Goal: Answer question/provide support: Share knowledge or assist other users

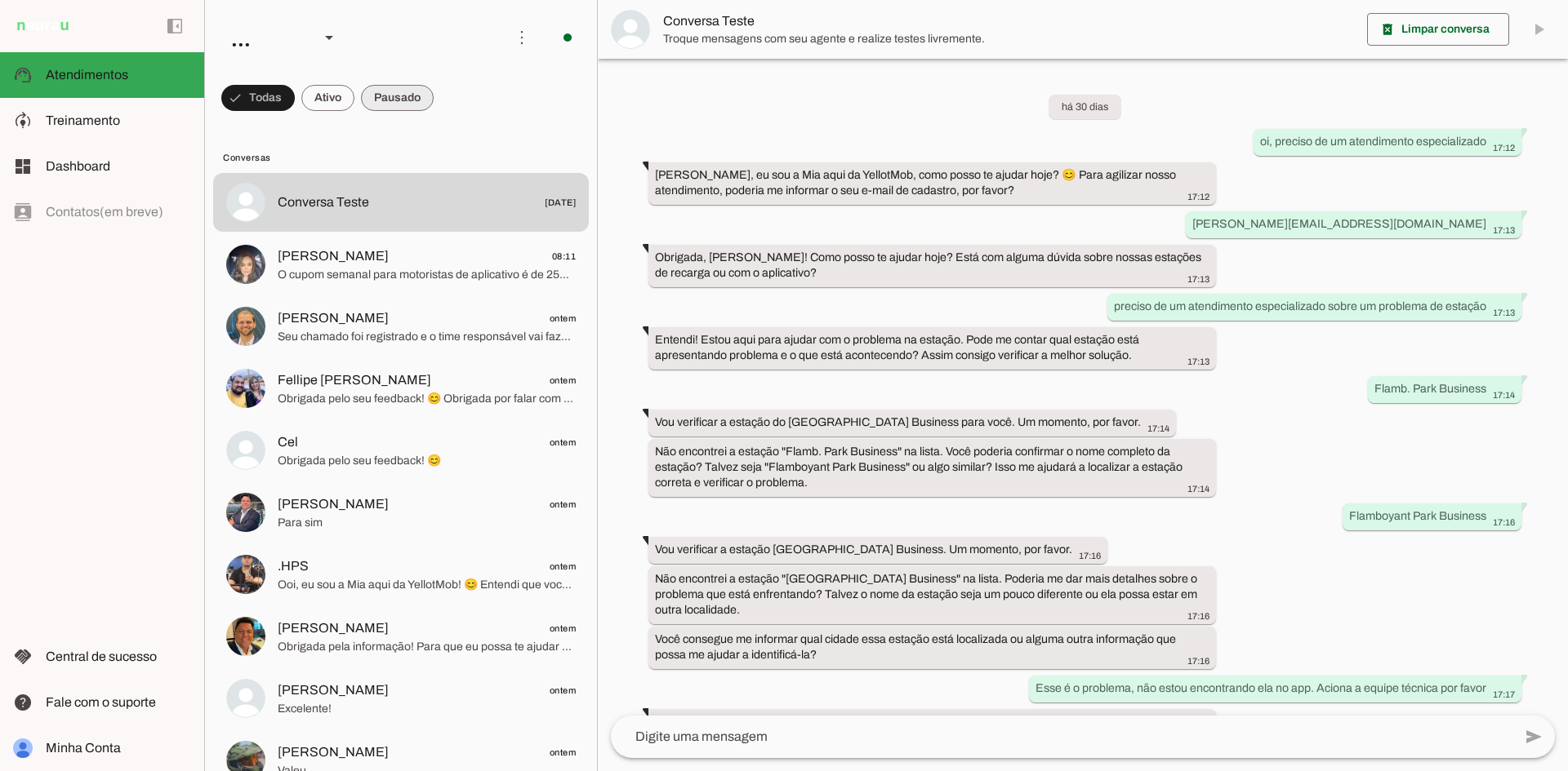
click at [295, 105] on span at bounding box center [258, 97] width 73 height 40
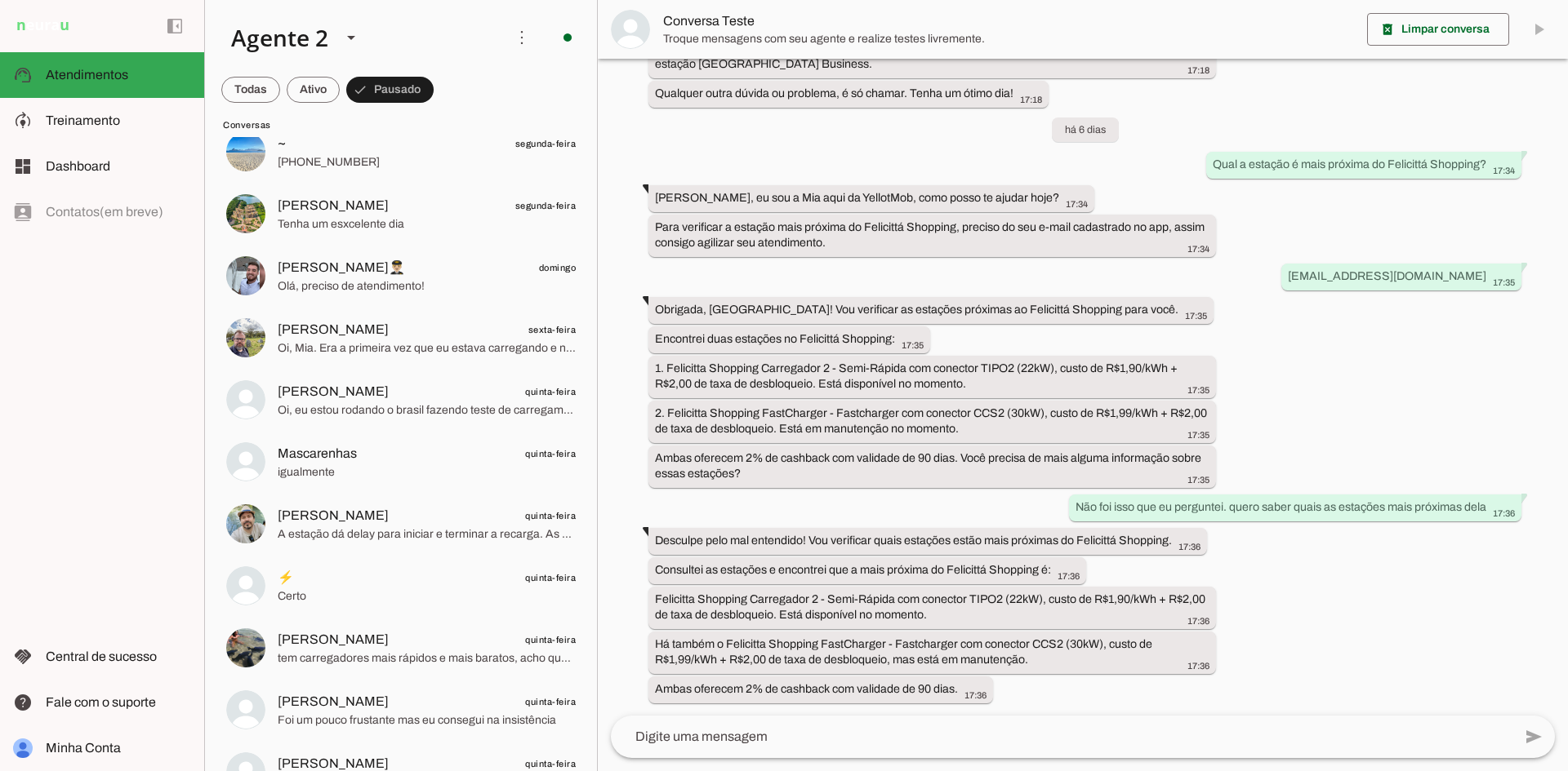
scroll to position [897, 0]
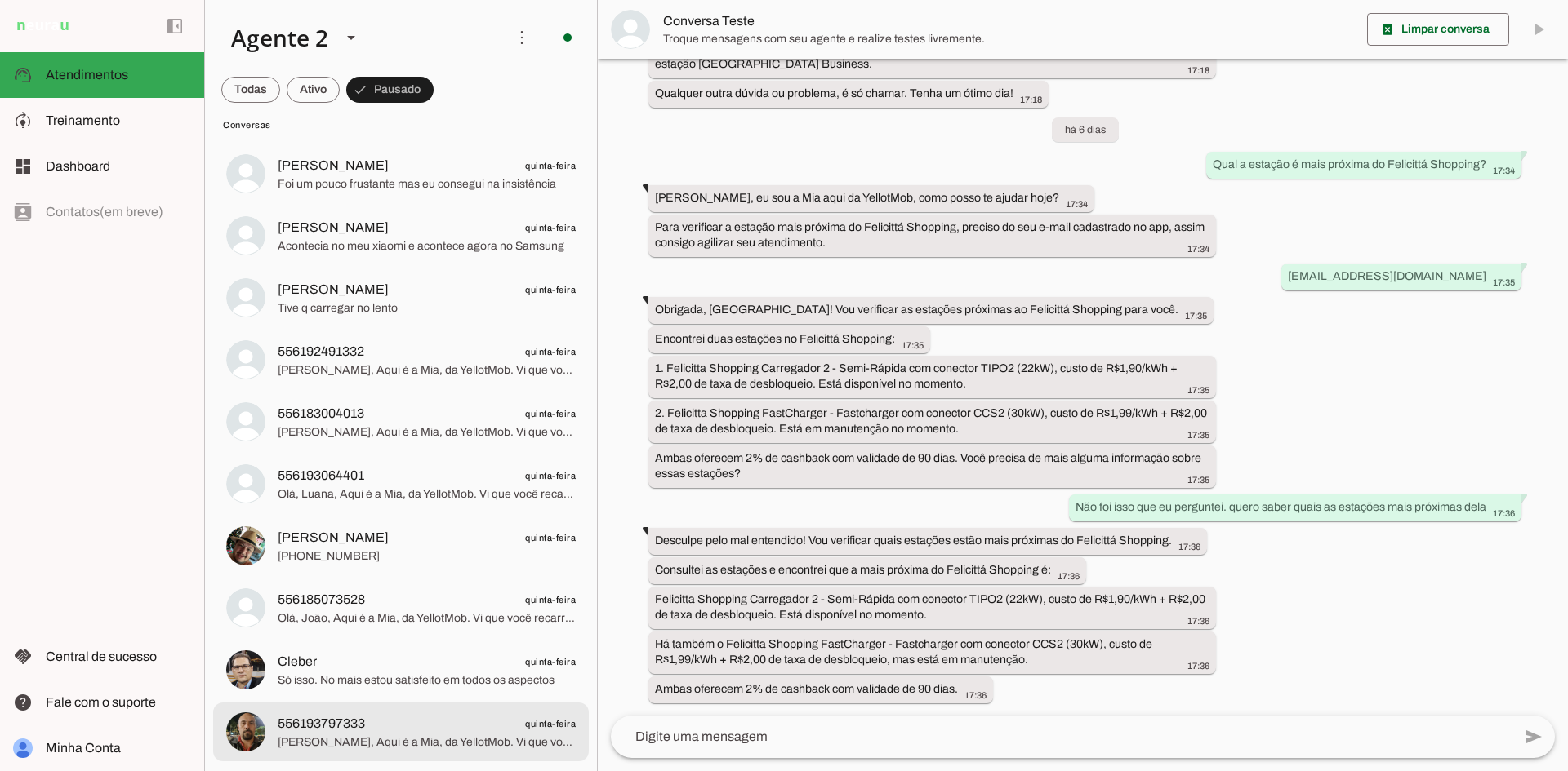
click at [407, 729] on span "556193797333 quinta-feira" at bounding box center [426, 724] width 298 height 20
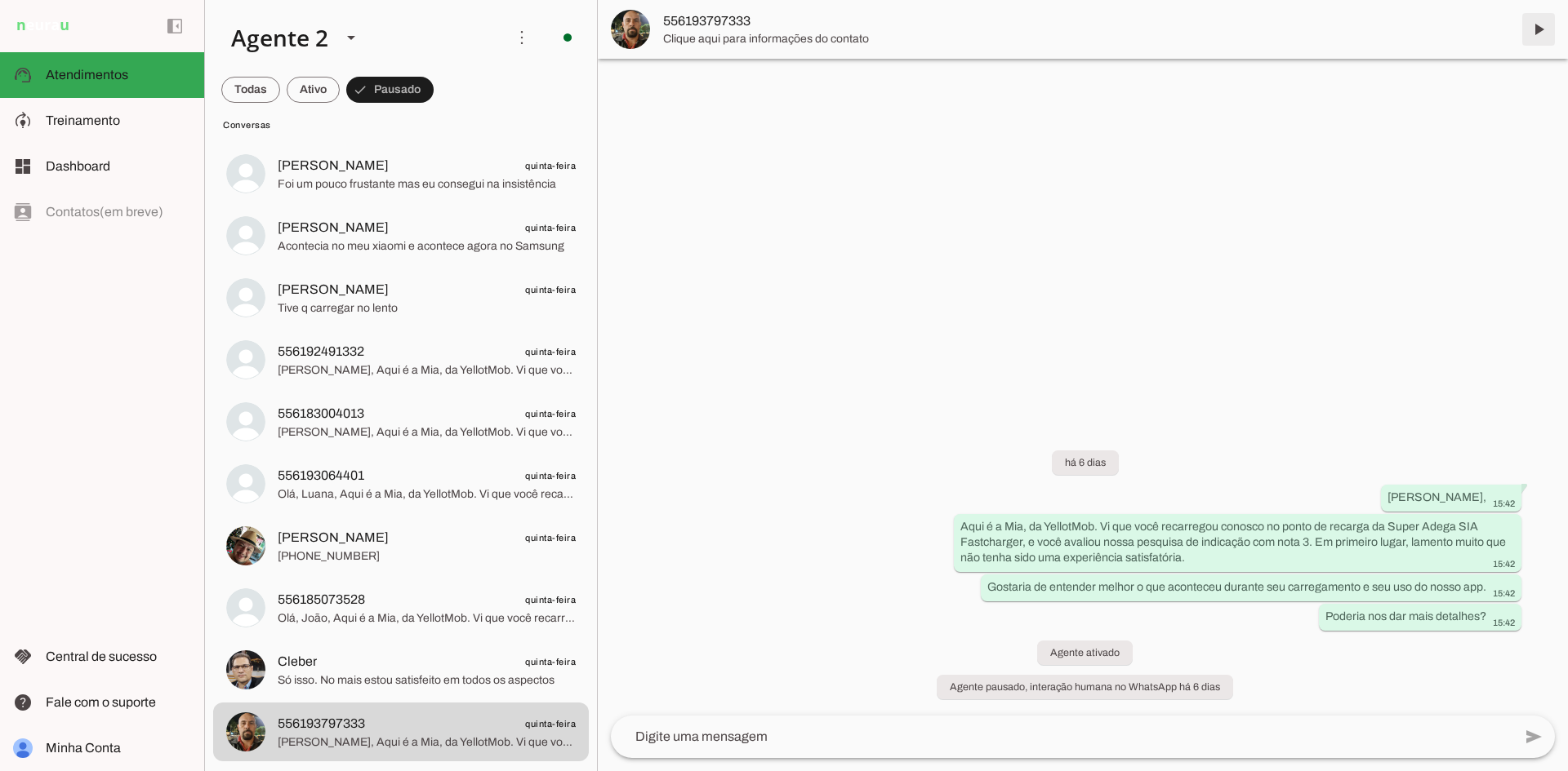
click at [1546, 23] on span at bounding box center [1538, 29] width 40 height 40
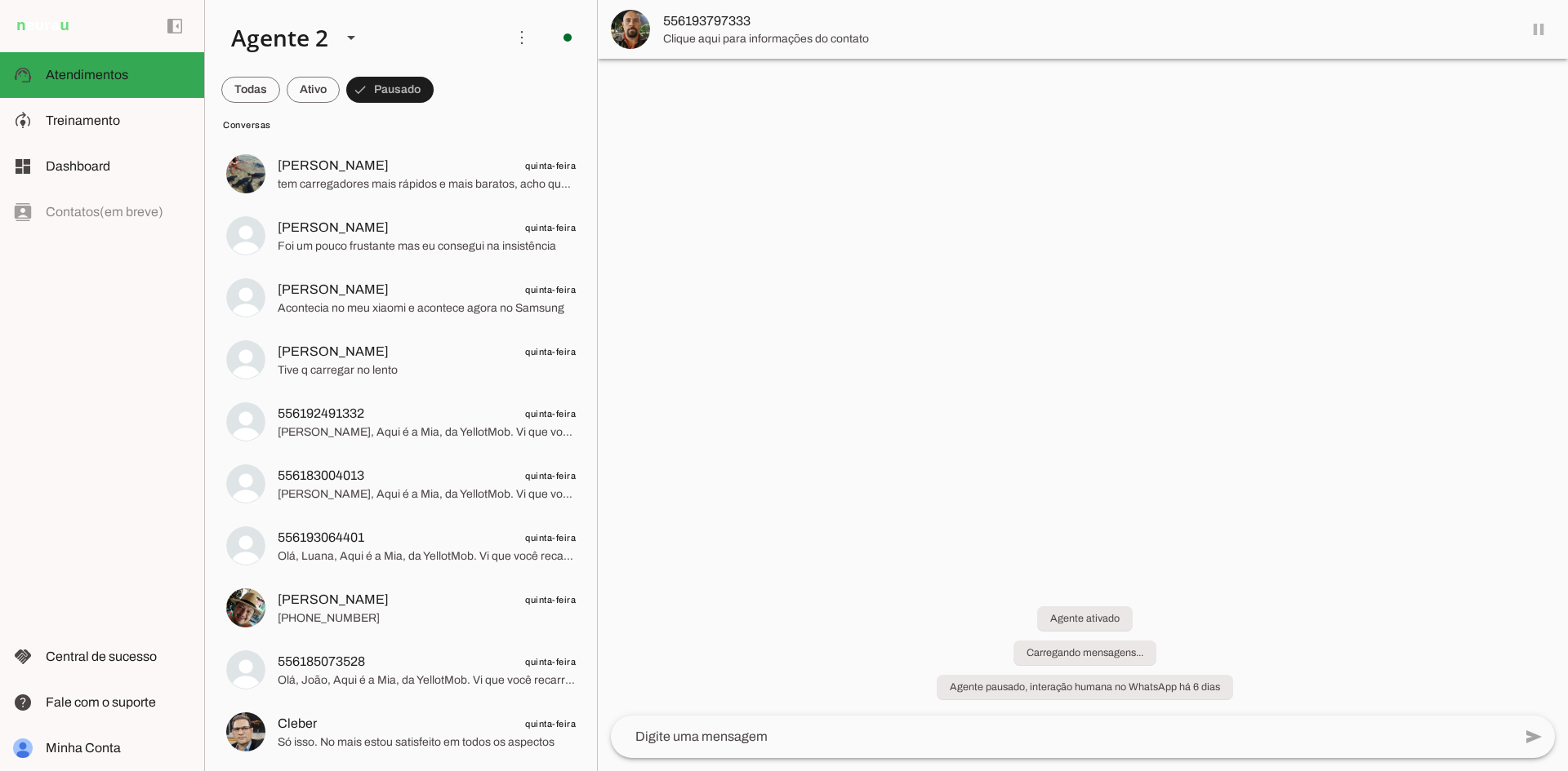
scroll to position [835, 0]
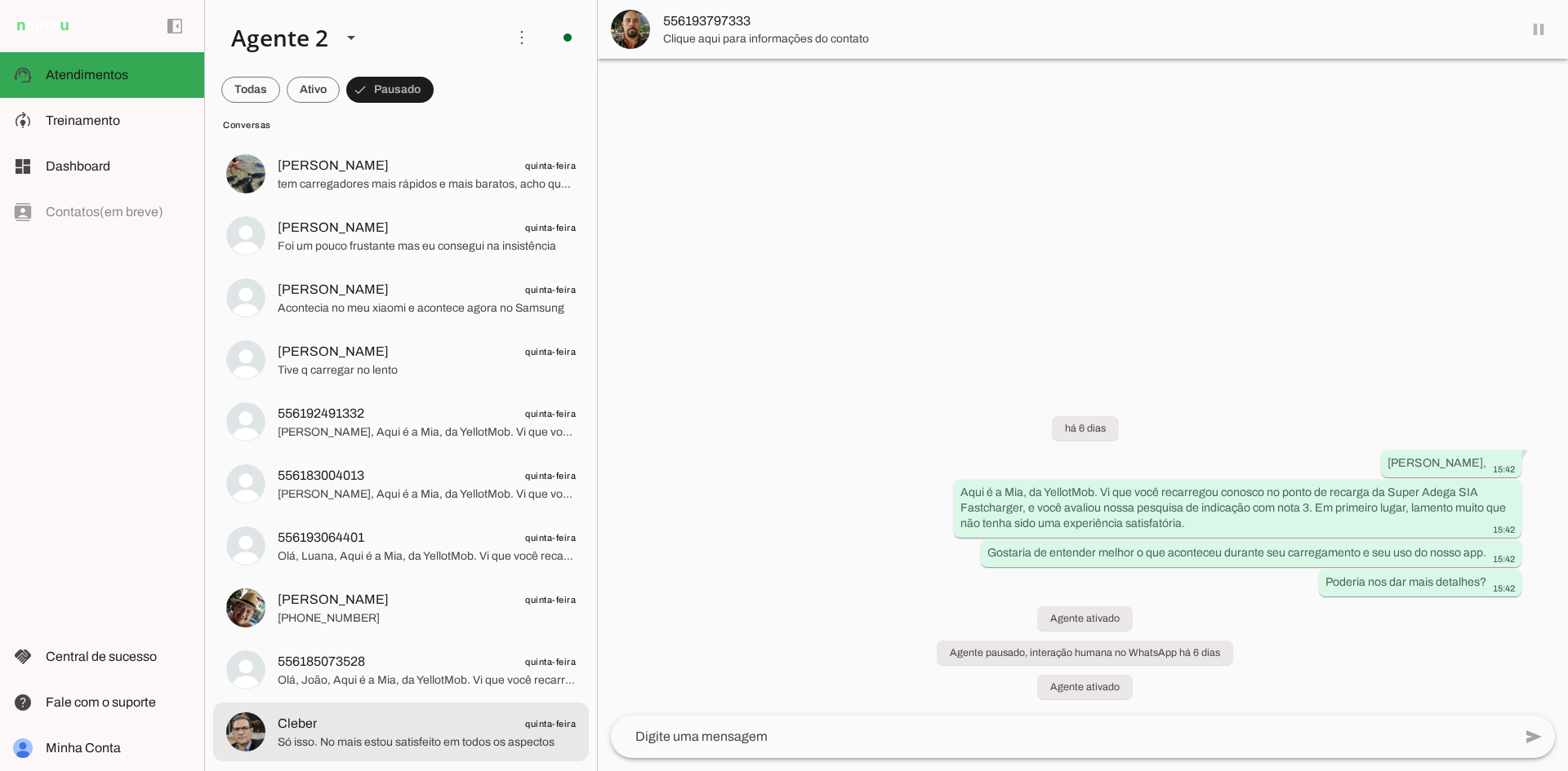
click at [402, 734] on span "Só isso. No mais estou satisfeito em todos os aspectos" at bounding box center [426, 742] width 298 height 16
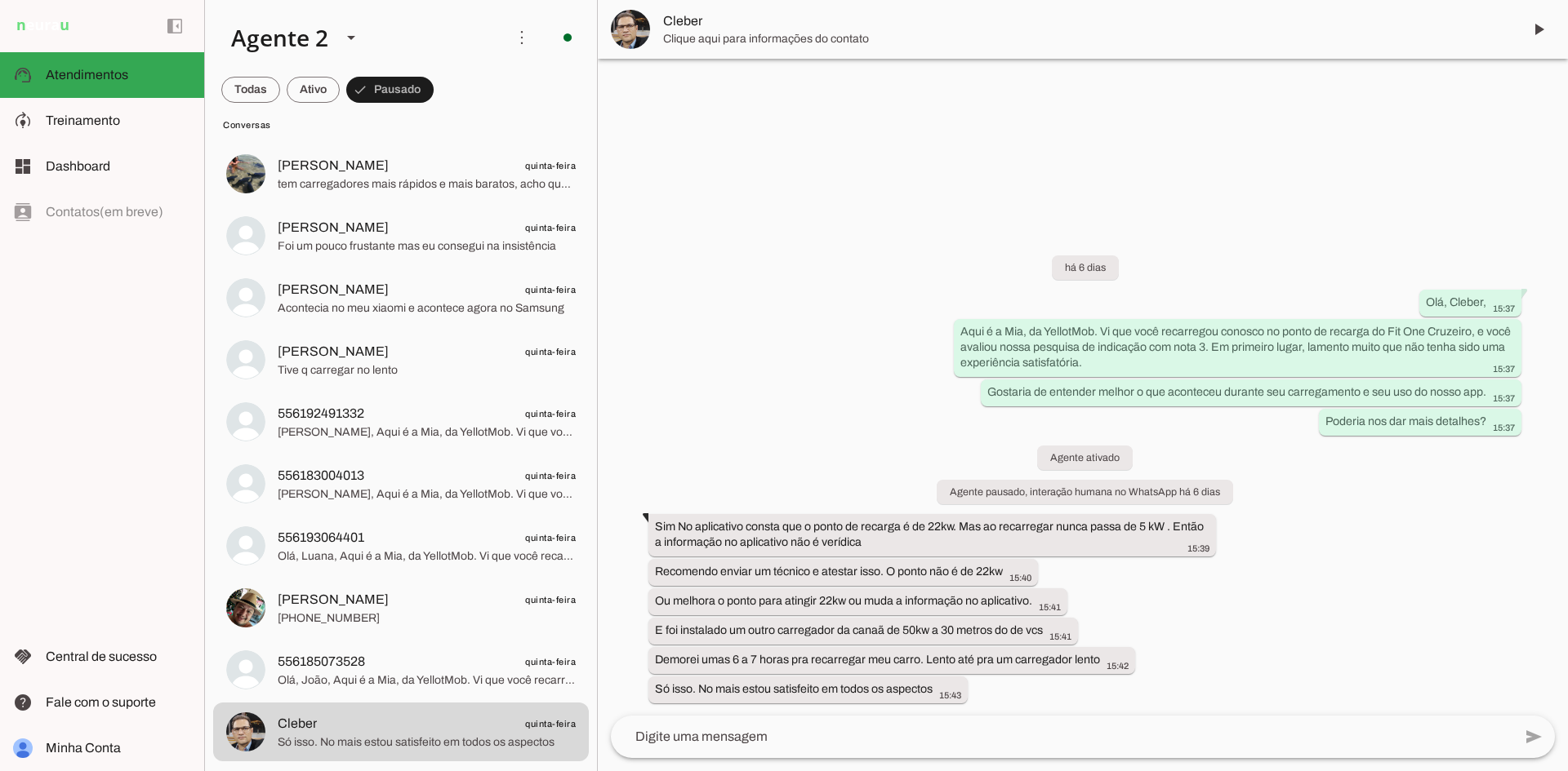
click at [1538, 29] on span at bounding box center [1538, 29] width 40 height 40
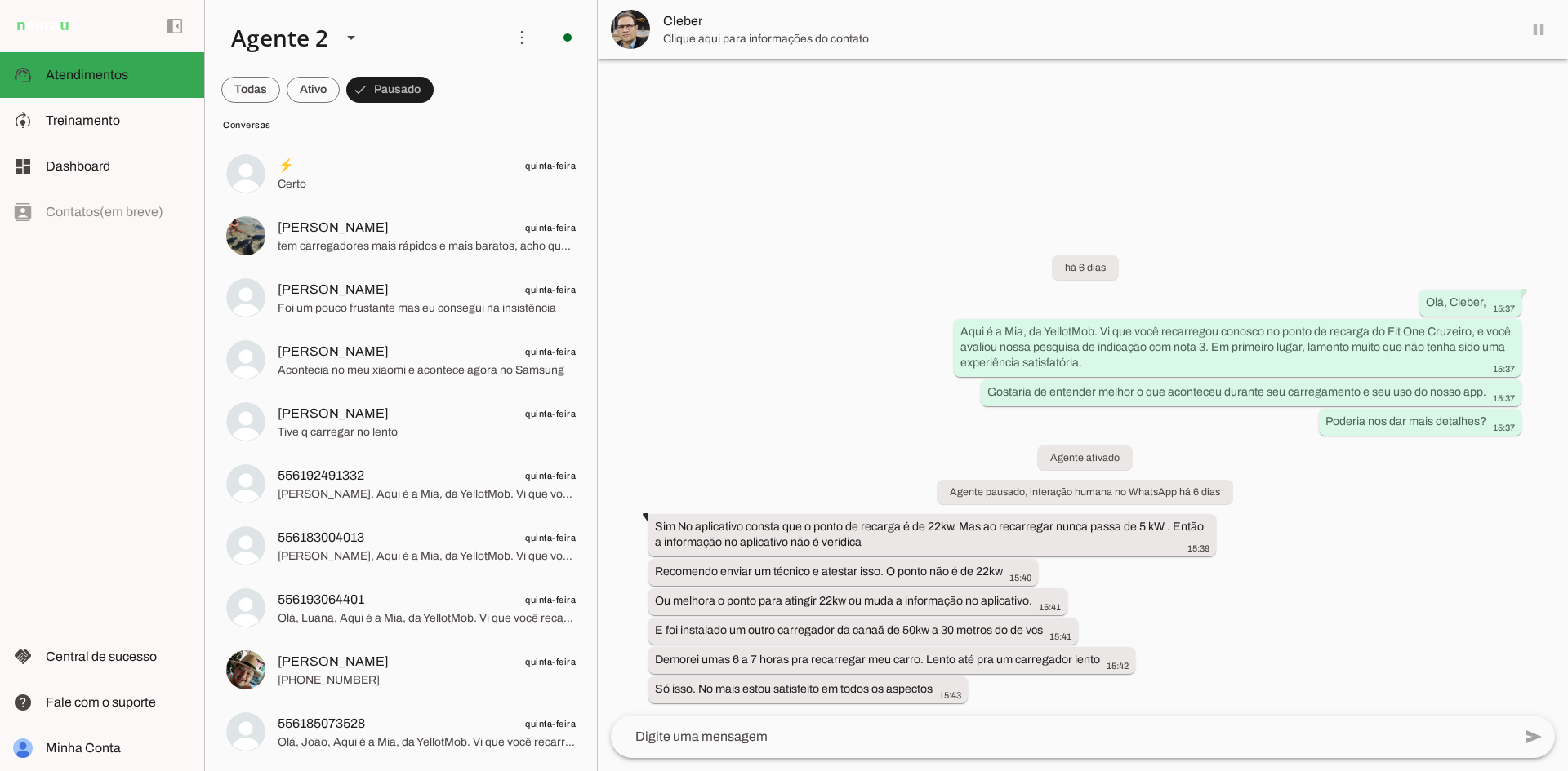
scroll to position [773, 0]
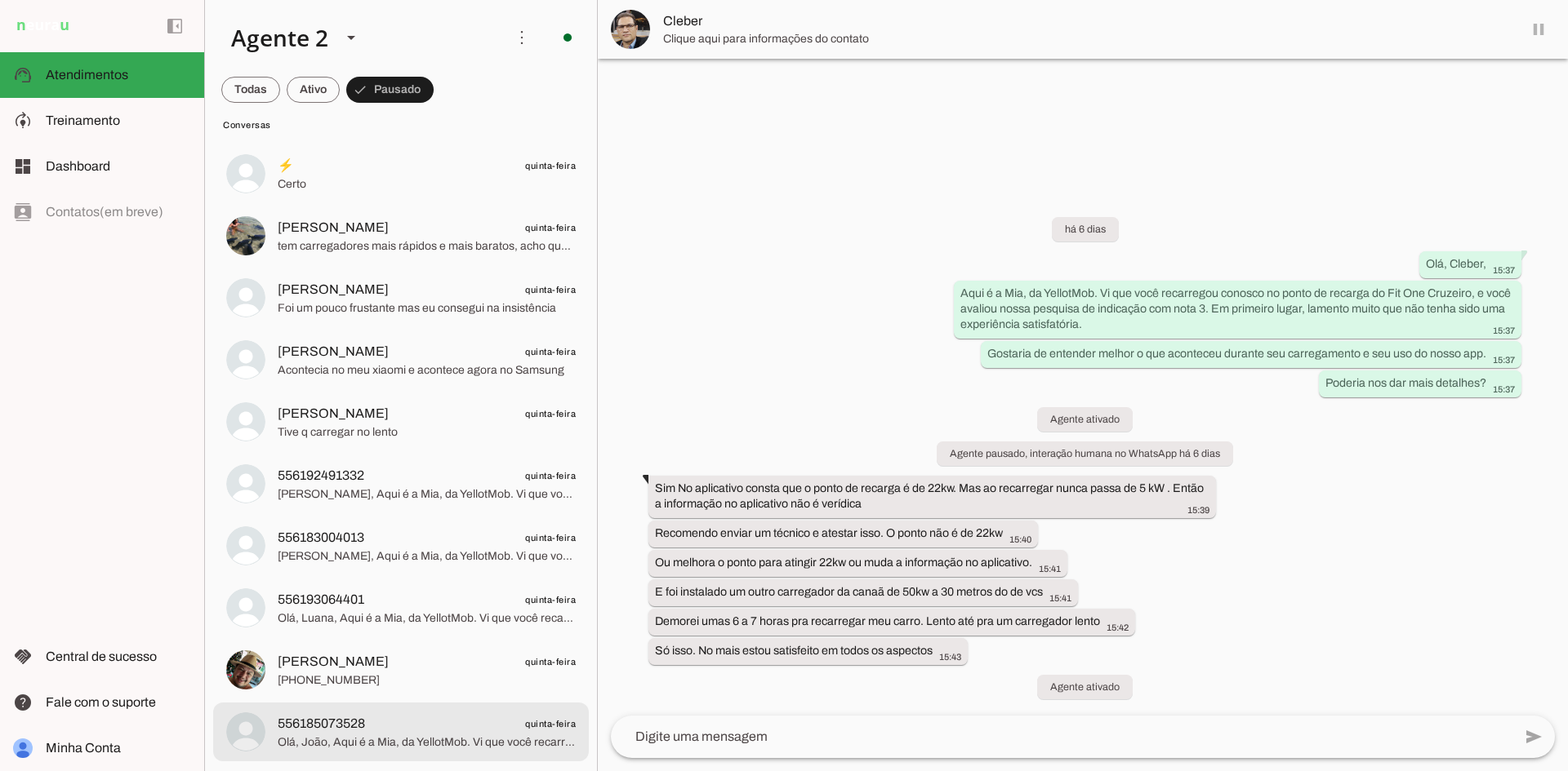
click at [366, 738] on span "Olá, João, Aqui é a Mia, da YellotMob. Vi que você recarregou conosco no ponto …" at bounding box center [426, 742] width 298 height 16
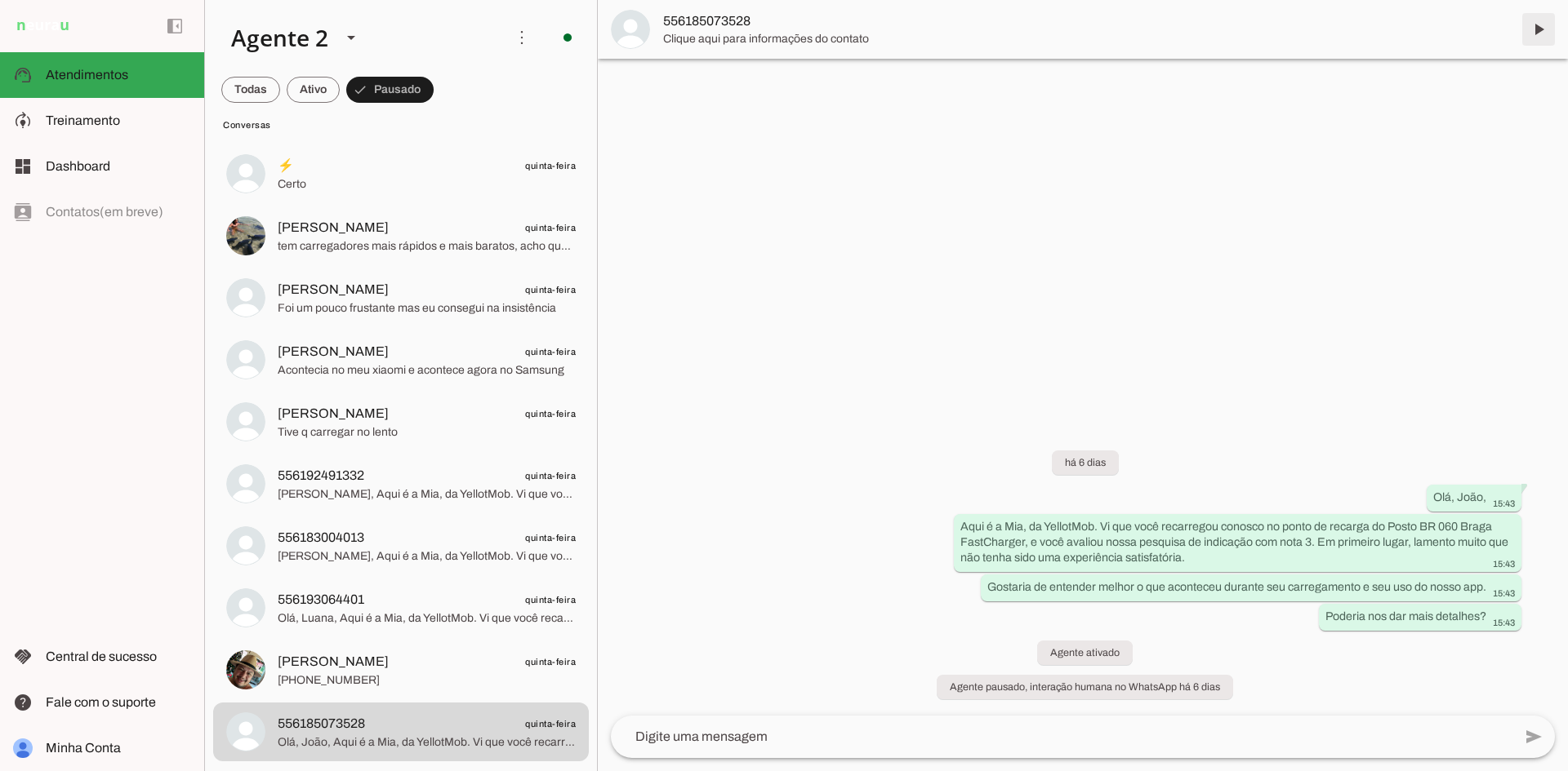
click at [1539, 29] on span at bounding box center [1538, 29] width 40 height 40
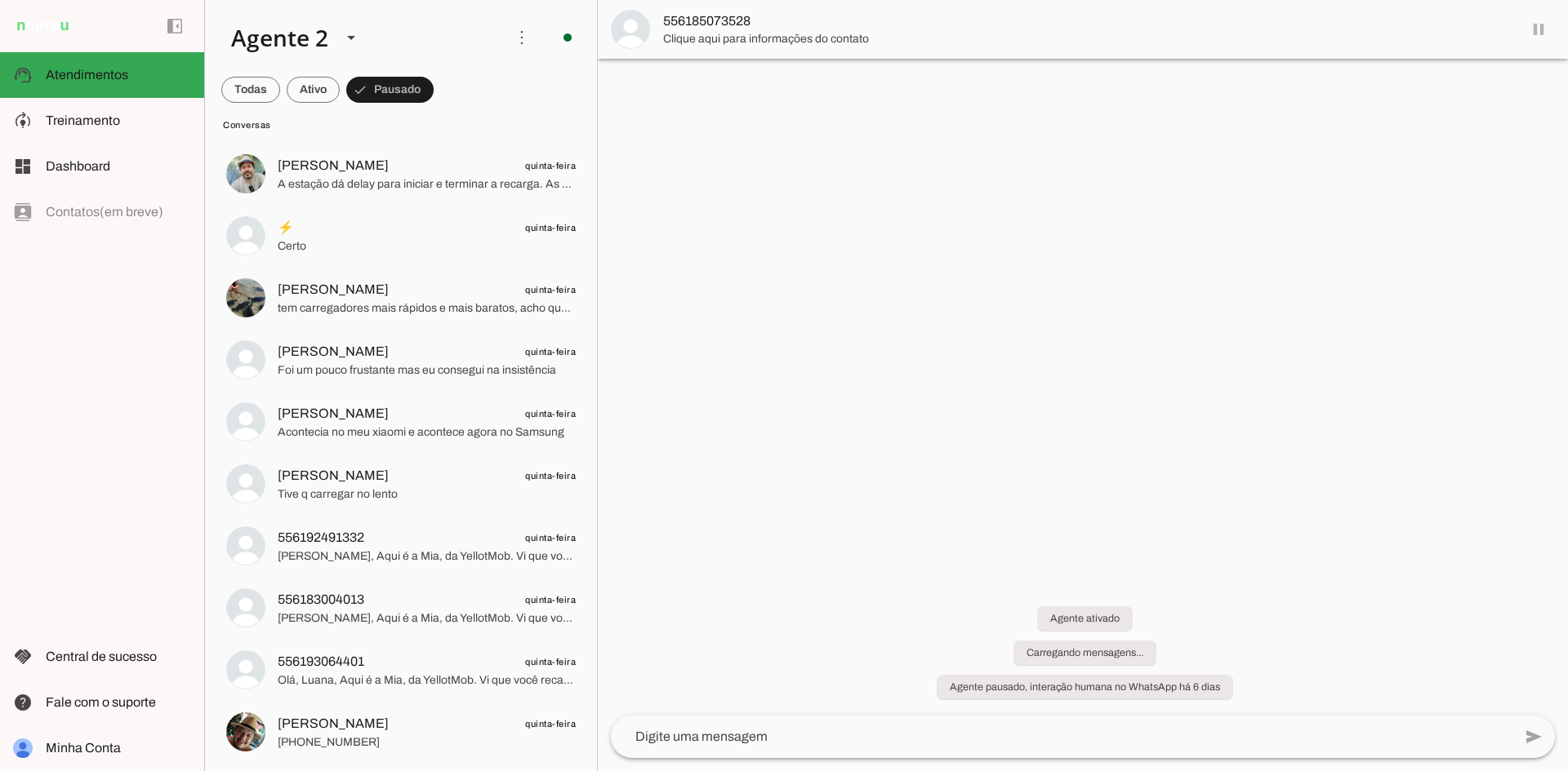
scroll to position [711, 0]
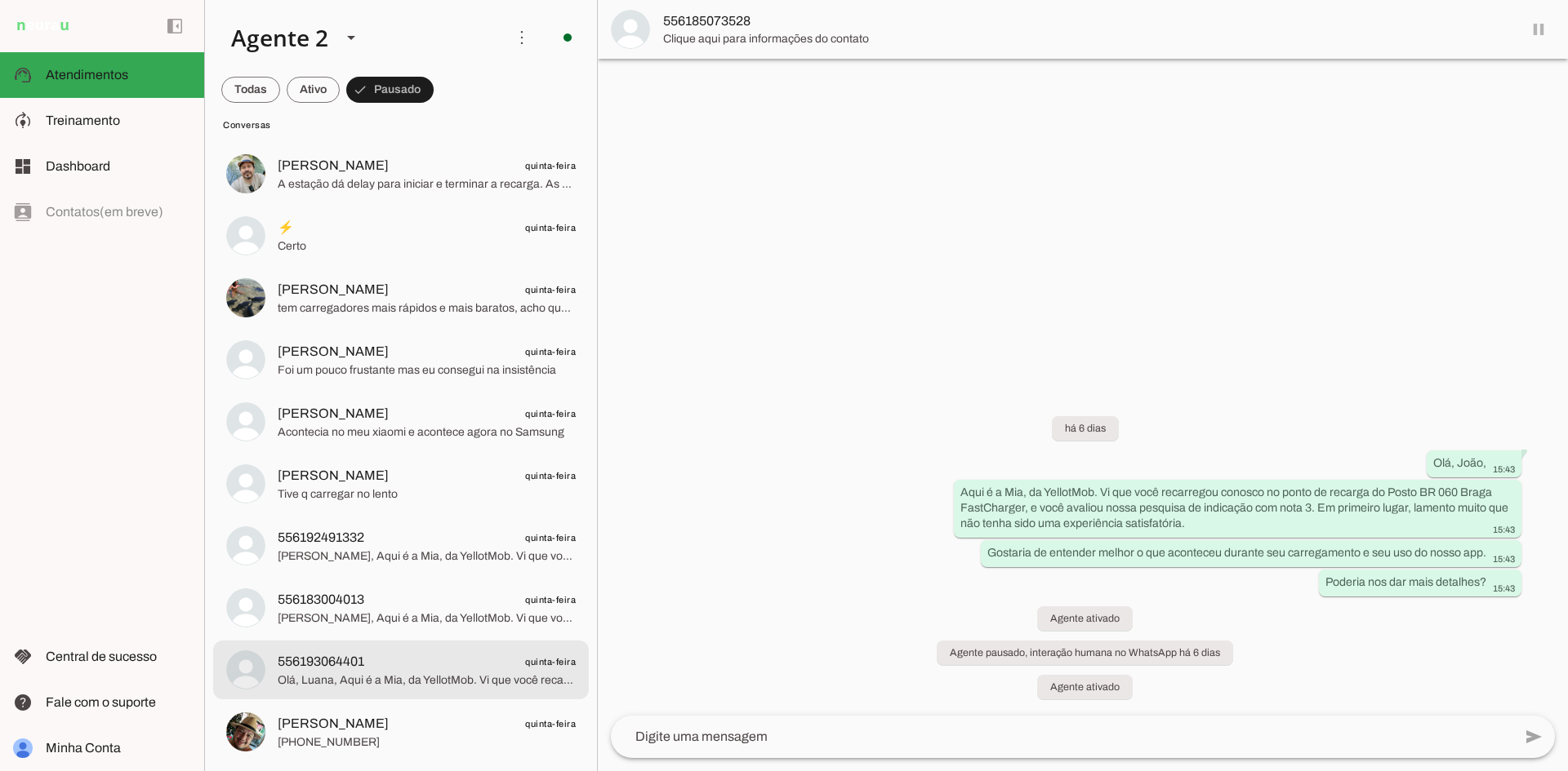
click at [455, 717] on span "[PERSON_NAME] quinta-feira" at bounding box center [426, 724] width 298 height 20
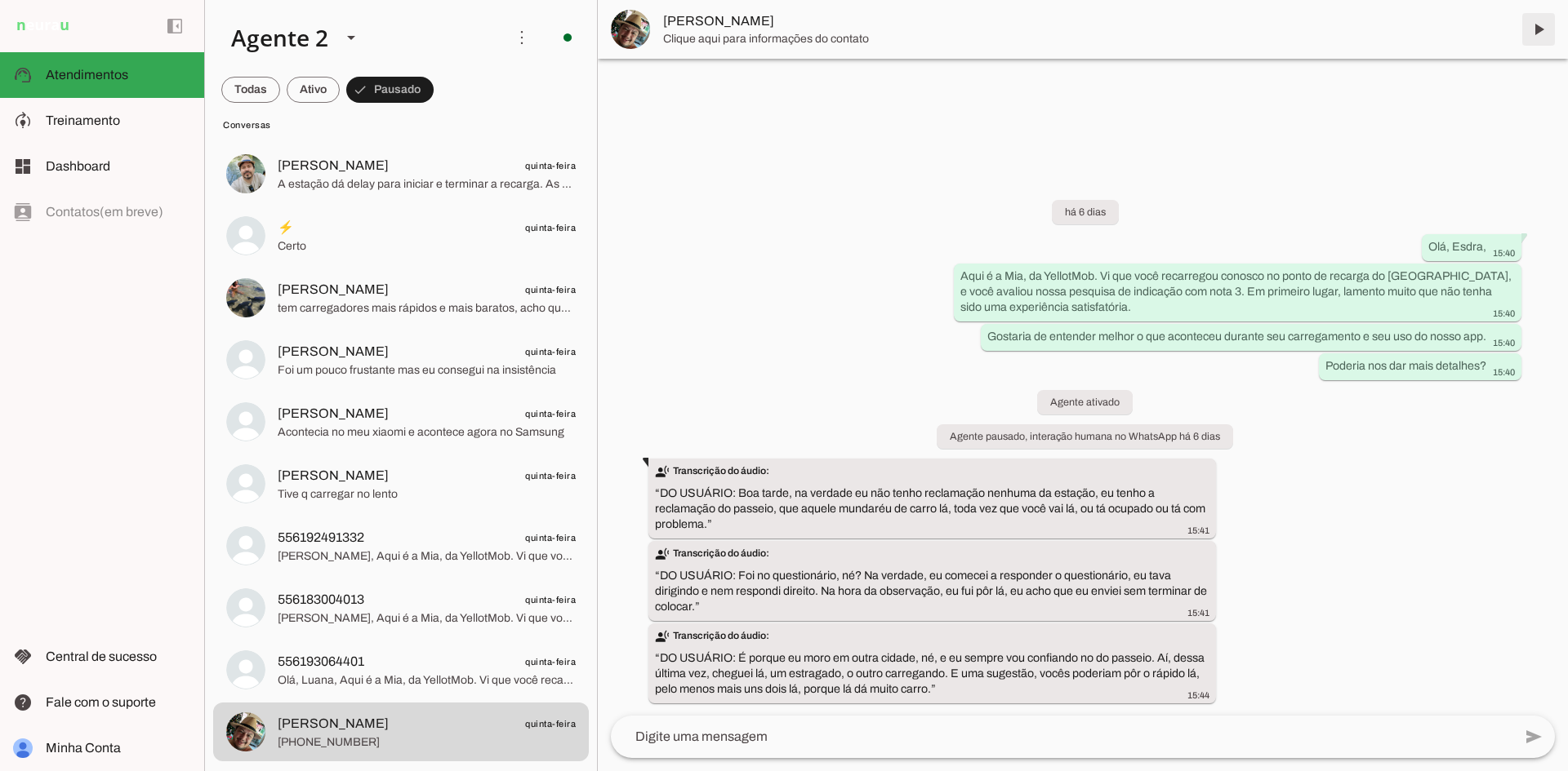
click at [1539, 27] on span at bounding box center [1538, 29] width 40 height 40
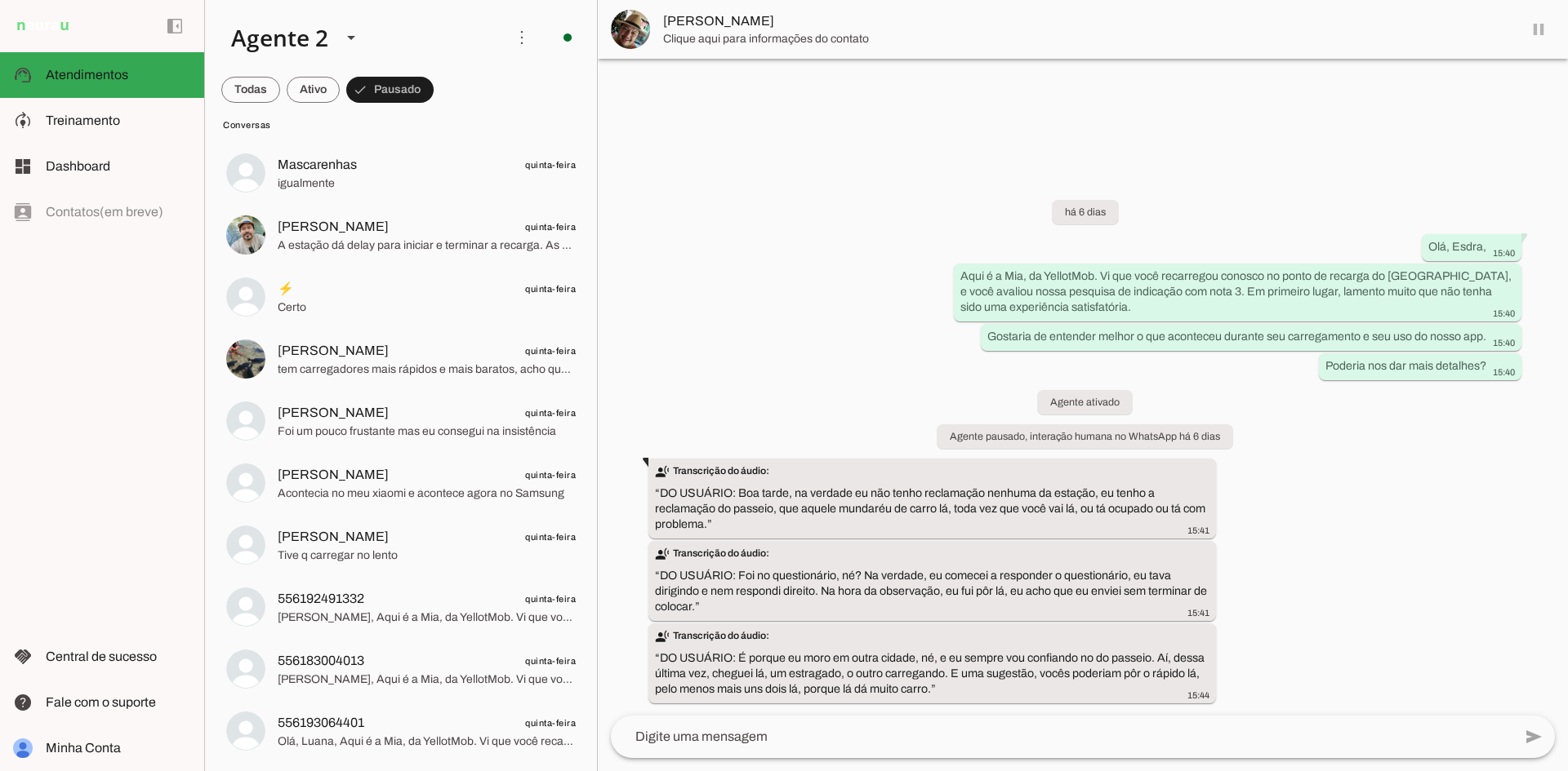
scroll to position [650, 0]
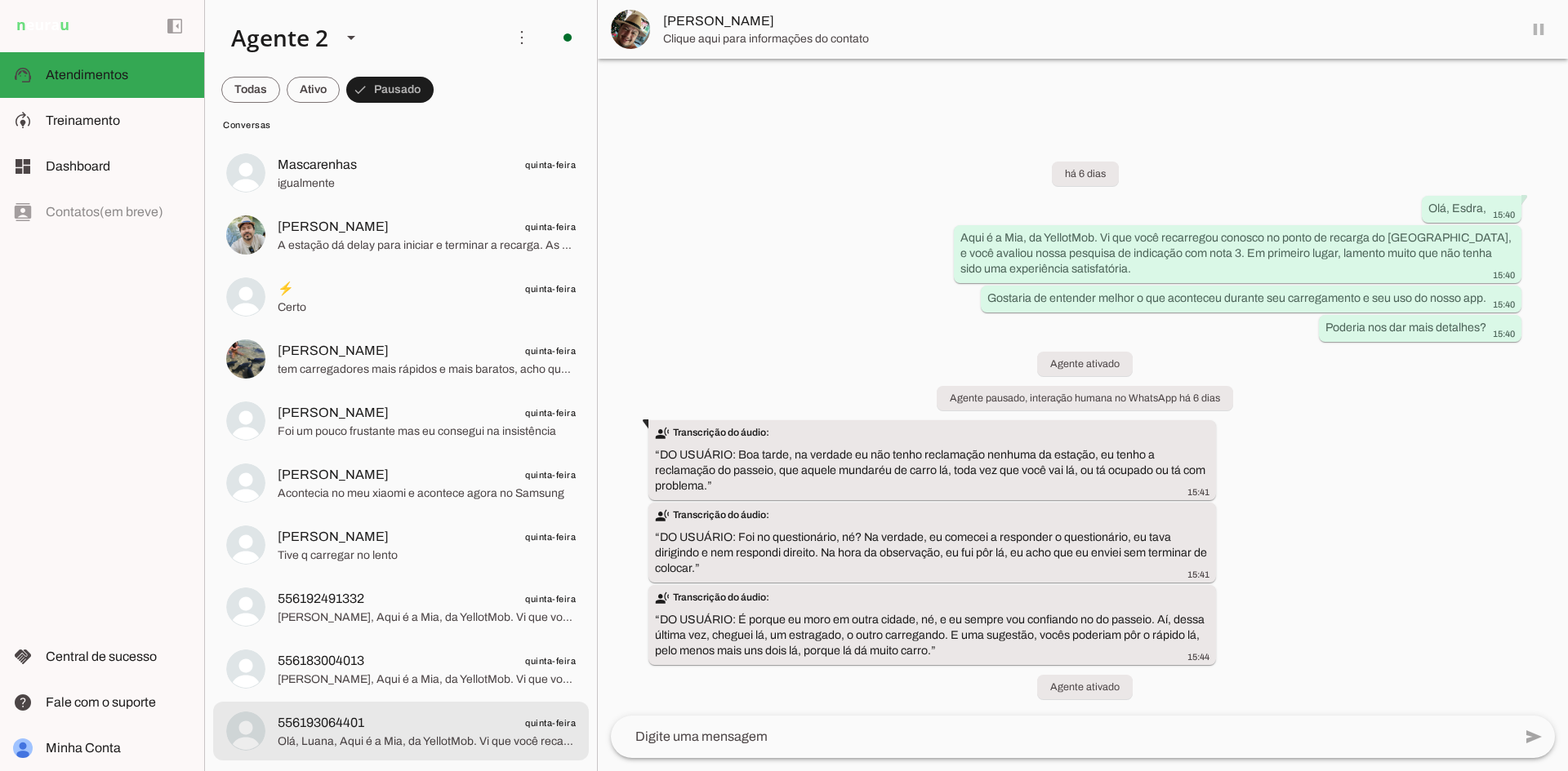
click at [460, 735] on span "Olá, Luana, Aqui é a Mia, da YellotMob. Vi que você recarregou conosco no ponto…" at bounding box center [426, 741] width 298 height 16
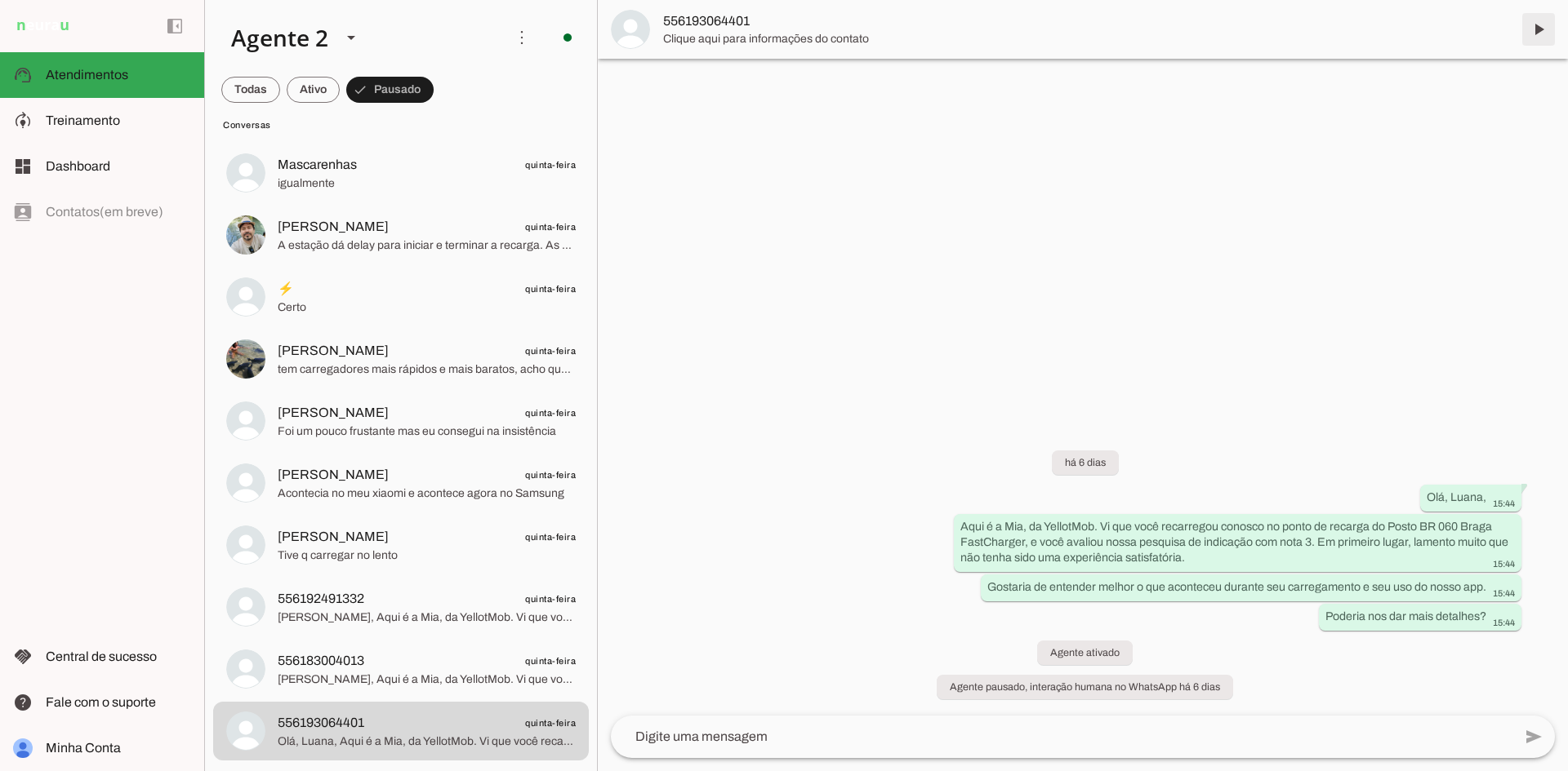
click at [1533, 21] on span at bounding box center [1538, 29] width 40 height 40
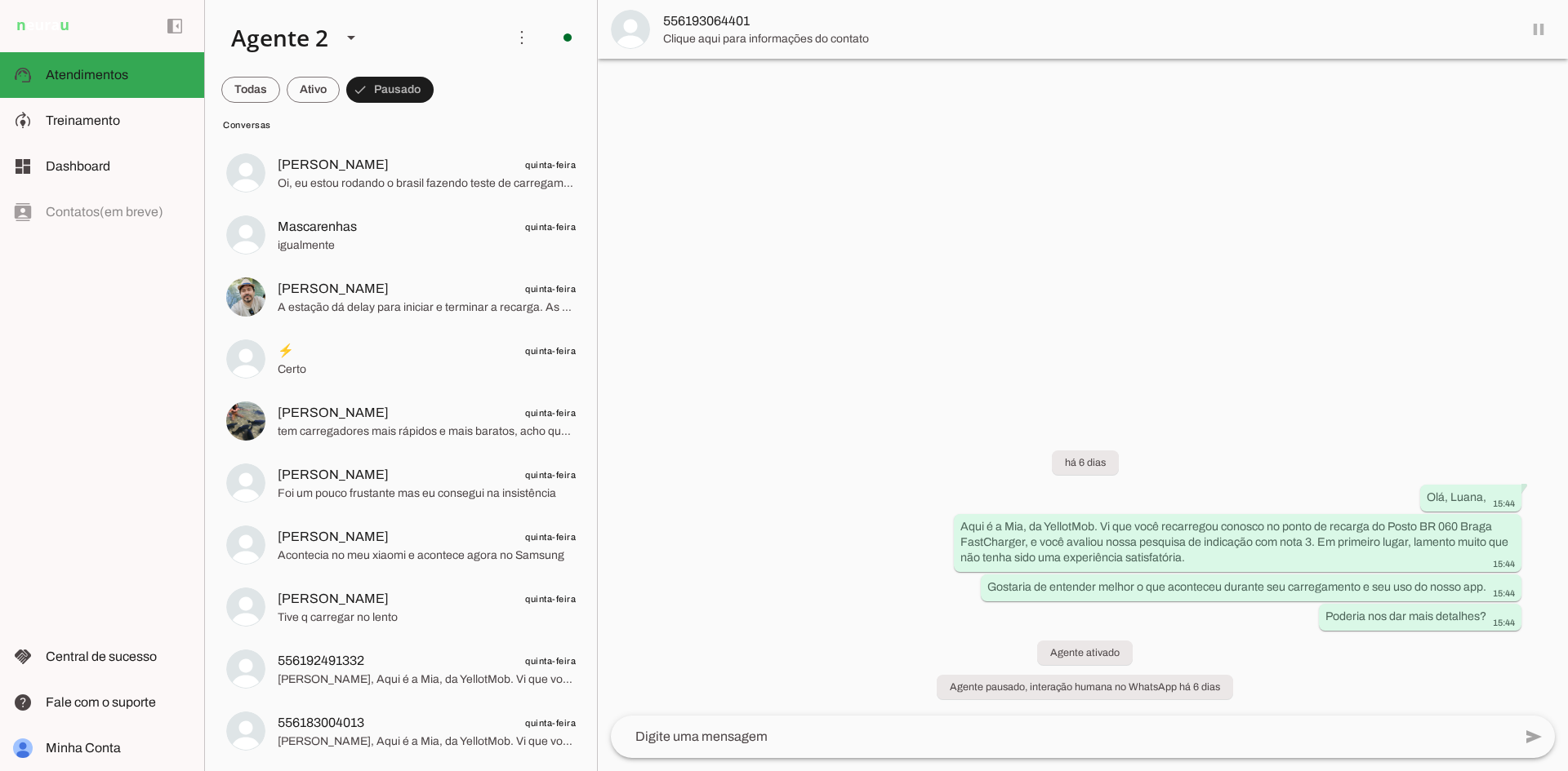
scroll to position [588, 0]
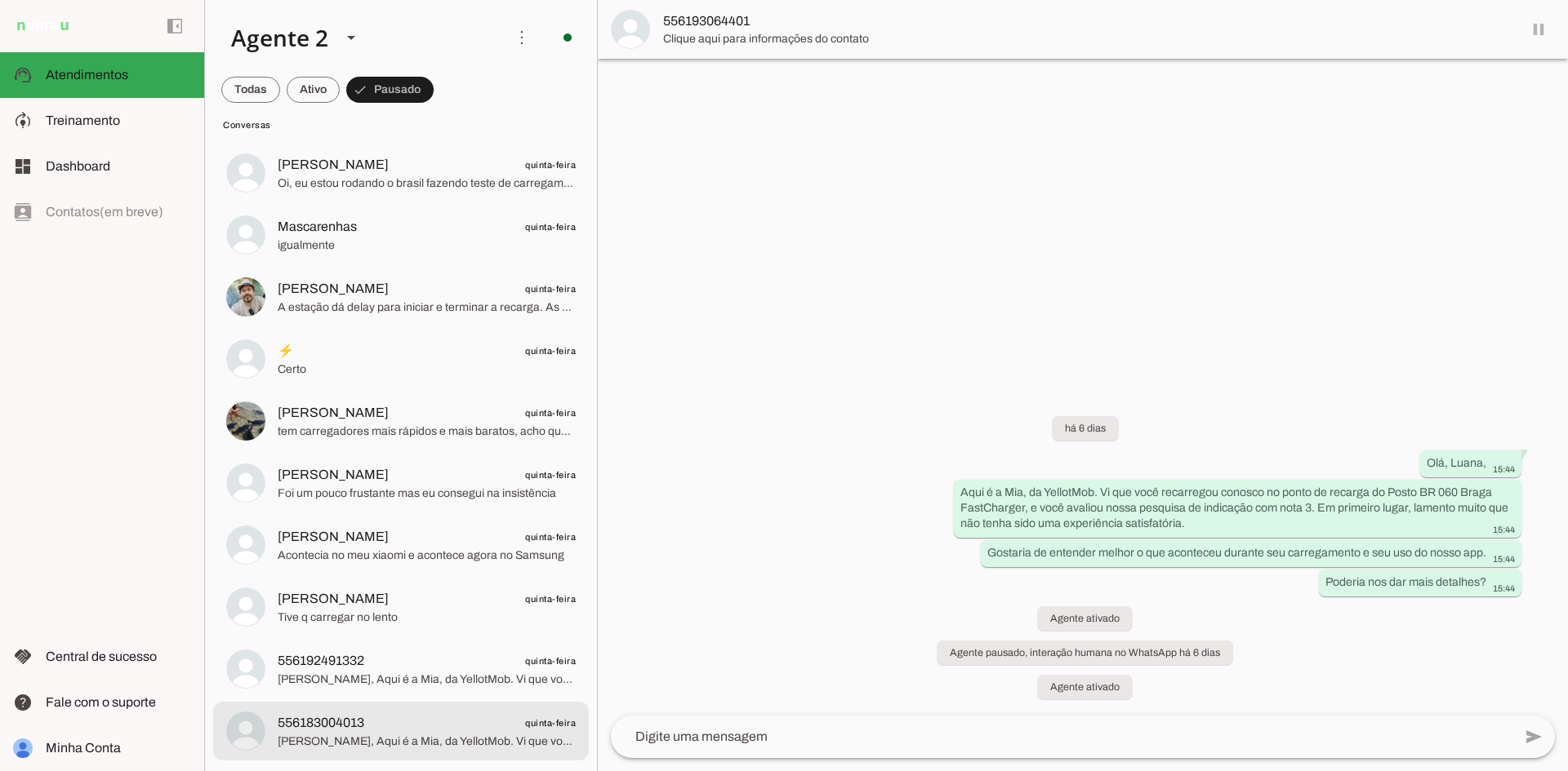
click at [467, 742] on span "[PERSON_NAME], Aqui é a Mia, da YellotMob. Vi que você recarregou conosco no po…" at bounding box center [426, 741] width 298 height 16
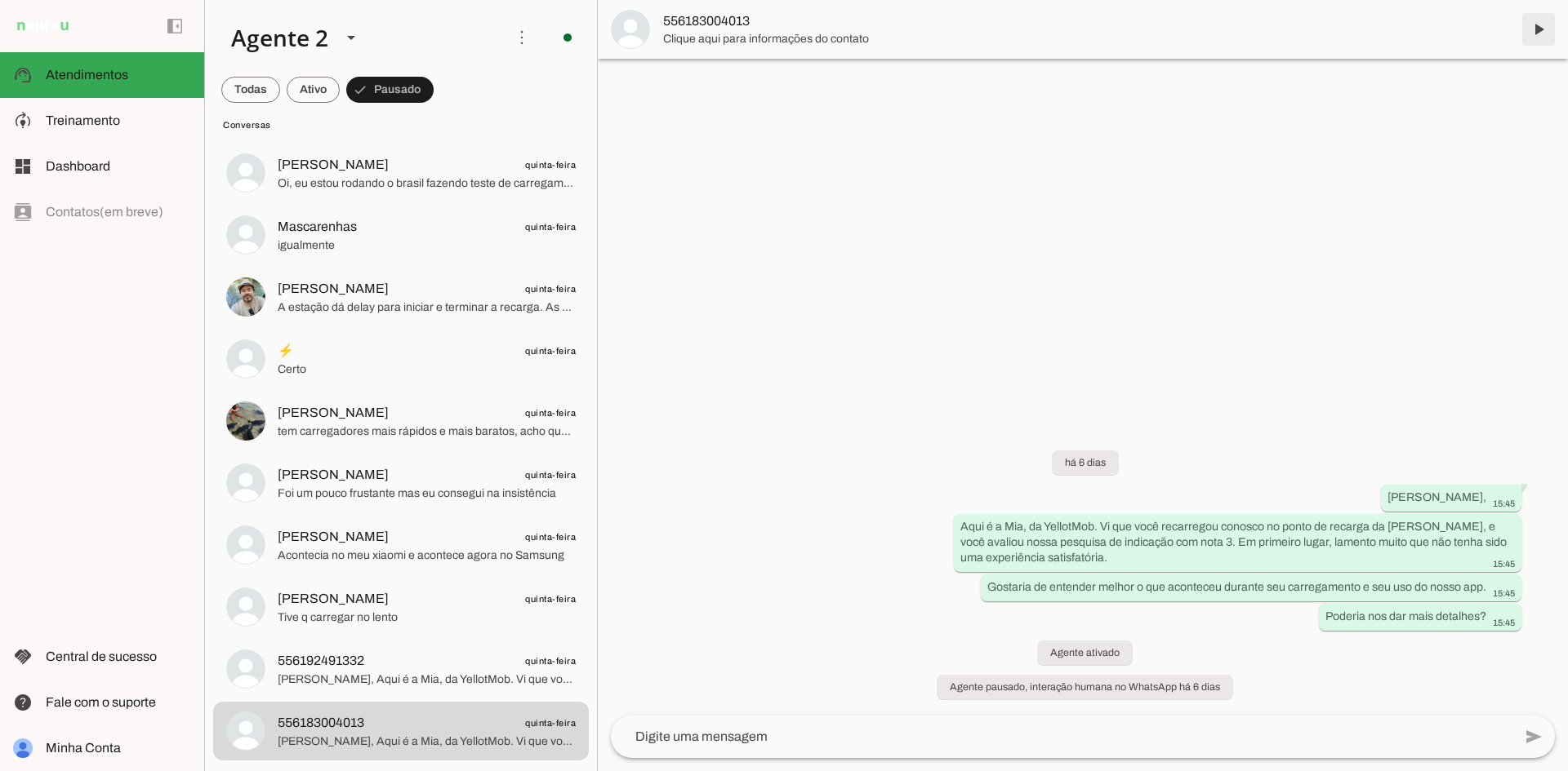
click at [1540, 27] on span at bounding box center [1538, 29] width 40 height 40
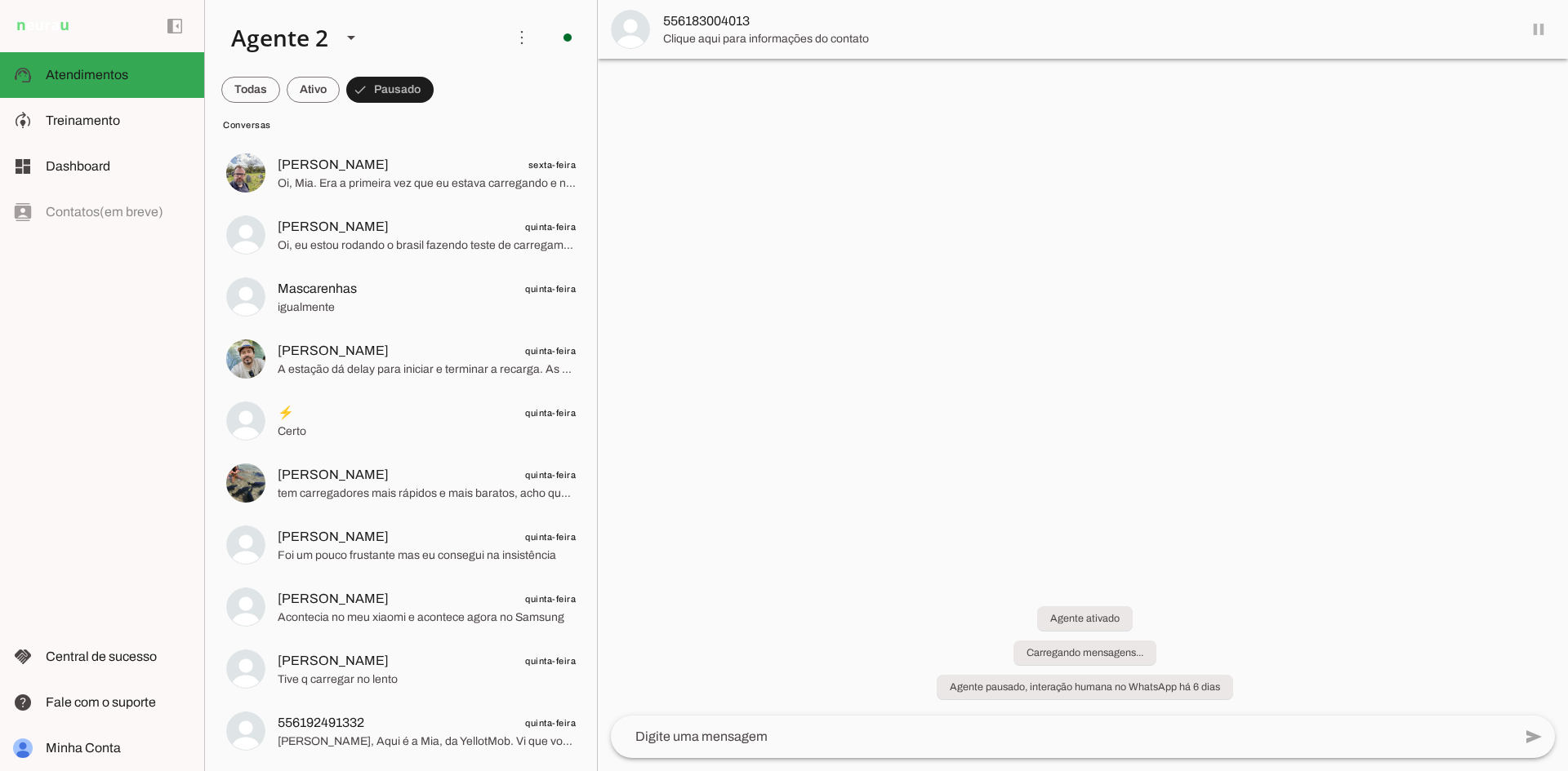
scroll to position [525, 0]
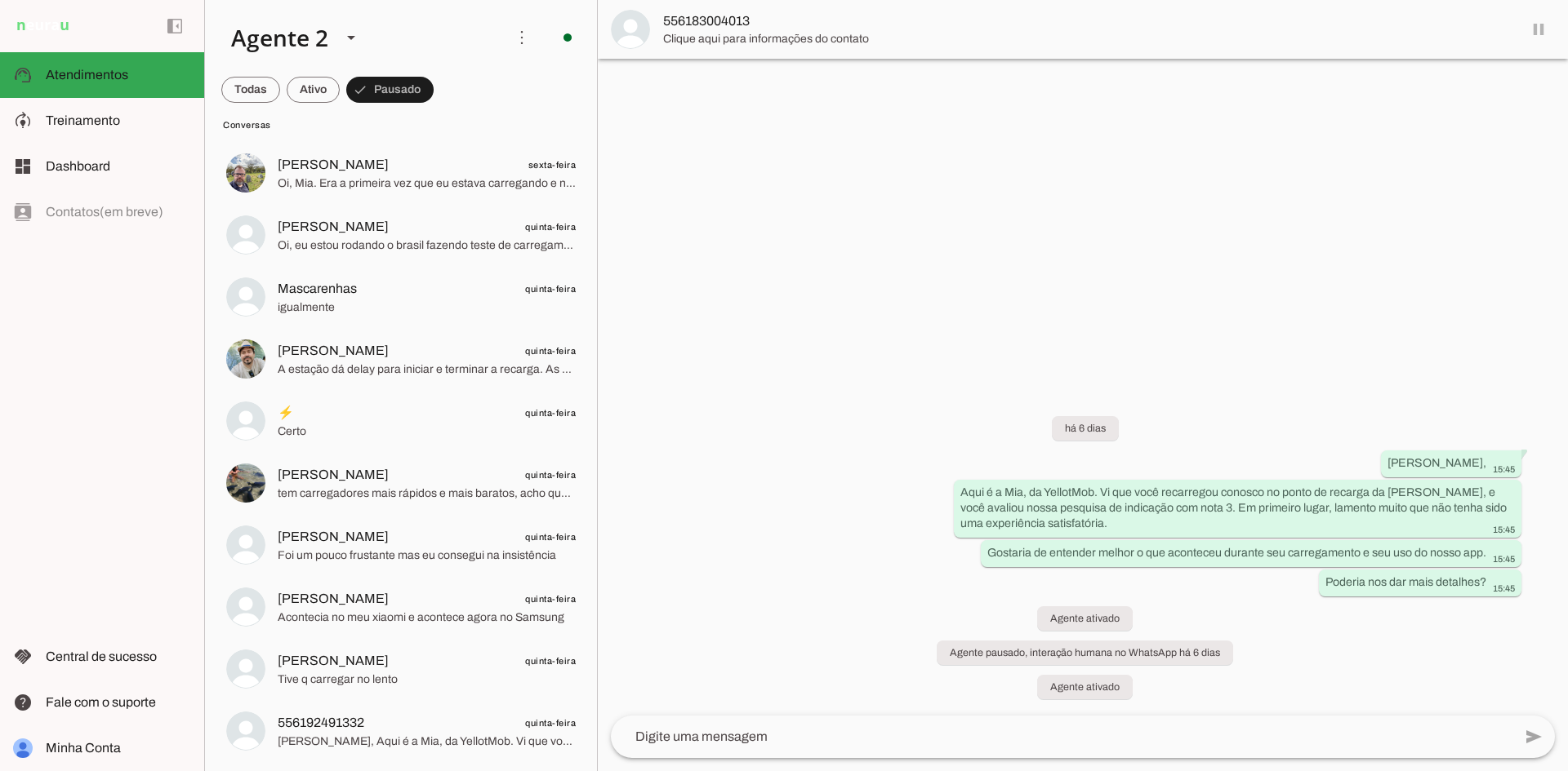
click at [492, 761] on lit-virtualizer "Conversa Teste [DATE] [PERSON_NAME] ontem Para sim [PERSON_NAME] ontem Excelent…" at bounding box center [401, 205] width 392 height 1117
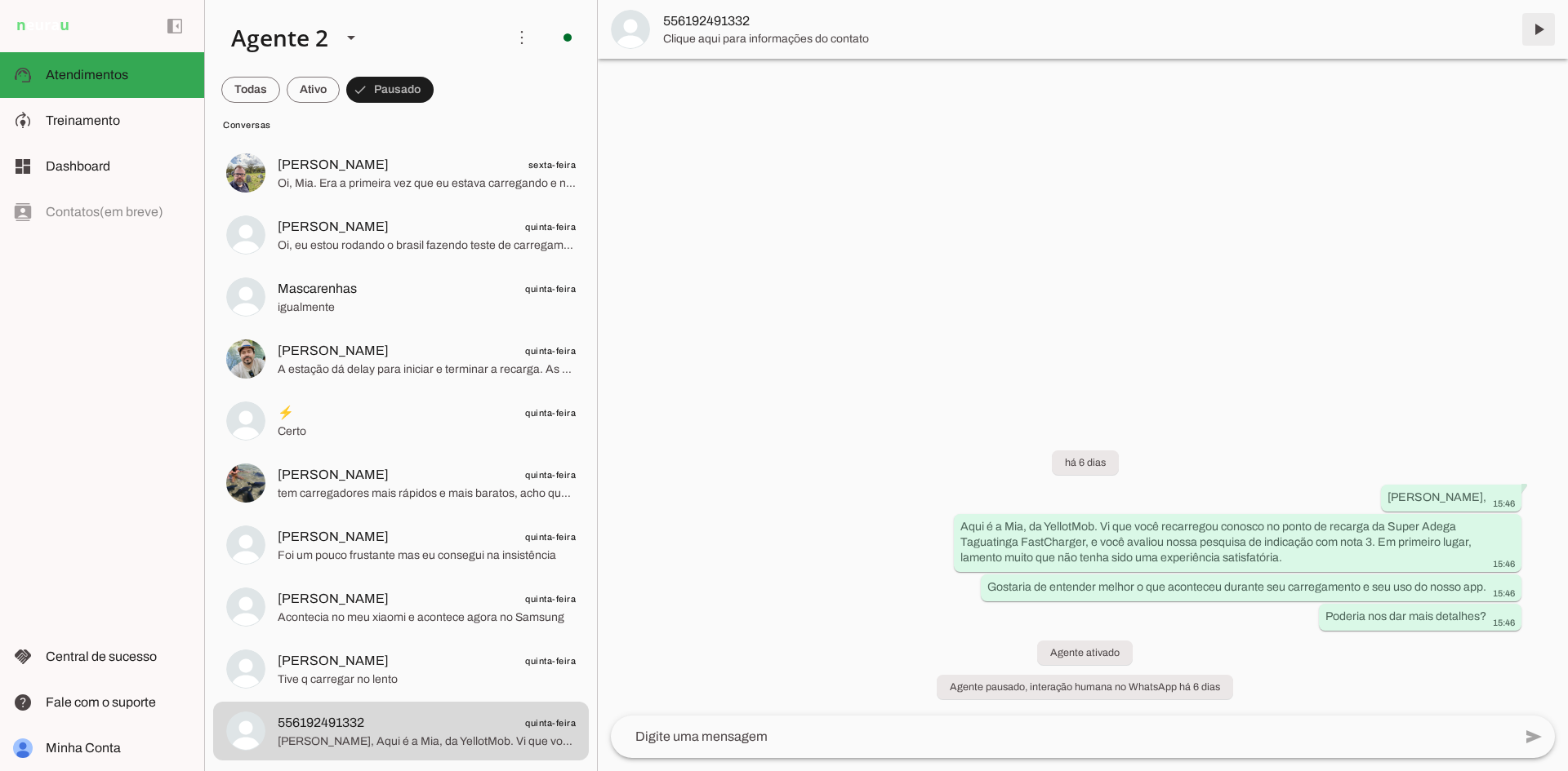
click at [1530, 39] on span at bounding box center [1538, 29] width 40 height 40
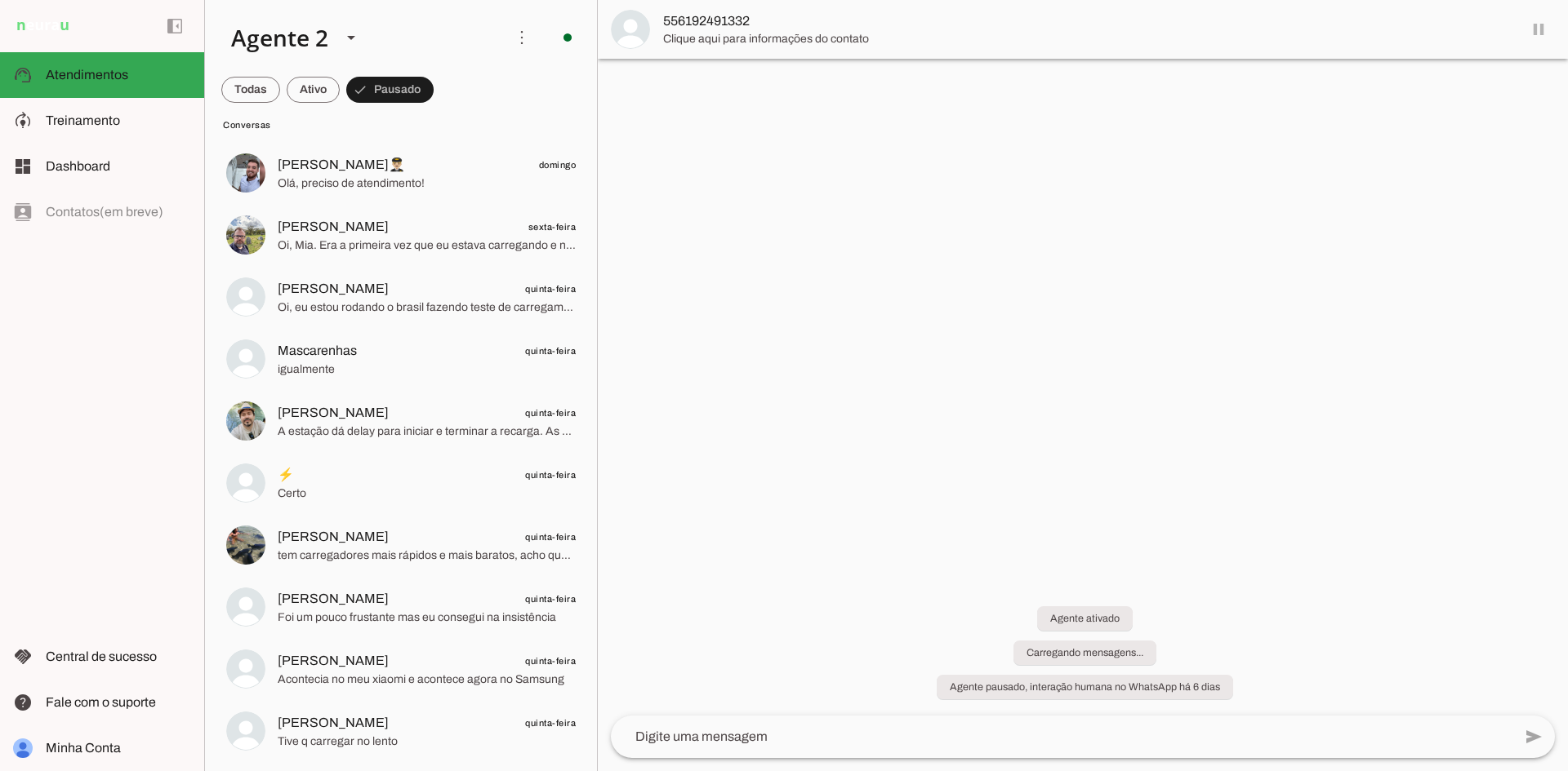
scroll to position [464, 0]
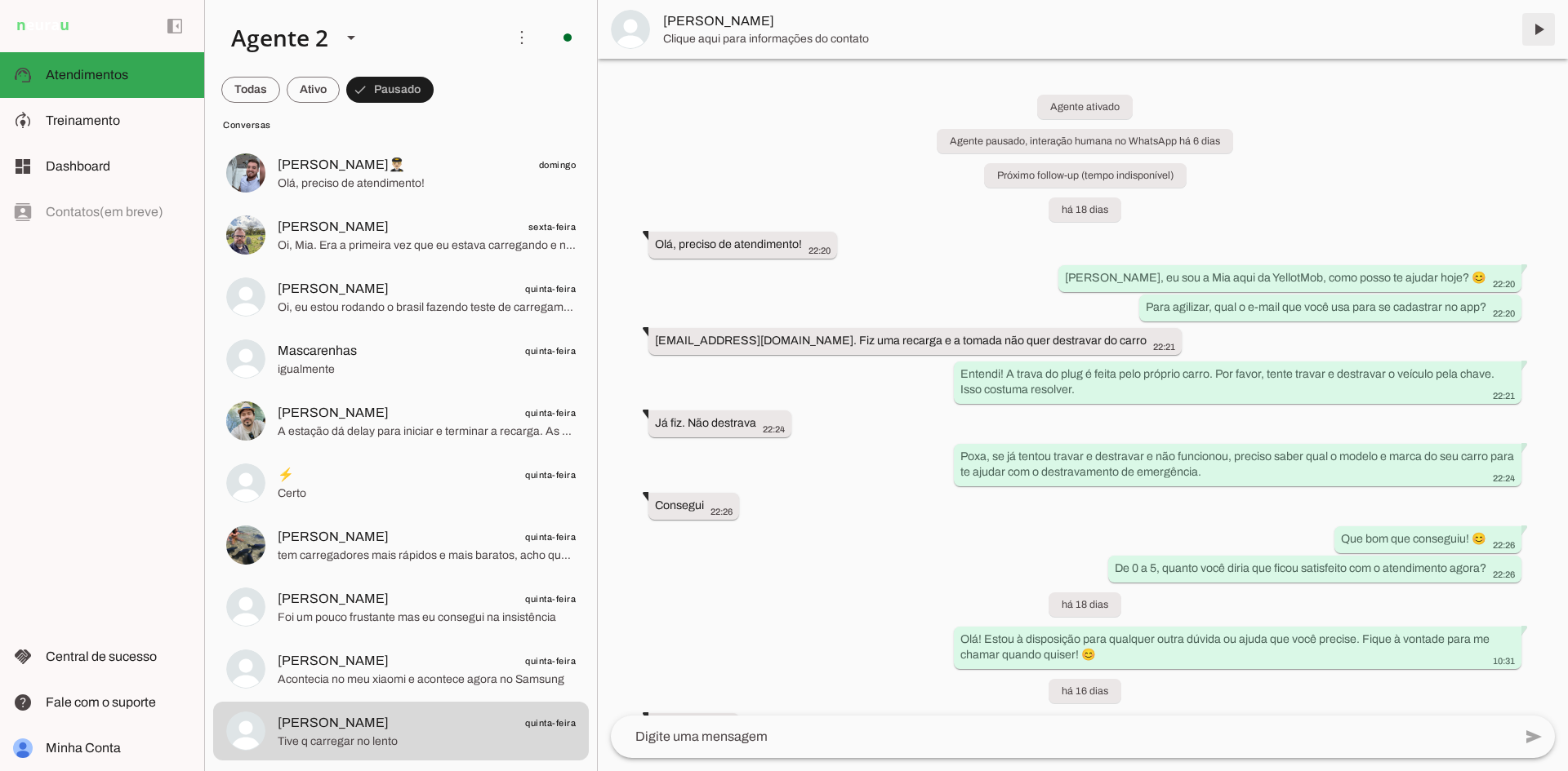
click at [1539, 23] on span at bounding box center [1538, 29] width 40 height 40
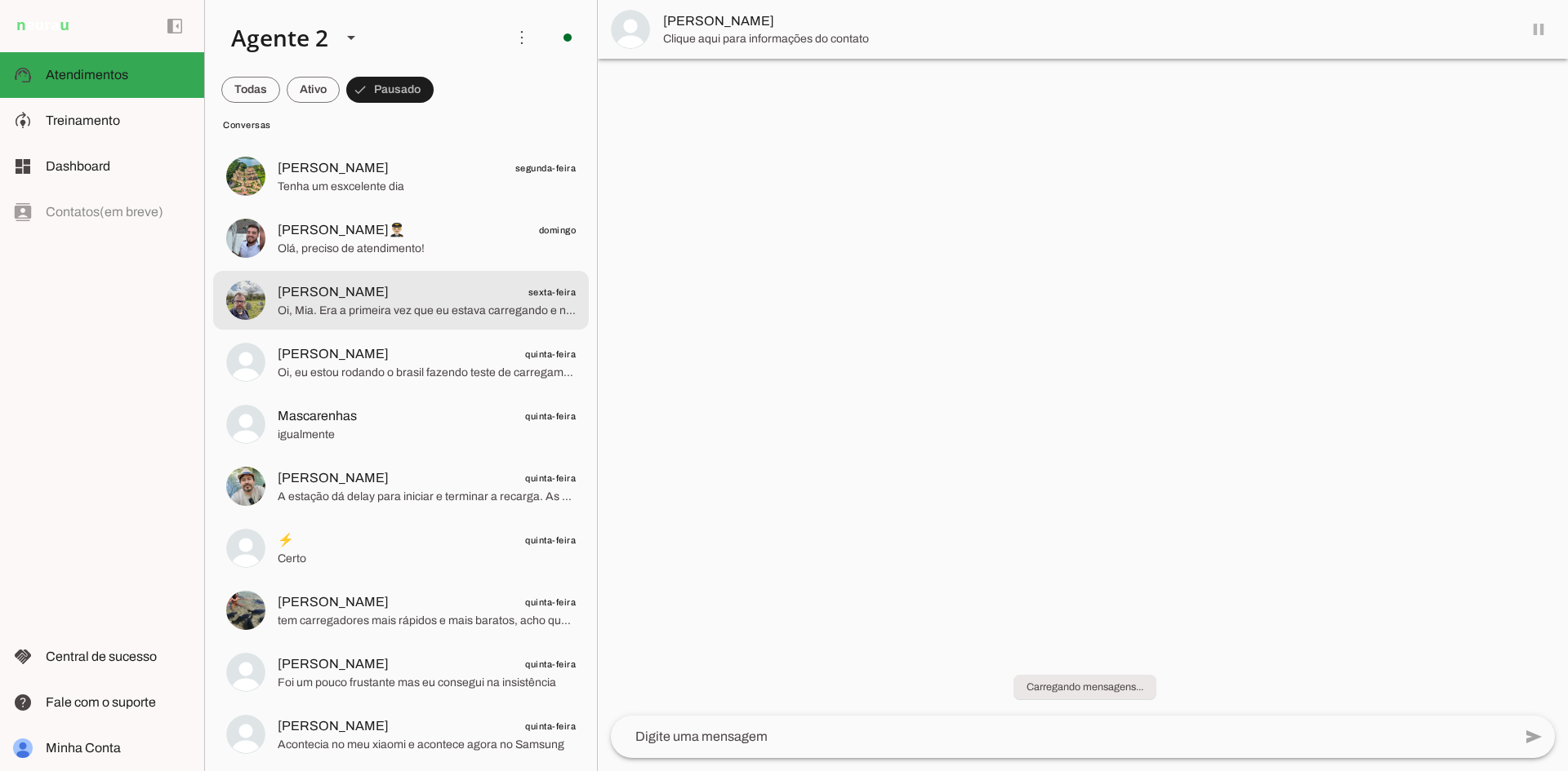
scroll to position [402, 0]
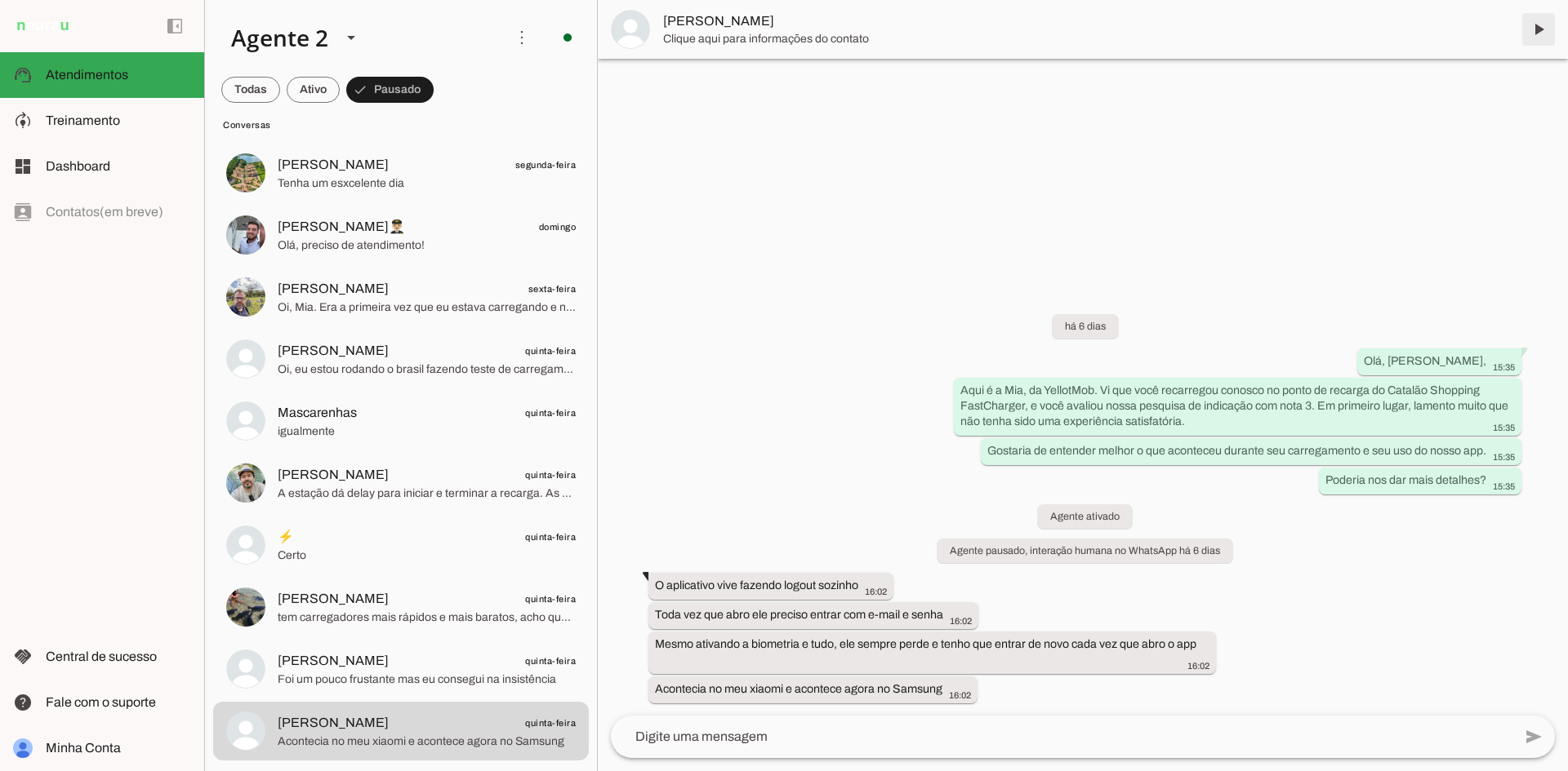
click at [1536, 30] on span at bounding box center [1538, 29] width 40 height 40
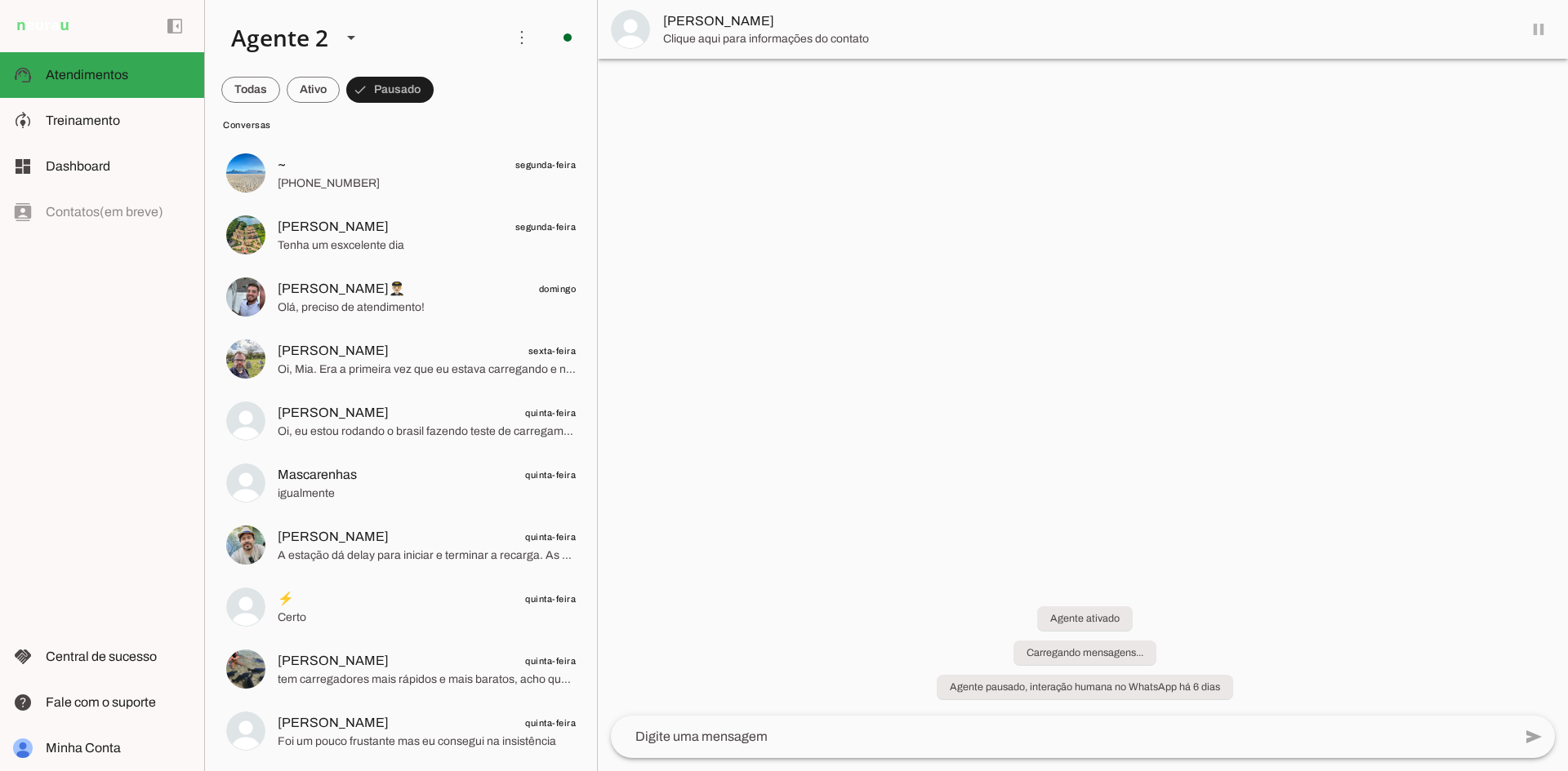
scroll to position [339, 0]
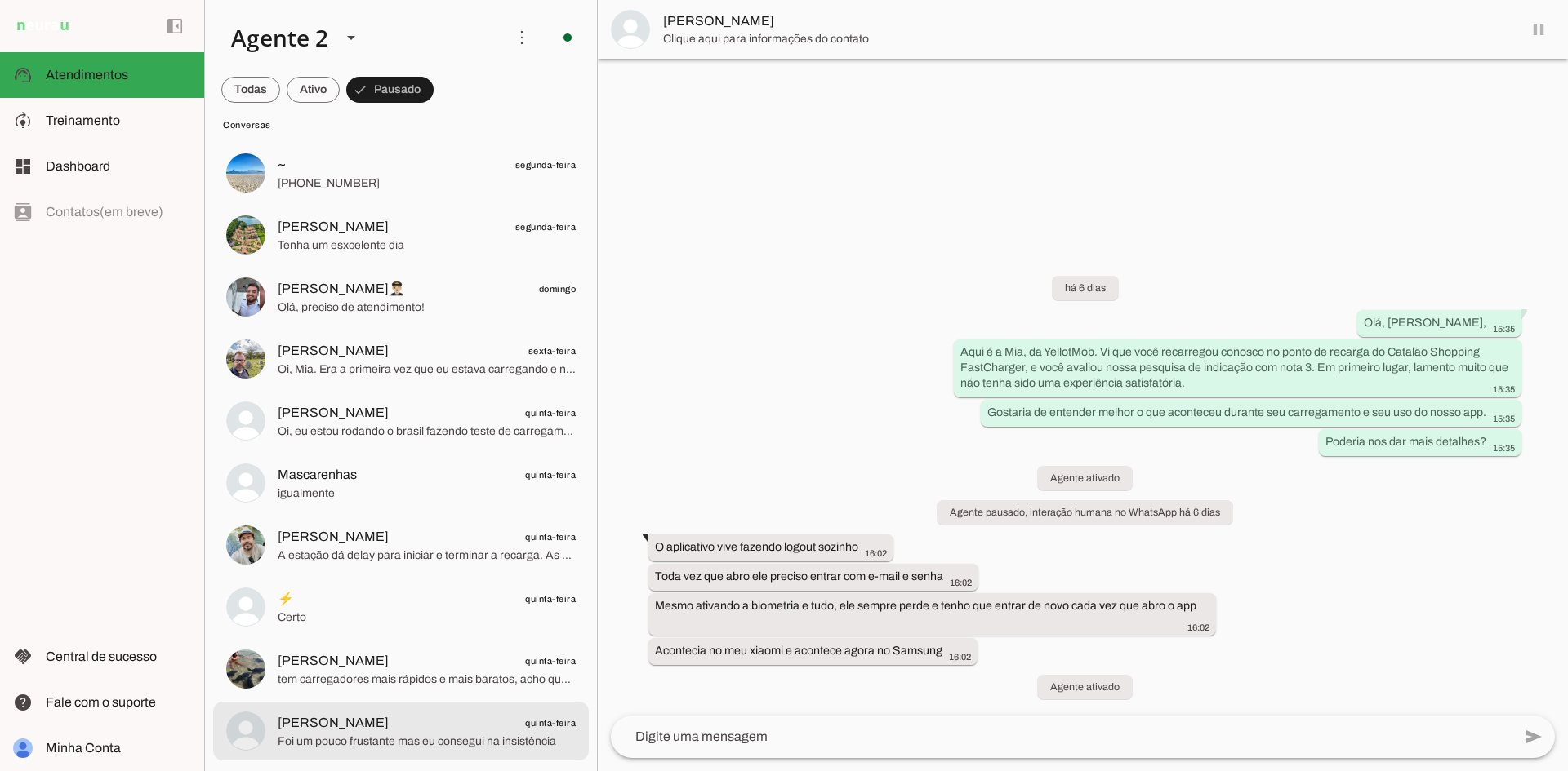
click at [467, 727] on span "[PERSON_NAME] quinta-feira" at bounding box center [426, 723] width 298 height 20
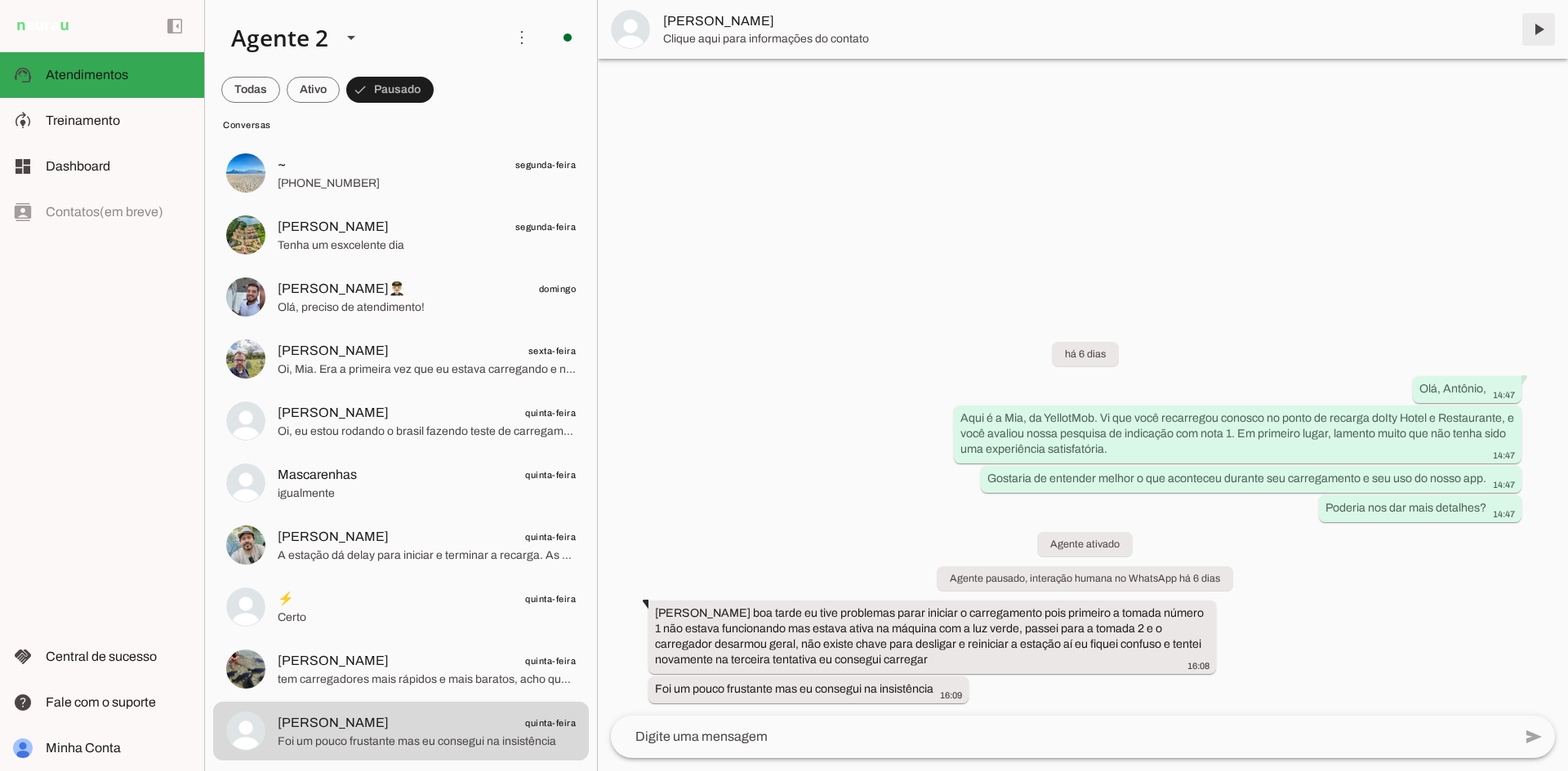
drag, startPoint x: 1537, startPoint y: 28, endPoint x: 1525, endPoint y: 29, distance: 12.0
click at [1538, 27] on span at bounding box center [1538, 29] width 40 height 40
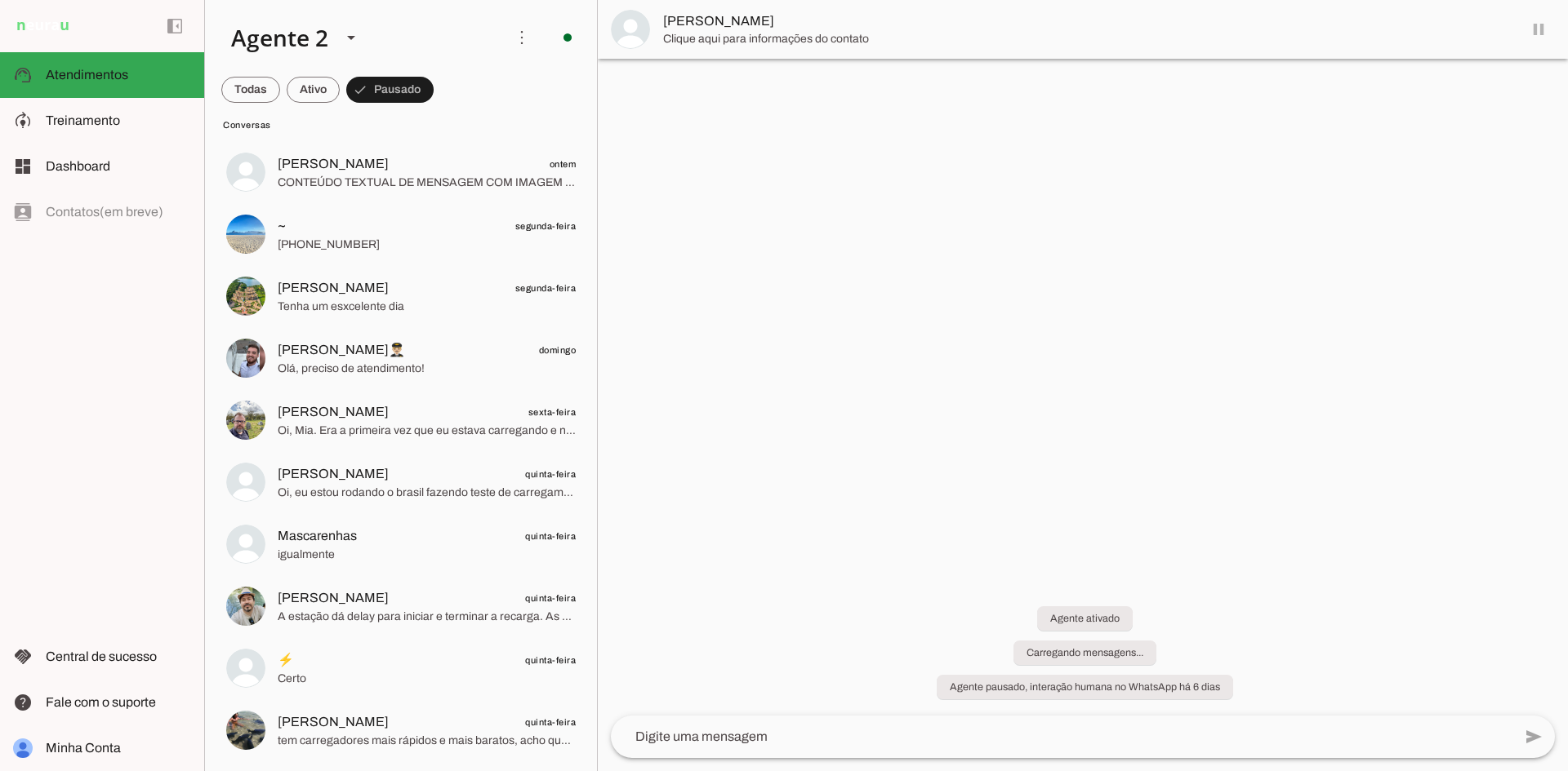
scroll to position [279, 0]
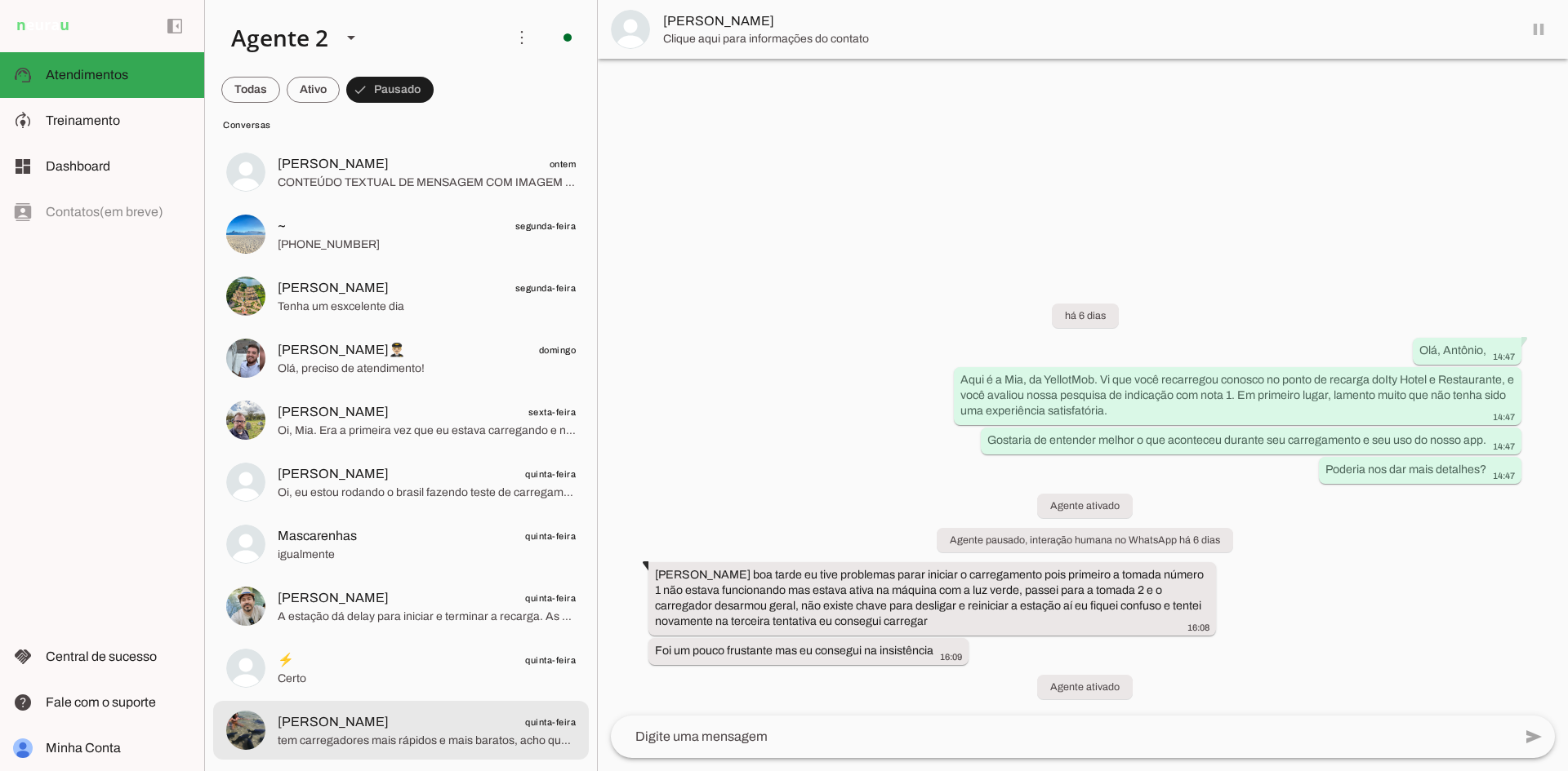
click at [531, 747] on span "tem carregadores mais rápidos e mais baratos, acho que esses sempre demoram mais" at bounding box center [426, 741] width 298 height 16
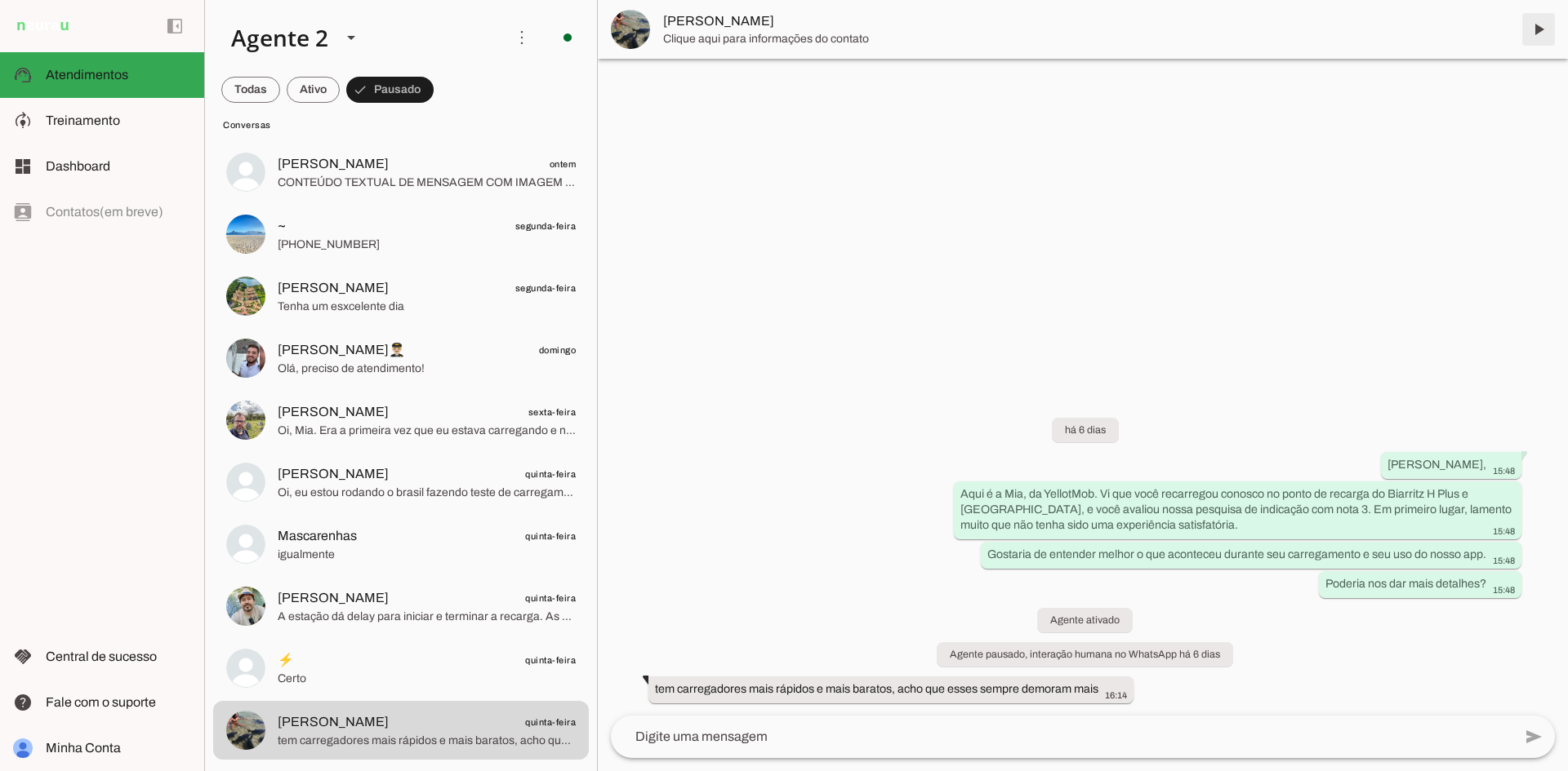
click at [1539, 25] on span at bounding box center [1538, 29] width 40 height 40
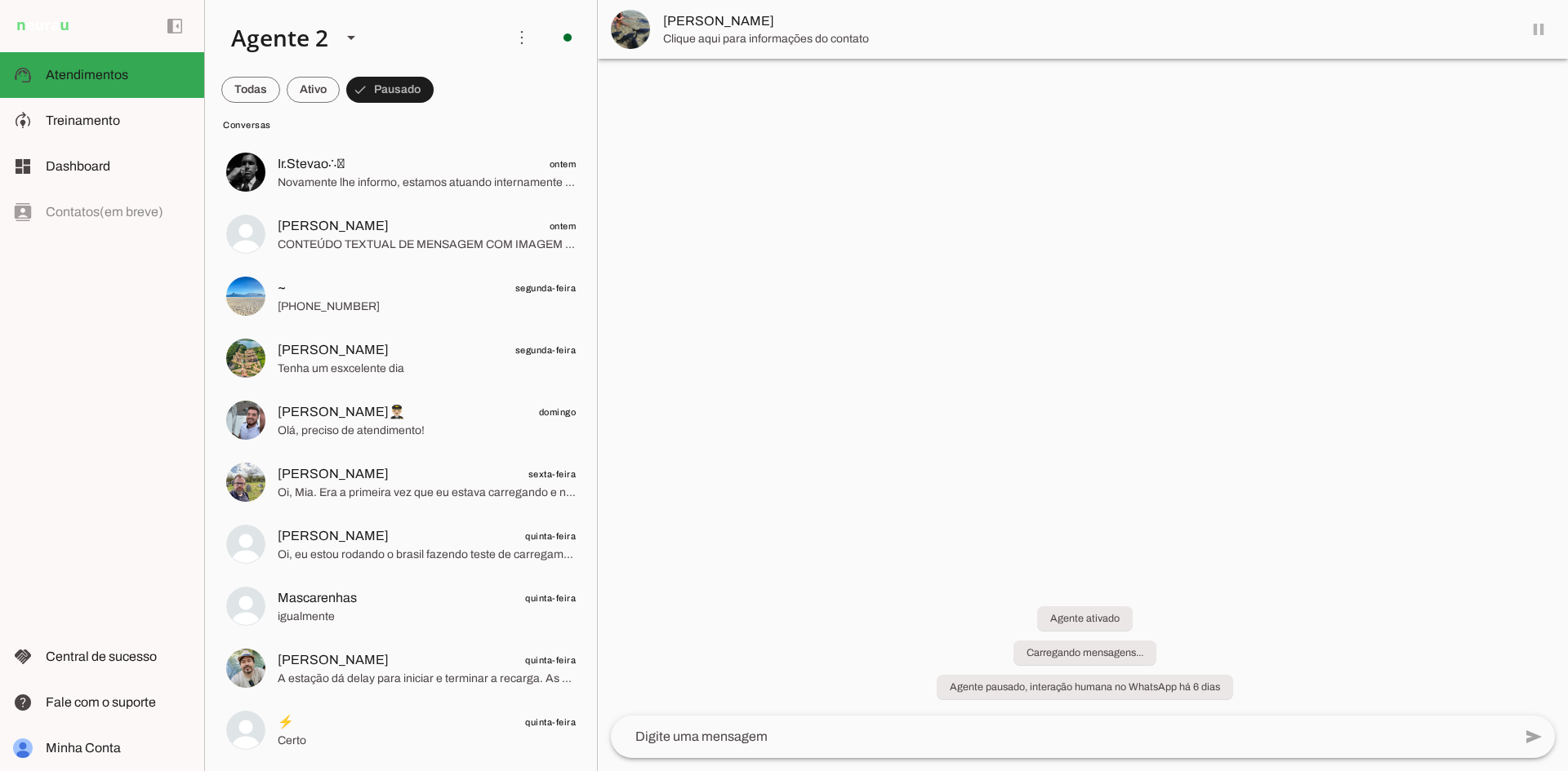
scroll to position [216, 0]
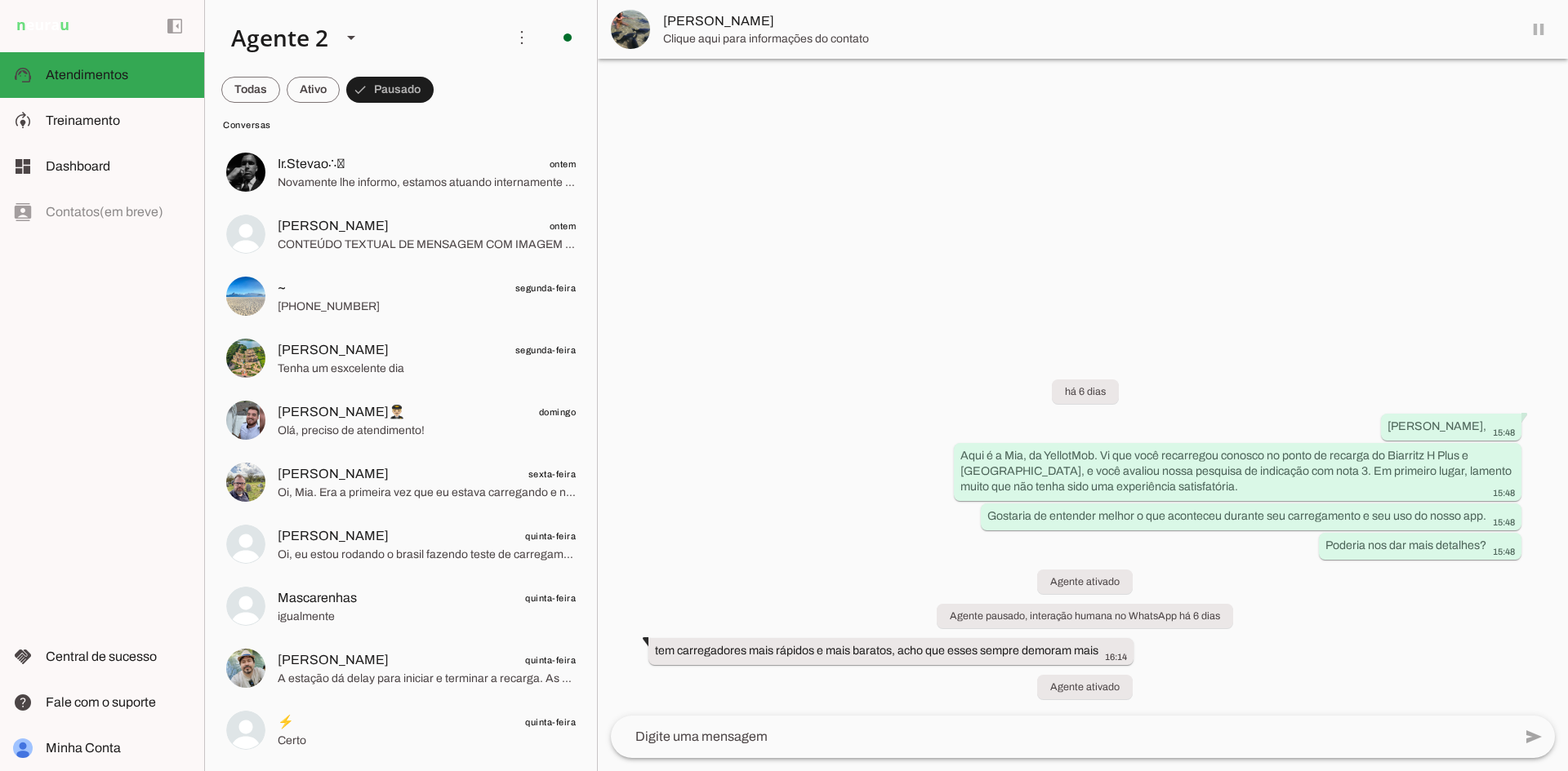
click at [424, 763] on lit-virtualizer "Conversa Teste [DATE] [PERSON_NAME] ontem Para sim [PERSON_NAME] ontem Excelent…" at bounding box center [401, 360] width 392 height 808
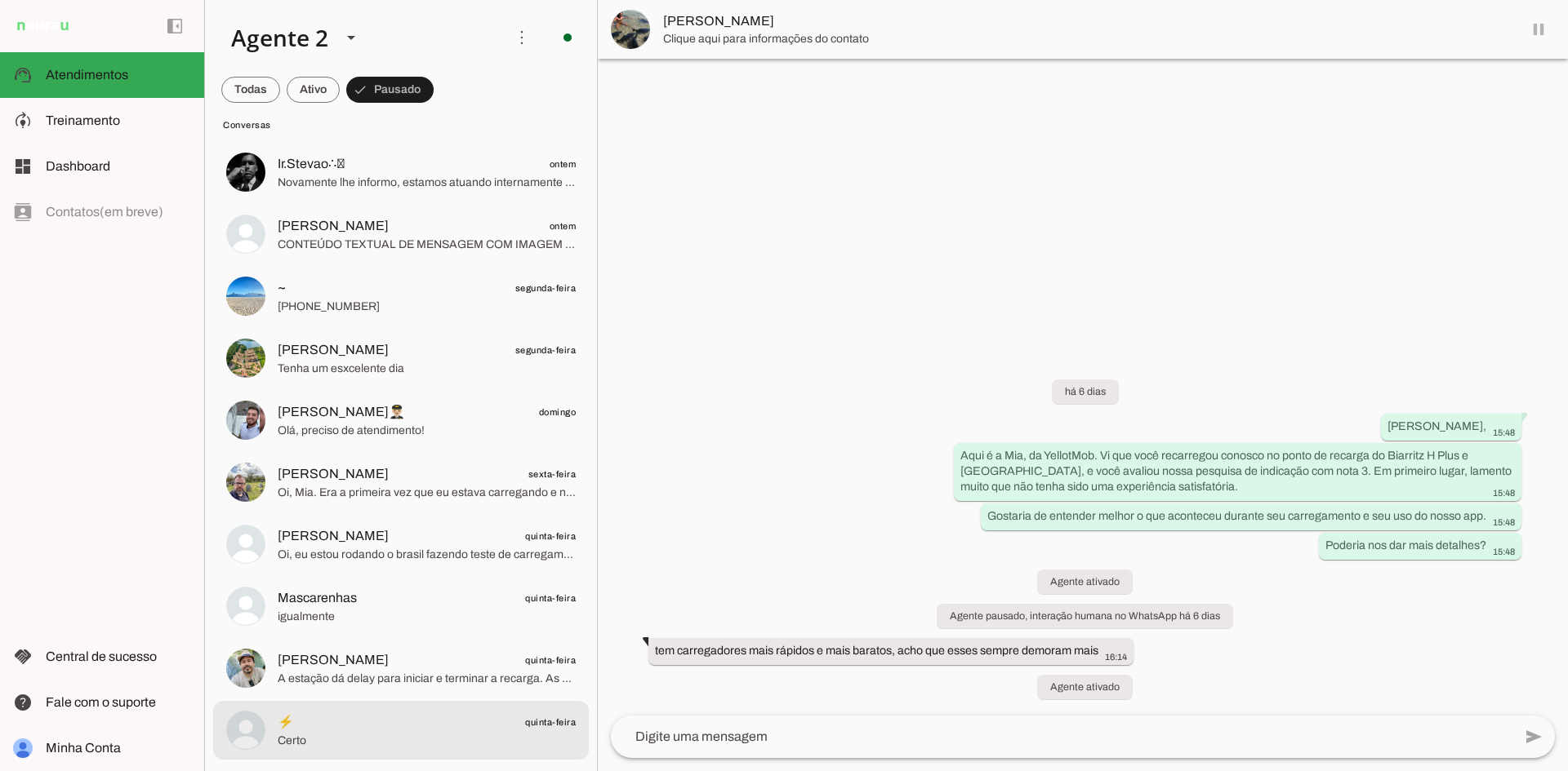
click at [434, 739] on span "Certo" at bounding box center [426, 741] width 298 height 16
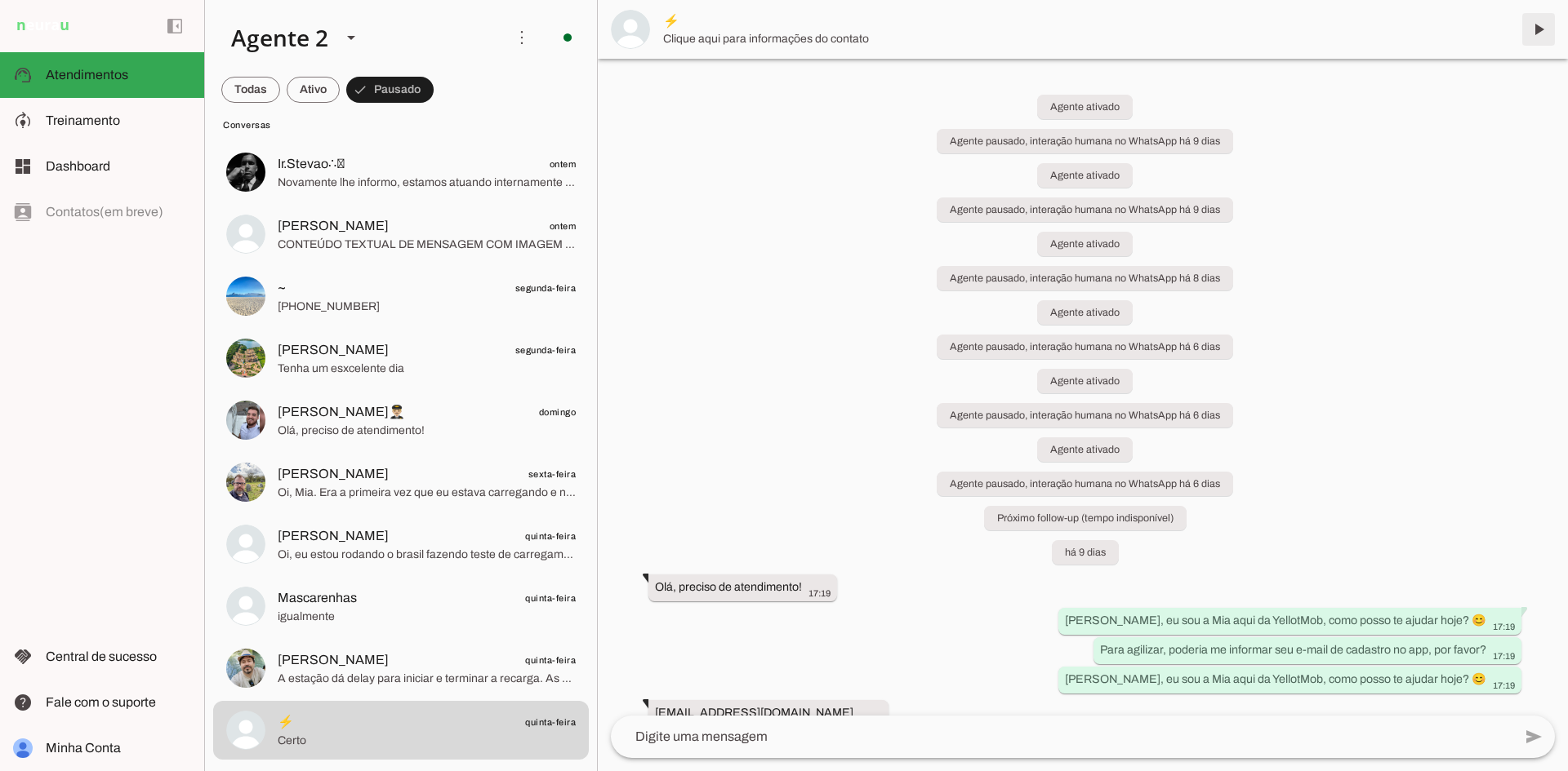
click at [1534, 24] on span at bounding box center [1538, 29] width 40 height 40
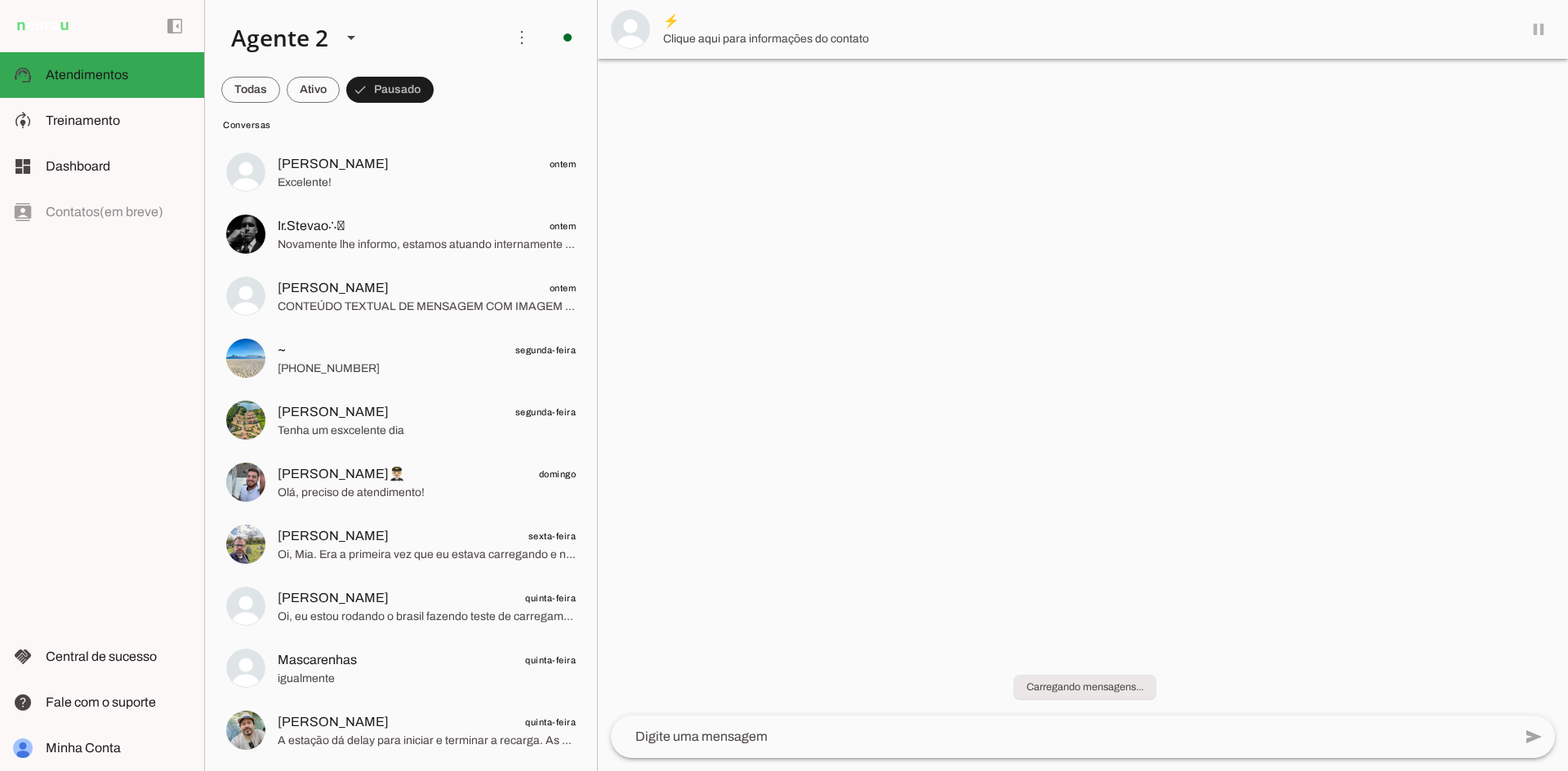
scroll to position [154, 0]
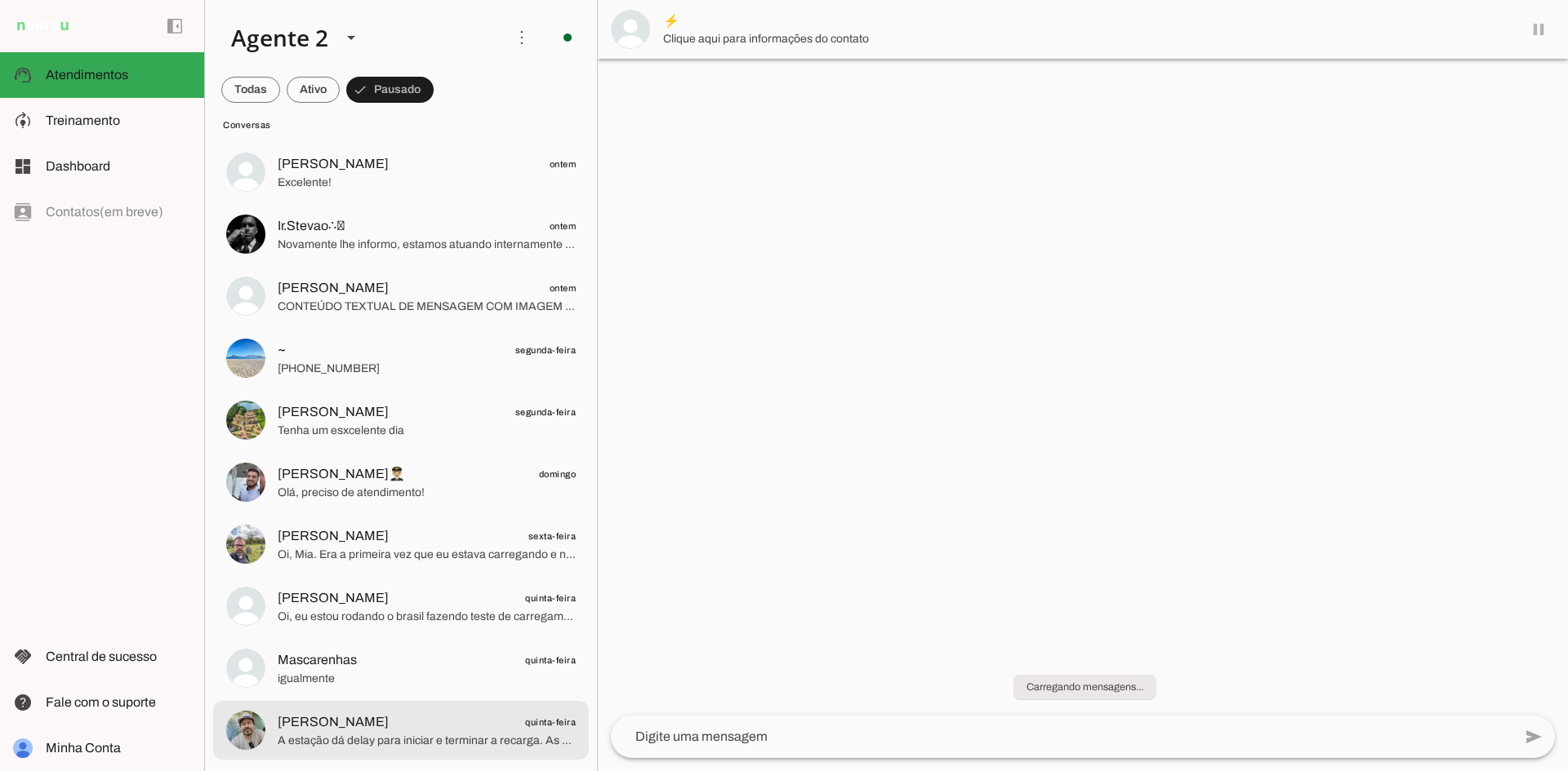
click at [455, 77] on md-item "[PERSON_NAME] quinta-feira A estação dá delay para iniciar e terminar a recarga…" at bounding box center [401, 47] width 376 height 59
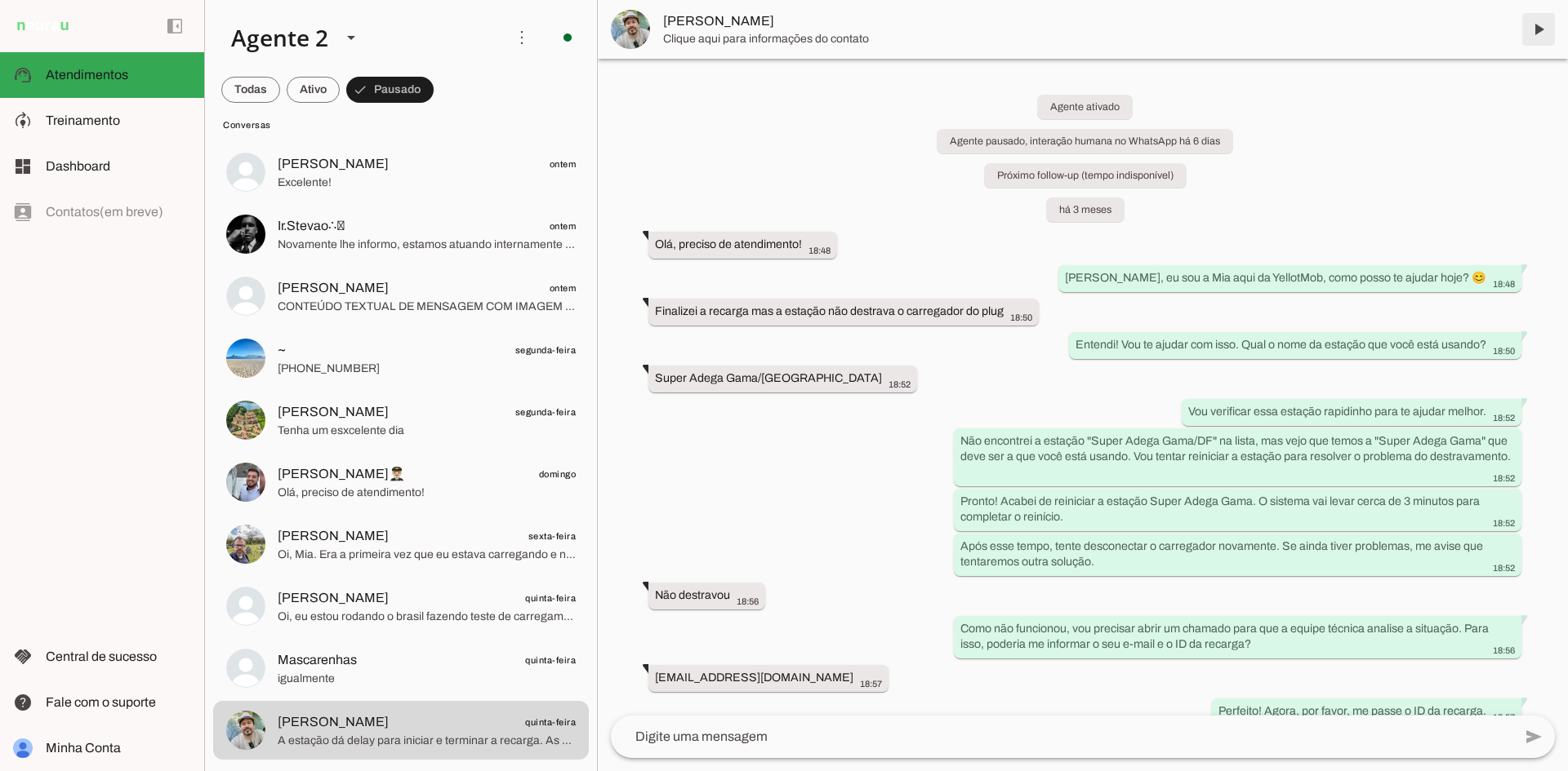
click at [1528, 18] on span at bounding box center [1538, 29] width 40 height 40
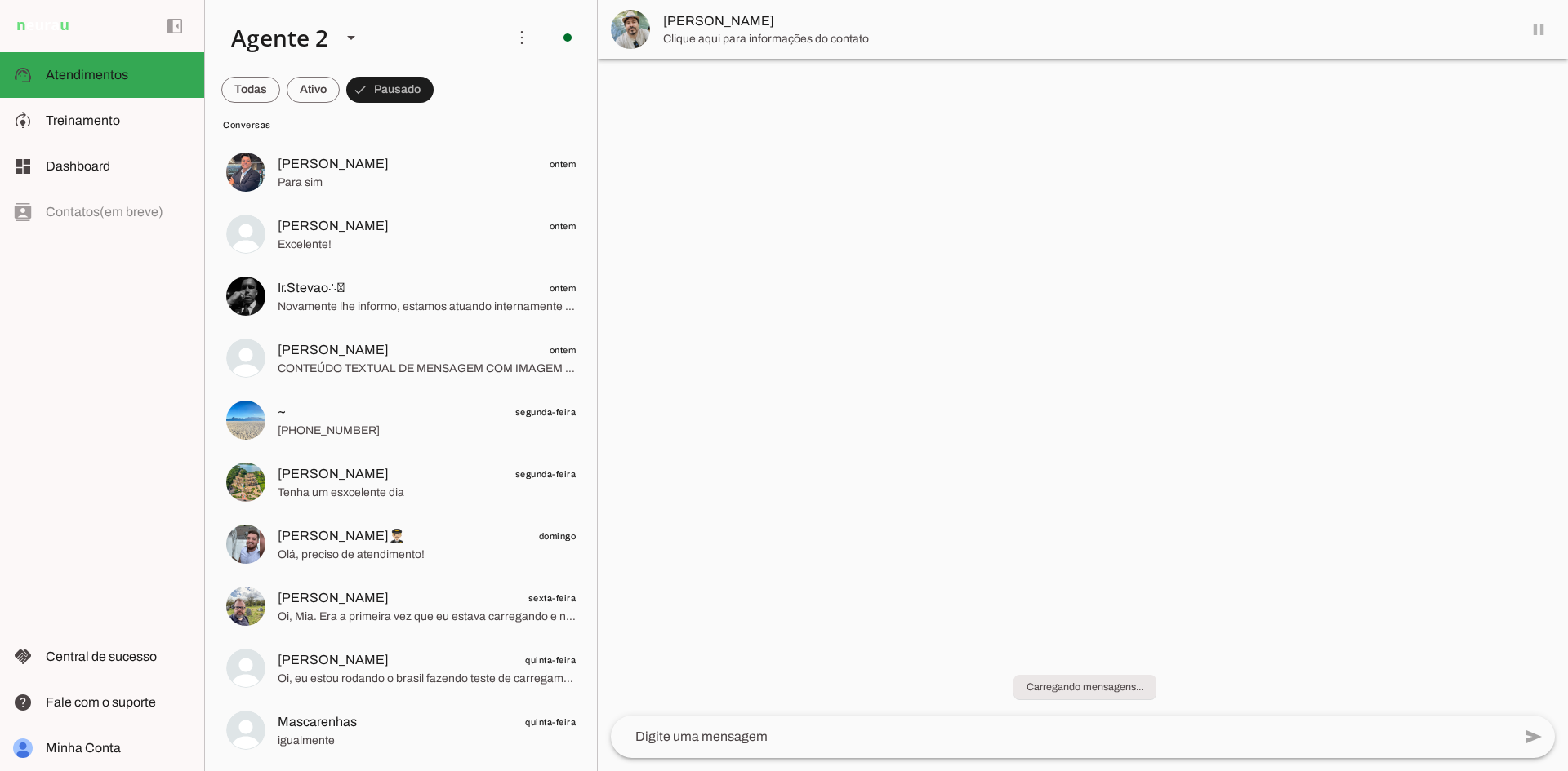
scroll to position [93, 0]
click at [365, 731] on span "Mascarenhas quinta-feira" at bounding box center [426, 722] width 298 height 20
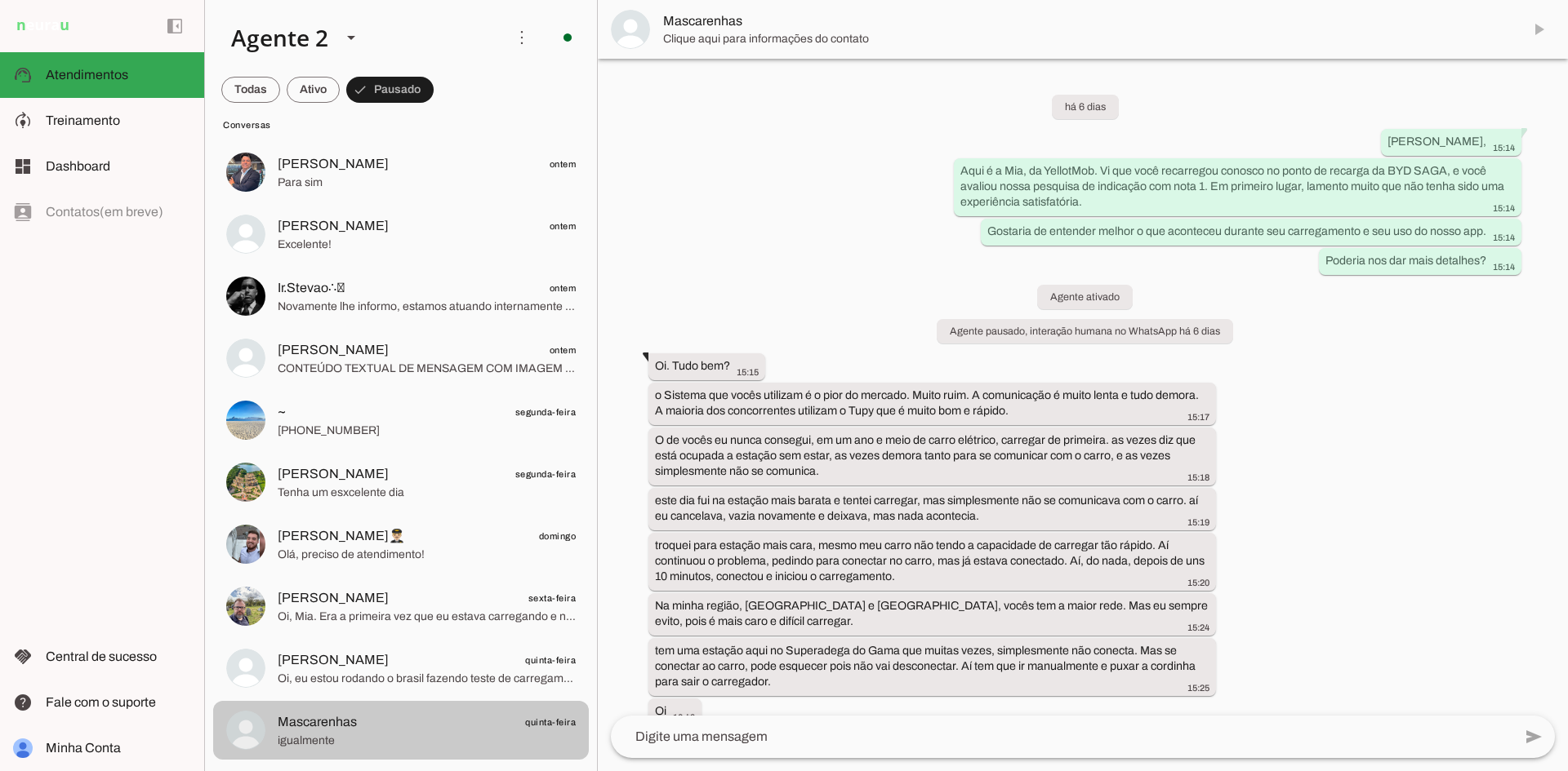
scroll to position [1323, 0]
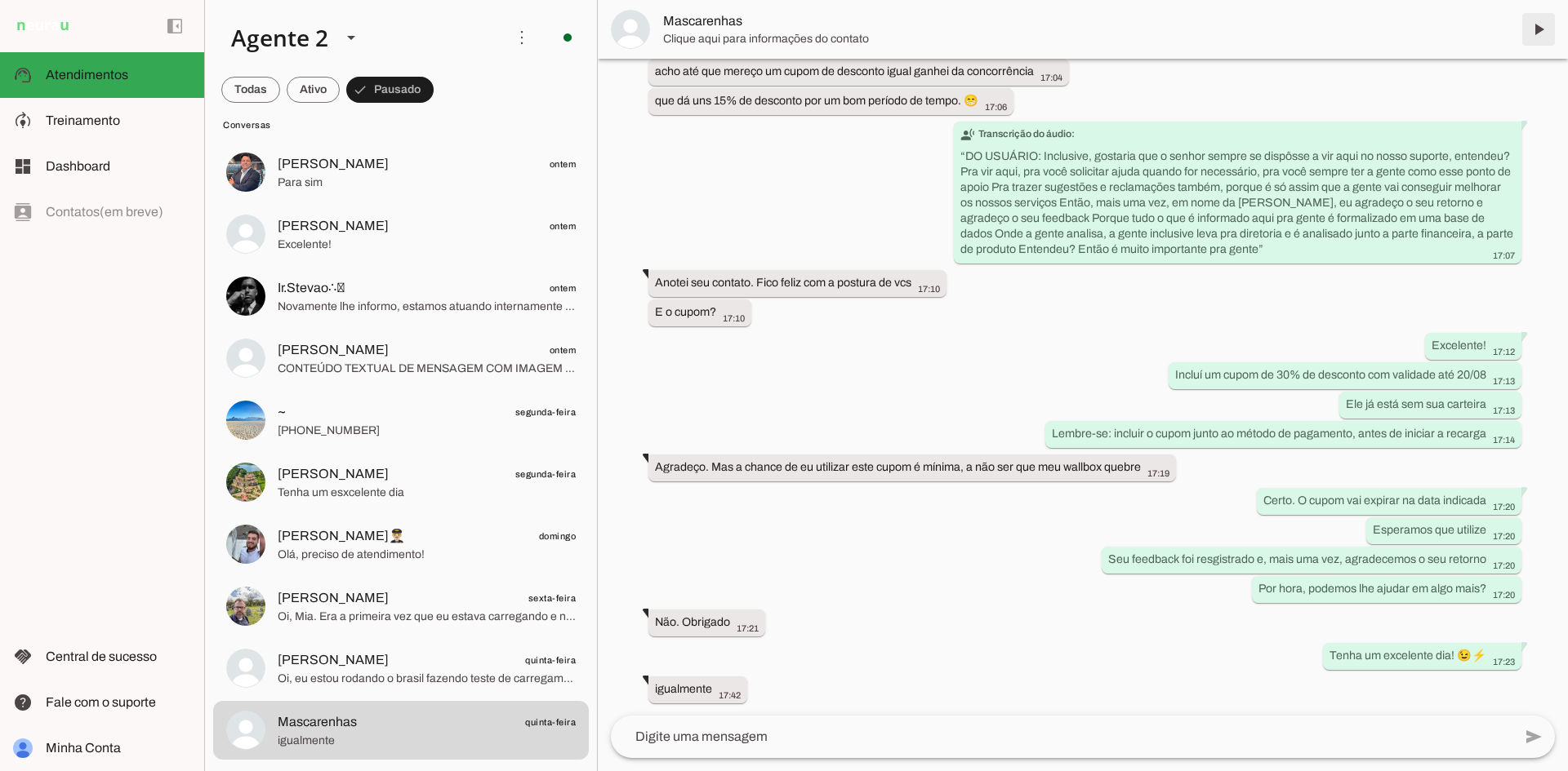
click at [1544, 29] on span at bounding box center [1538, 29] width 40 height 40
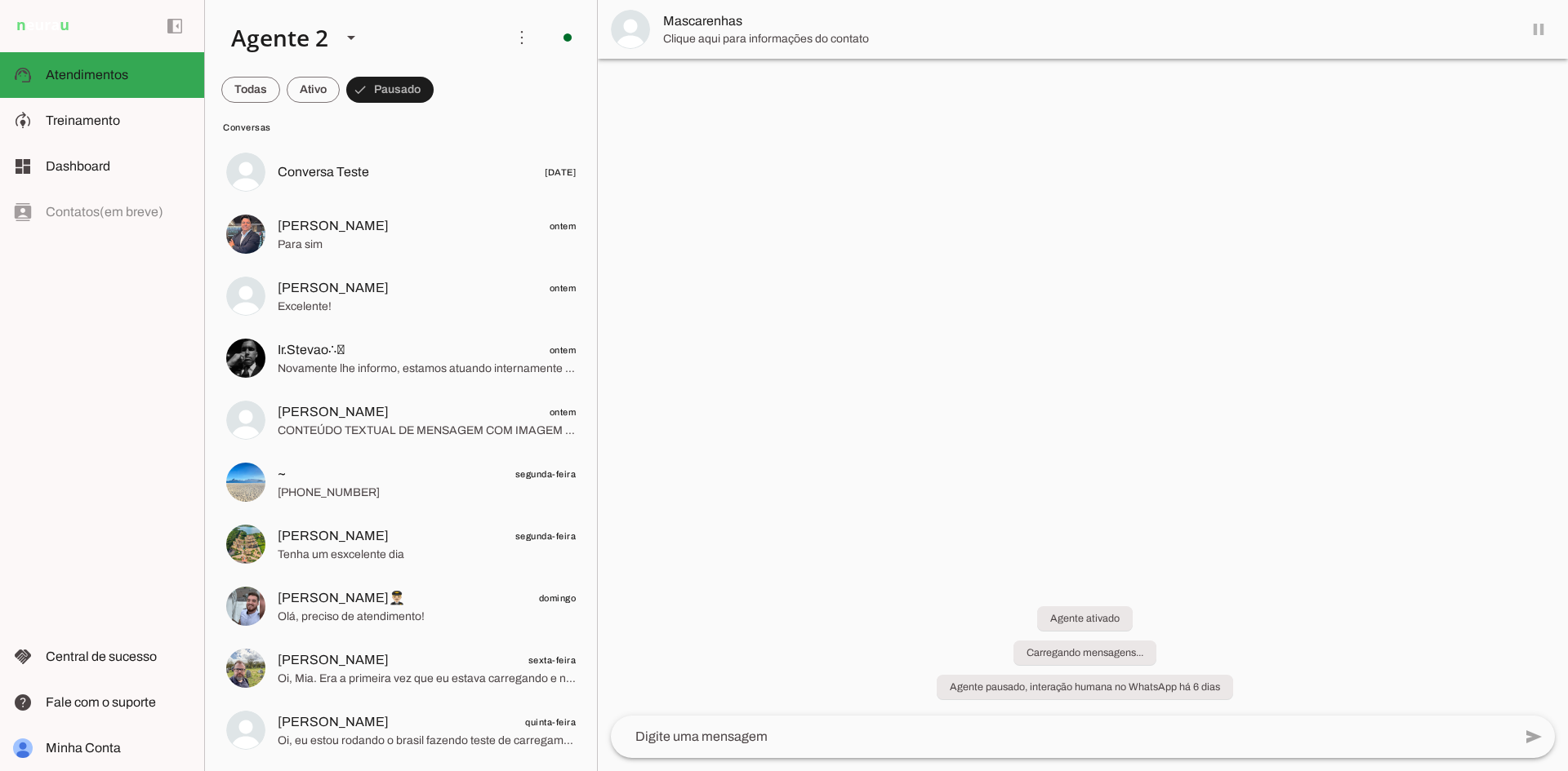
scroll to position [0, 0]
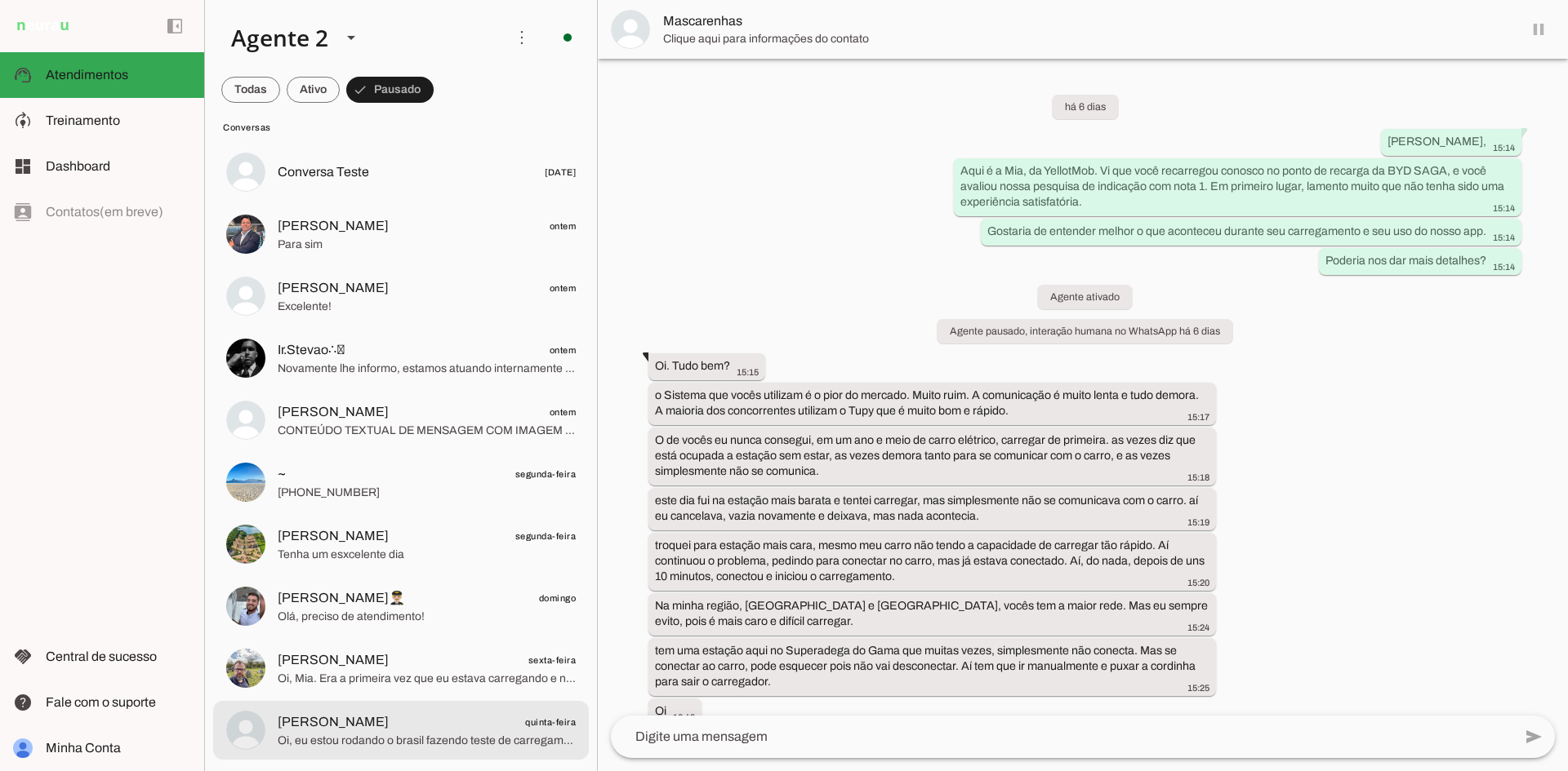
click at [436, 729] on span "[PERSON_NAME] quinta-feira" at bounding box center [426, 722] width 298 height 20
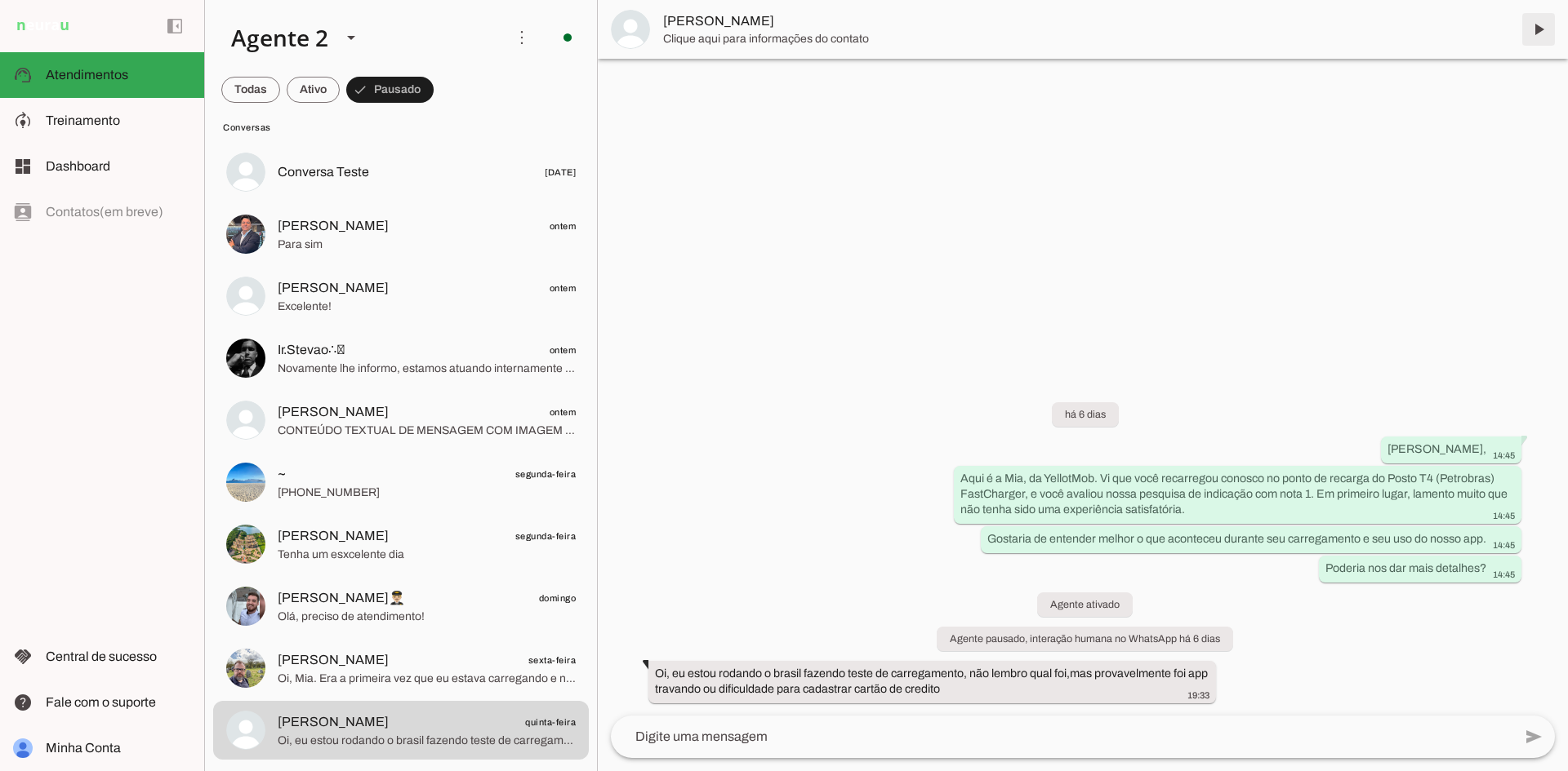
click at [1539, 28] on span at bounding box center [1538, 29] width 40 height 40
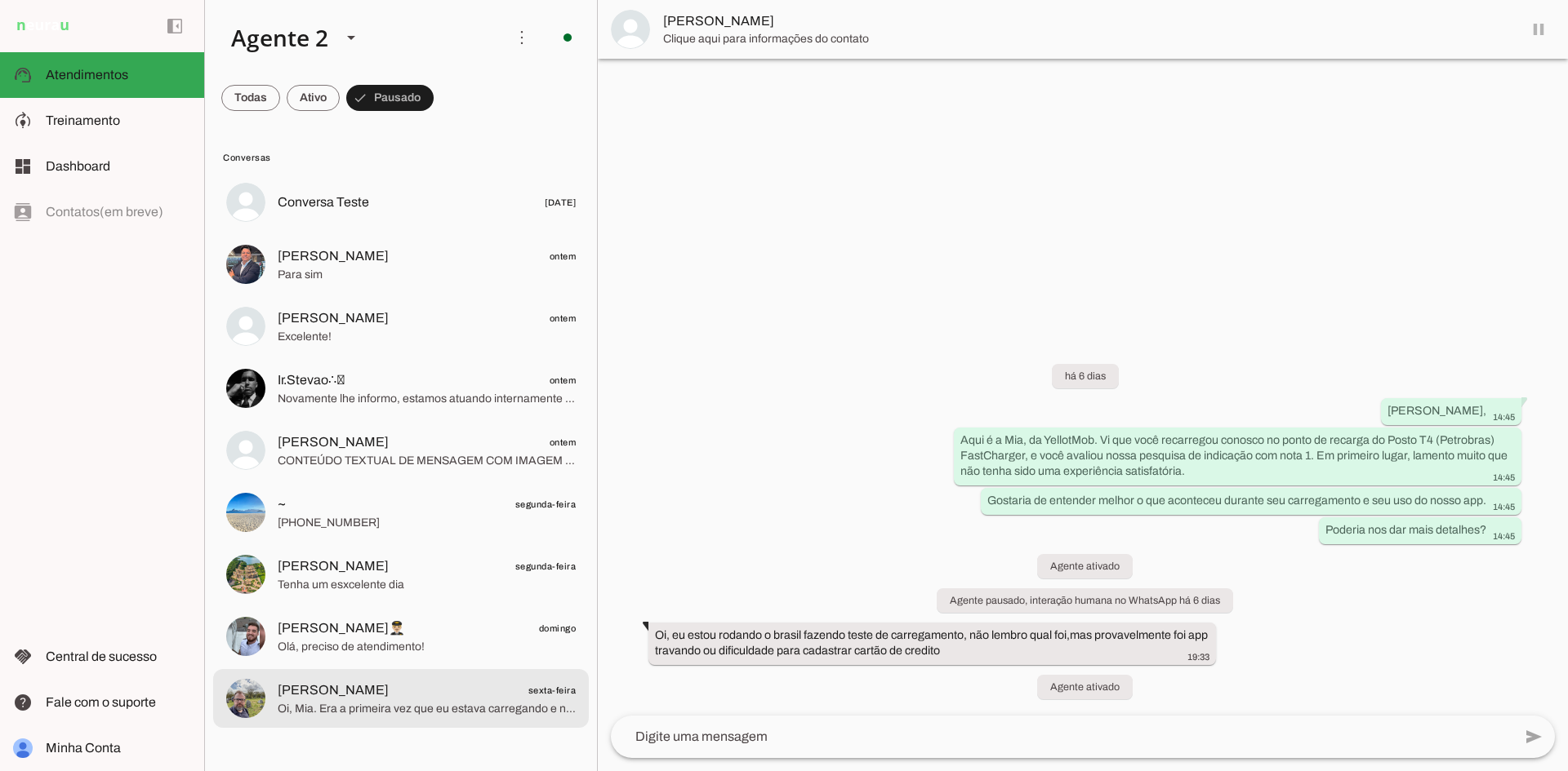
click at [400, 695] on span "[PERSON_NAME] sexta-feira" at bounding box center [426, 690] width 298 height 20
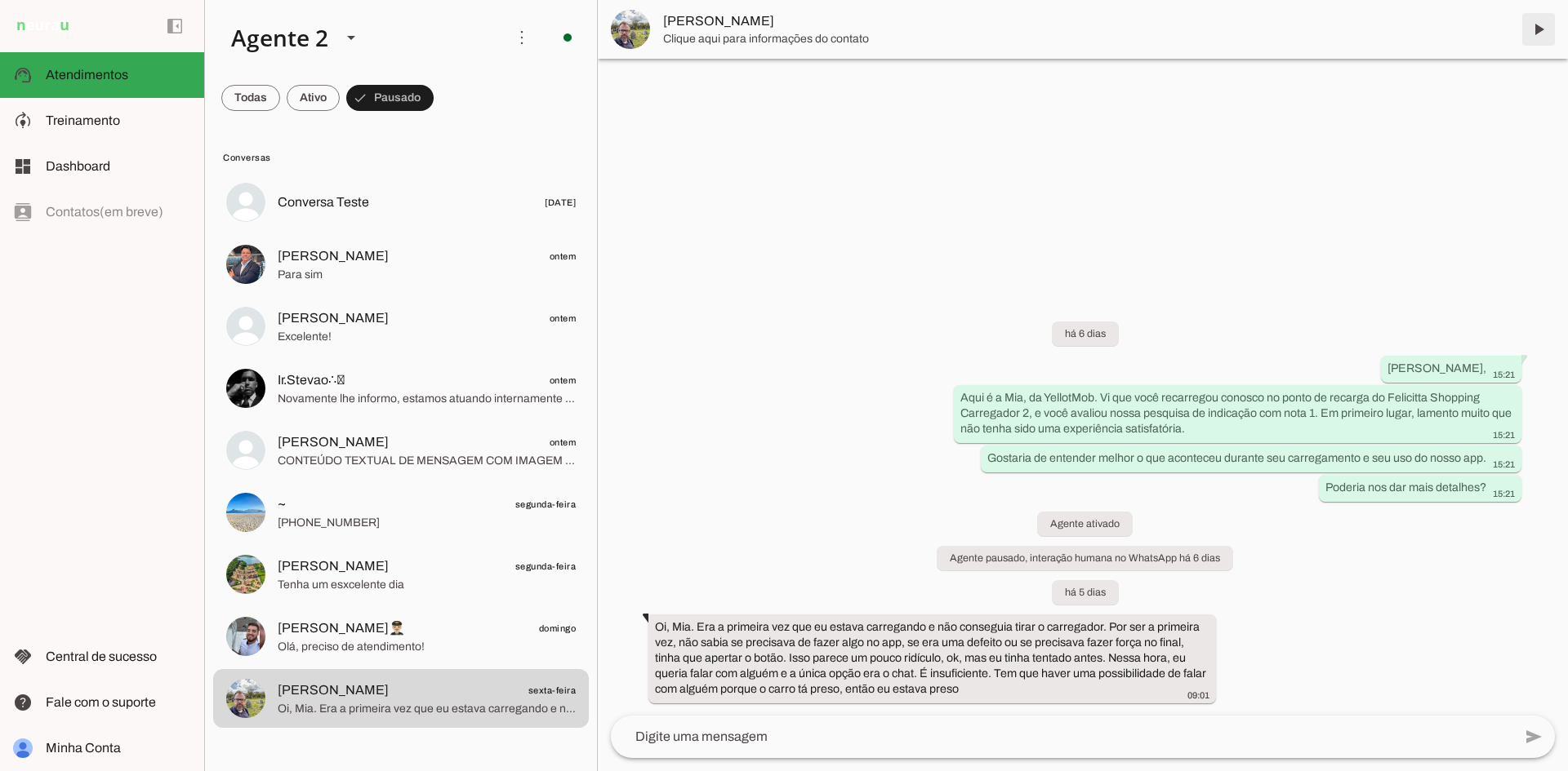
click at [1542, 29] on span at bounding box center [1538, 29] width 40 height 40
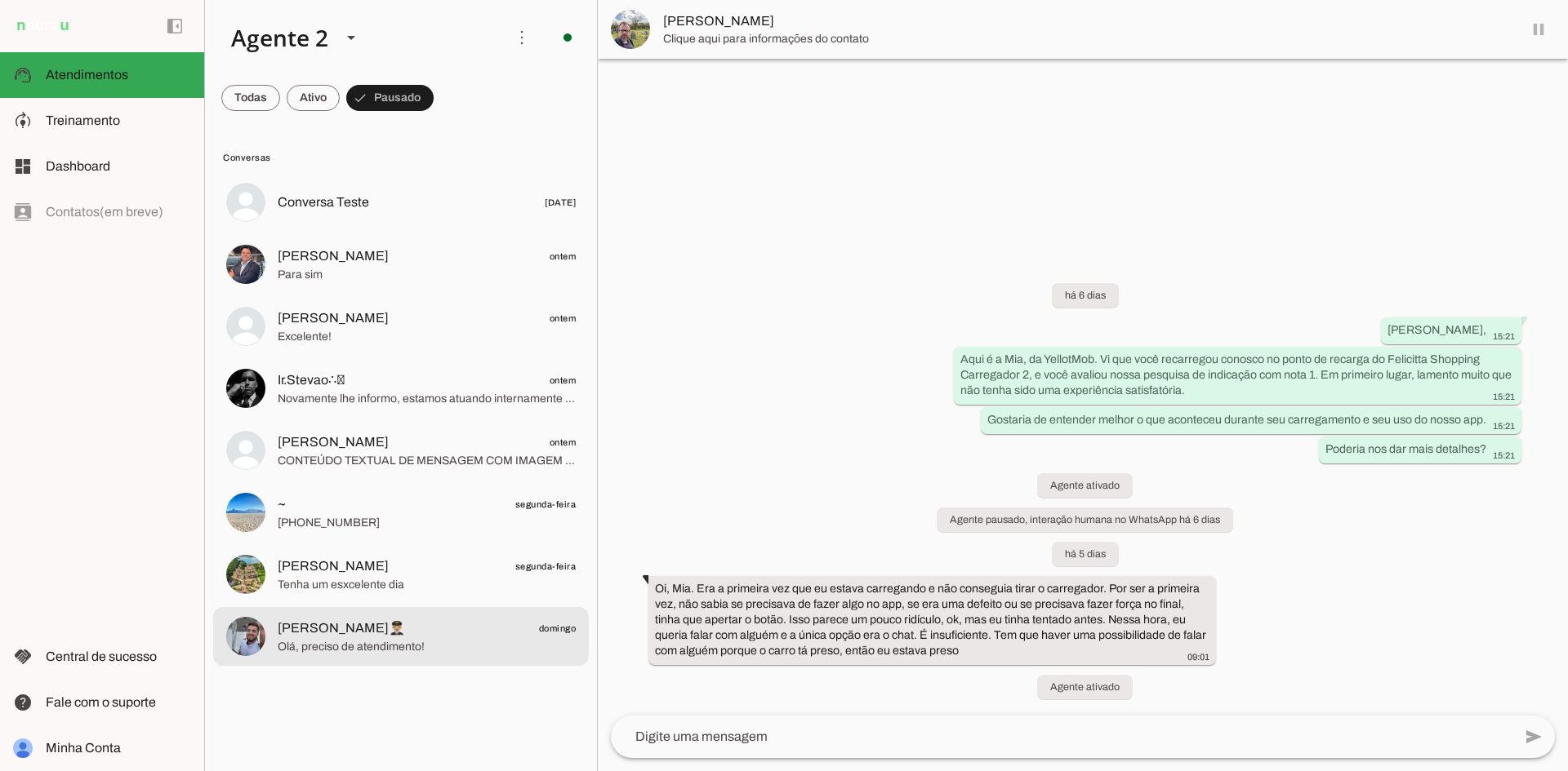
click at [424, 619] on span "[PERSON_NAME]👨🏼‍✈️ domingo" at bounding box center [426, 628] width 298 height 20
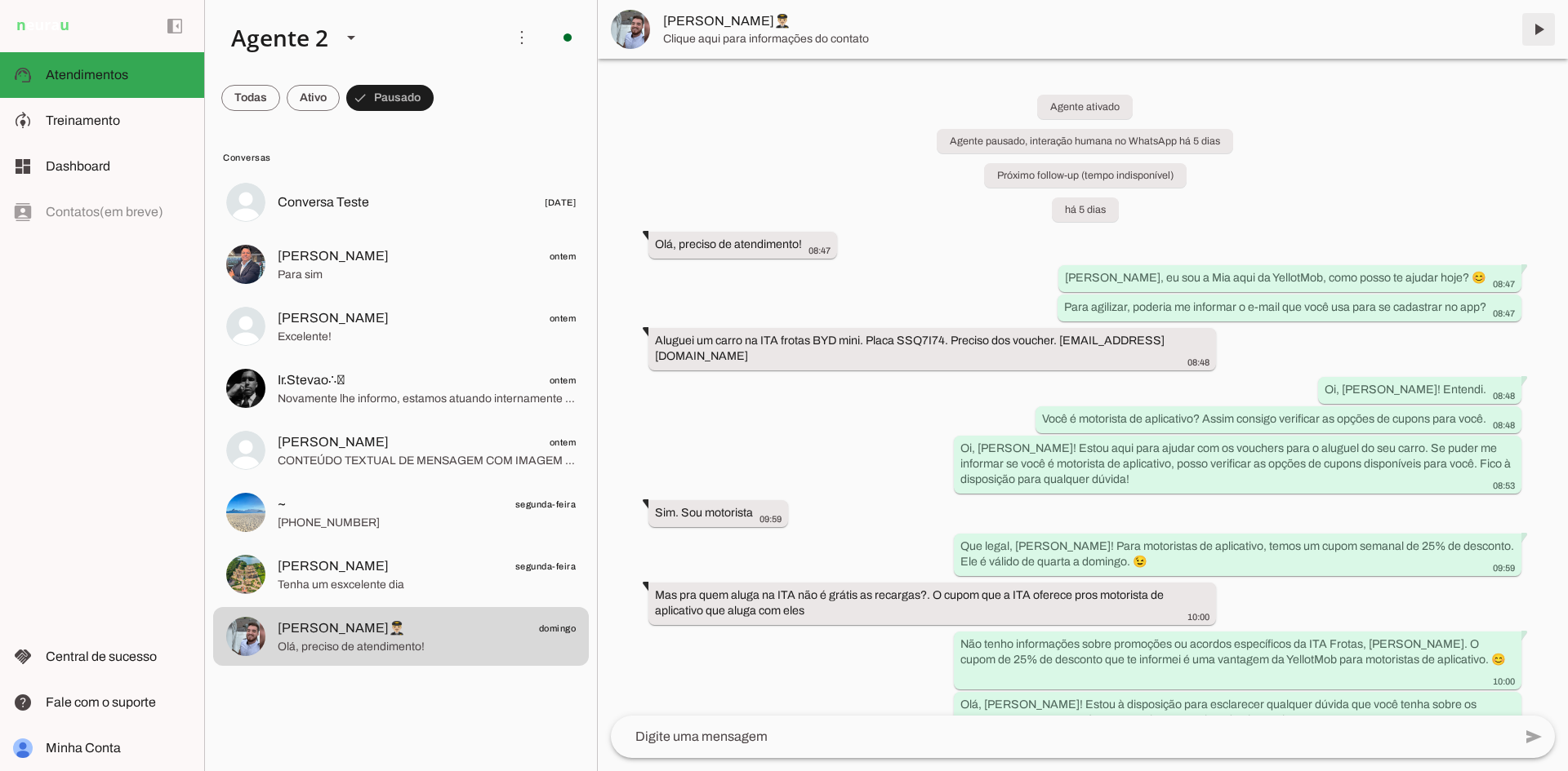
click at [1533, 29] on span at bounding box center [1538, 29] width 40 height 40
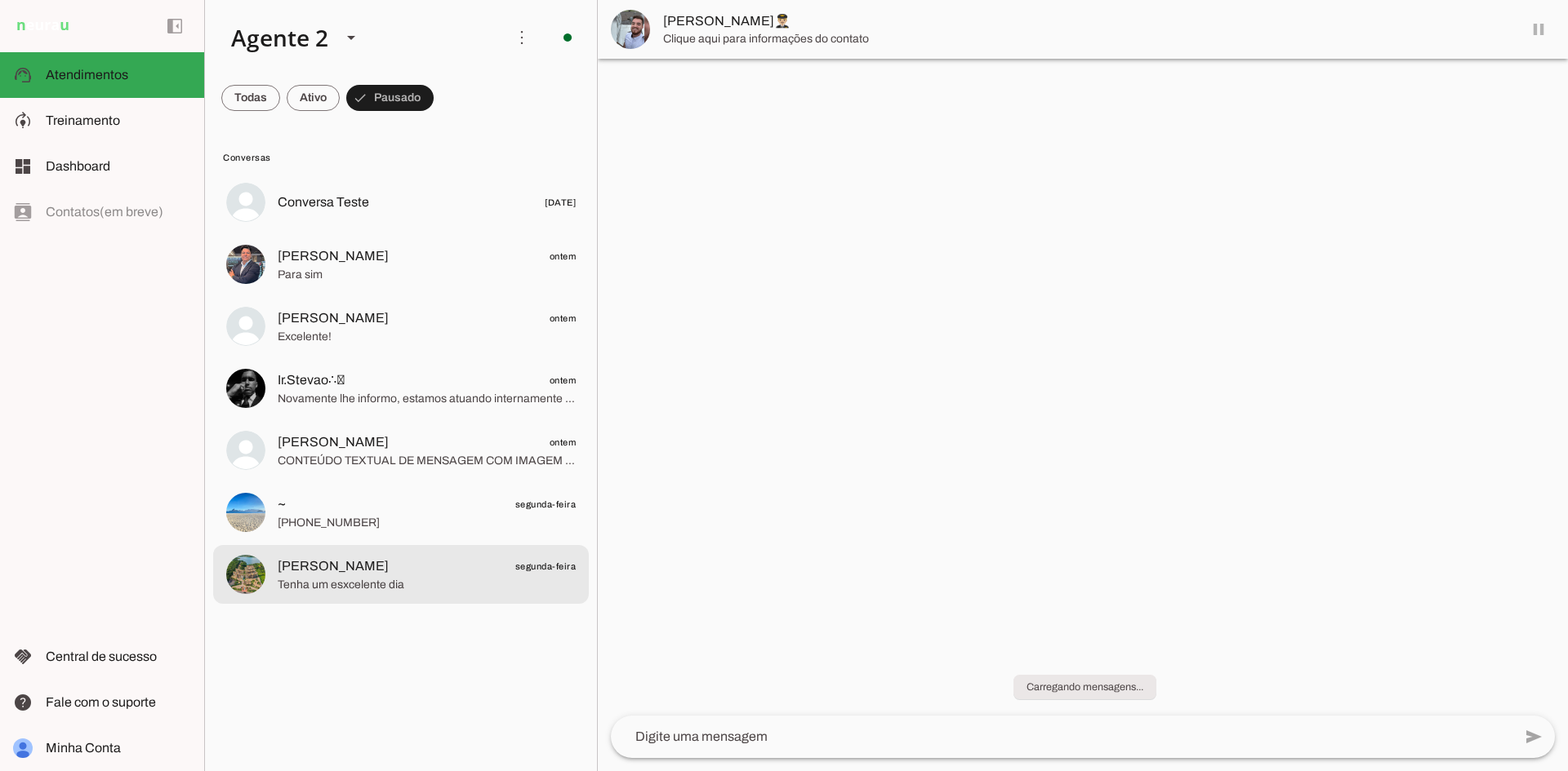
click at [423, 563] on span "[PERSON_NAME] segunda-feira" at bounding box center [426, 567] width 298 height 20
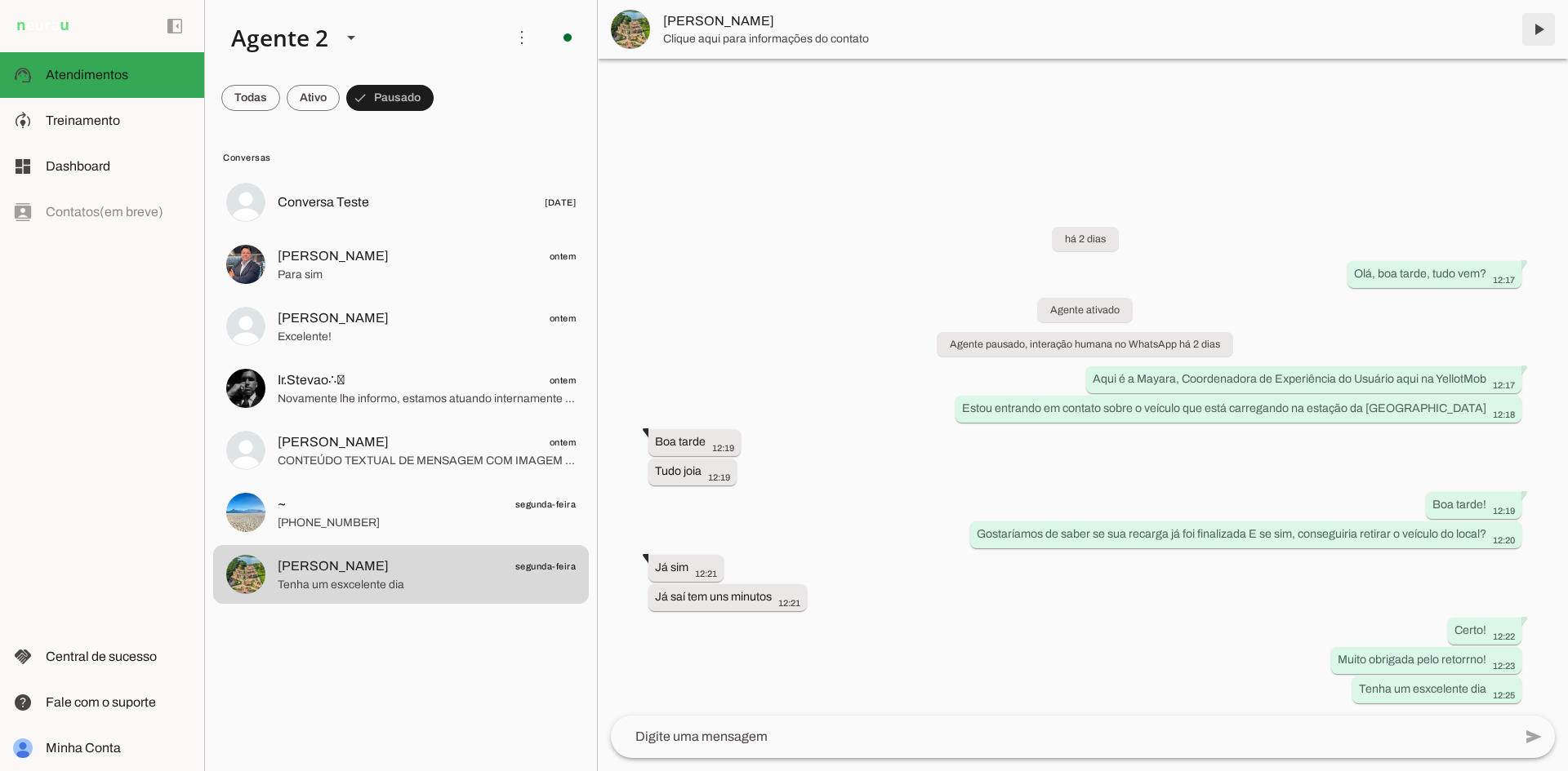
click at [1535, 28] on span at bounding box center [1538, 29] width 40 height 40
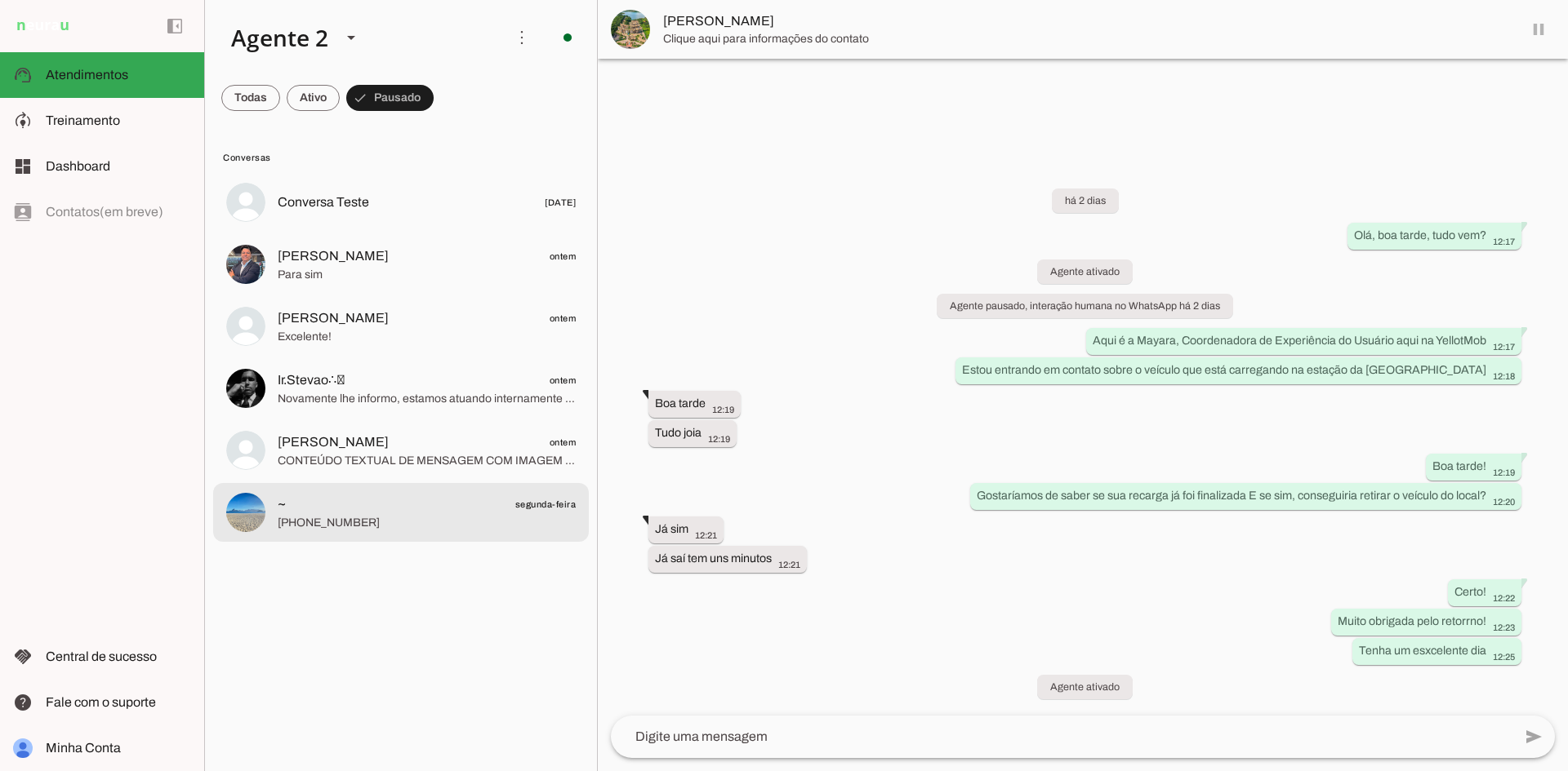
click at [362, 514] on span "~ segunda-feira" at bounding box center [426, 504] width 298 height 20
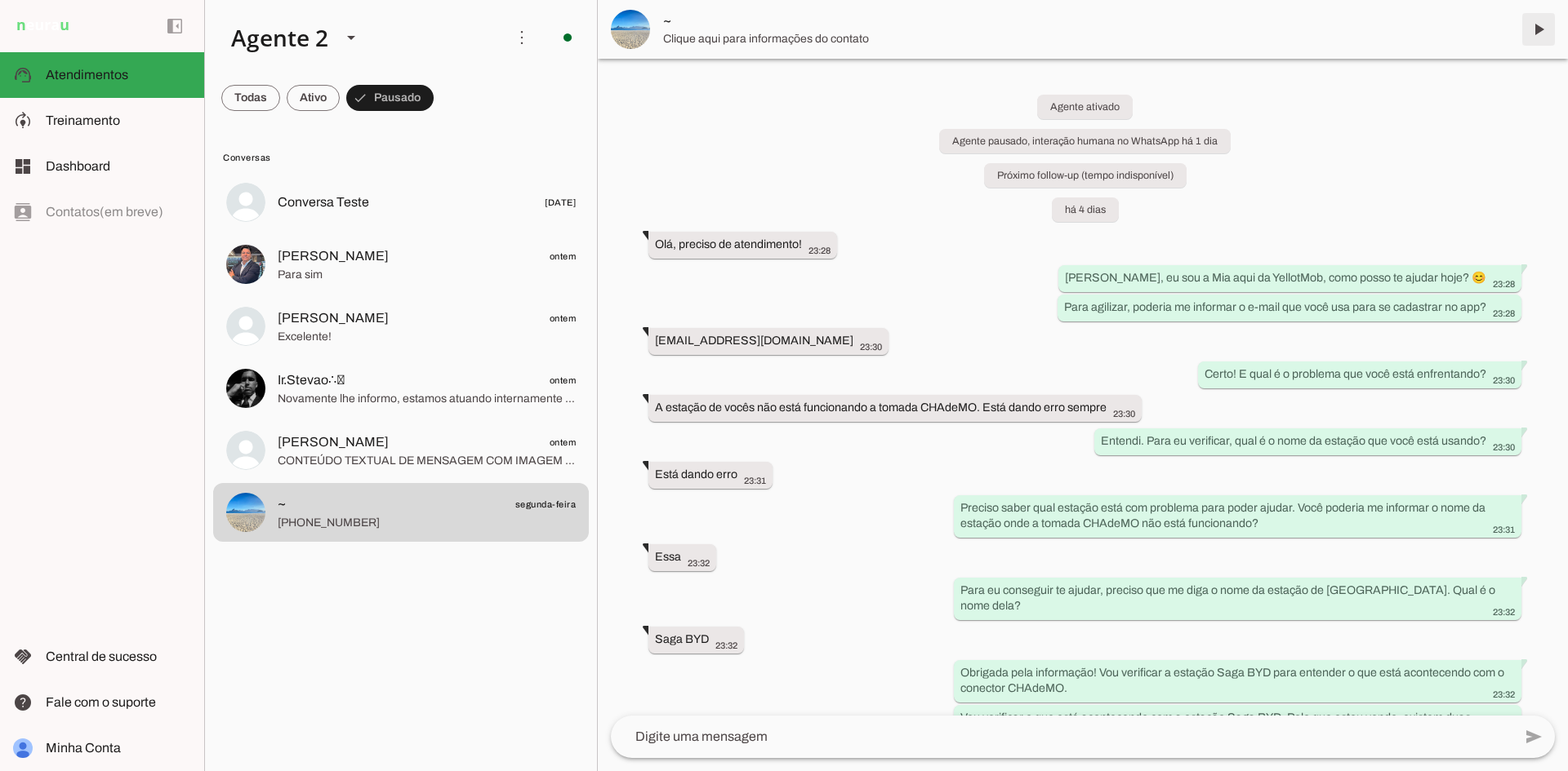
click at [1537, 34] on span at bounding box center [1538, 29] width 40 height 40
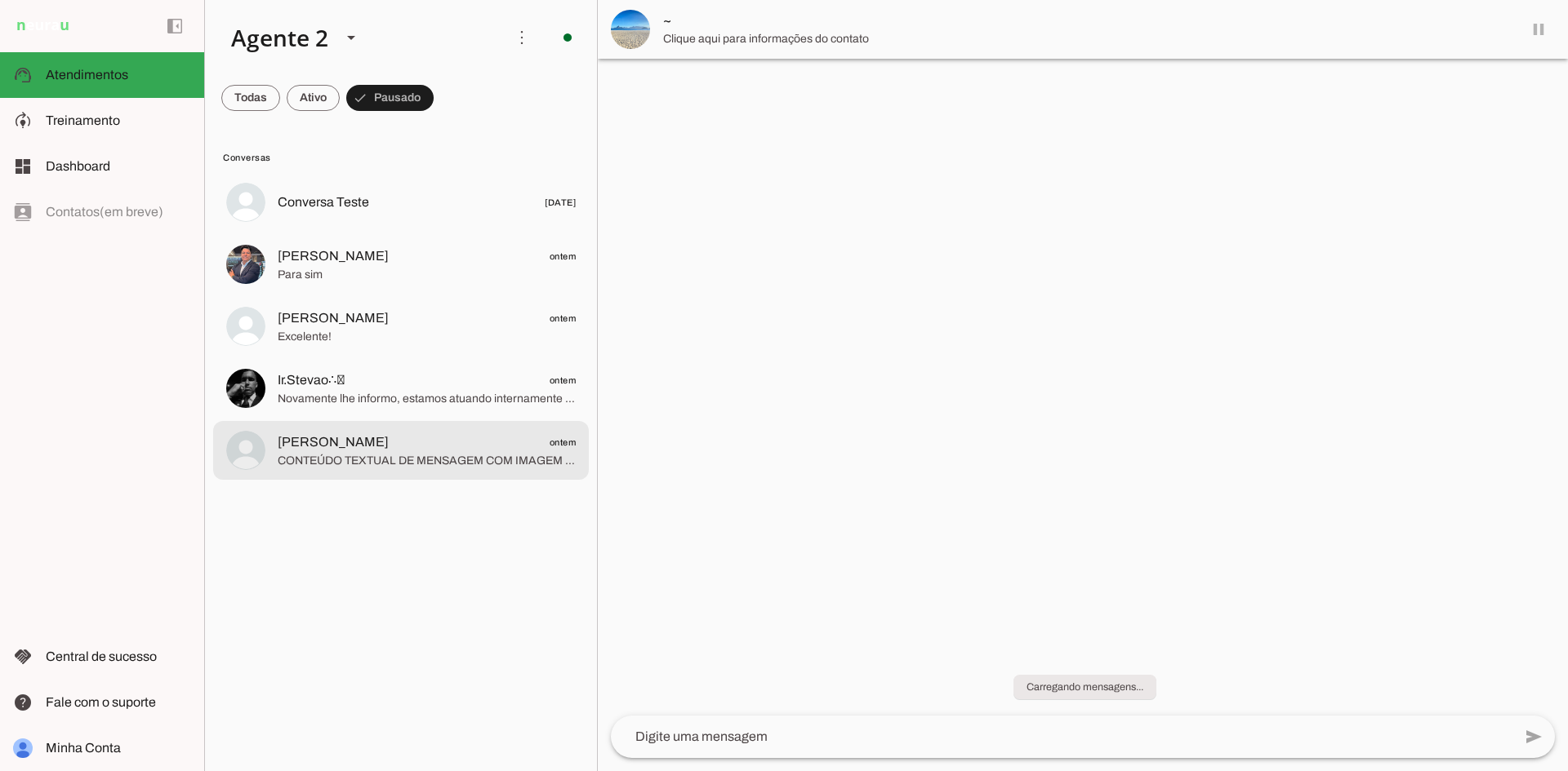
click at [414, 435] on span "[PERSON_NAME] ontem" at bounding box center [426, 442] width 298 height 20
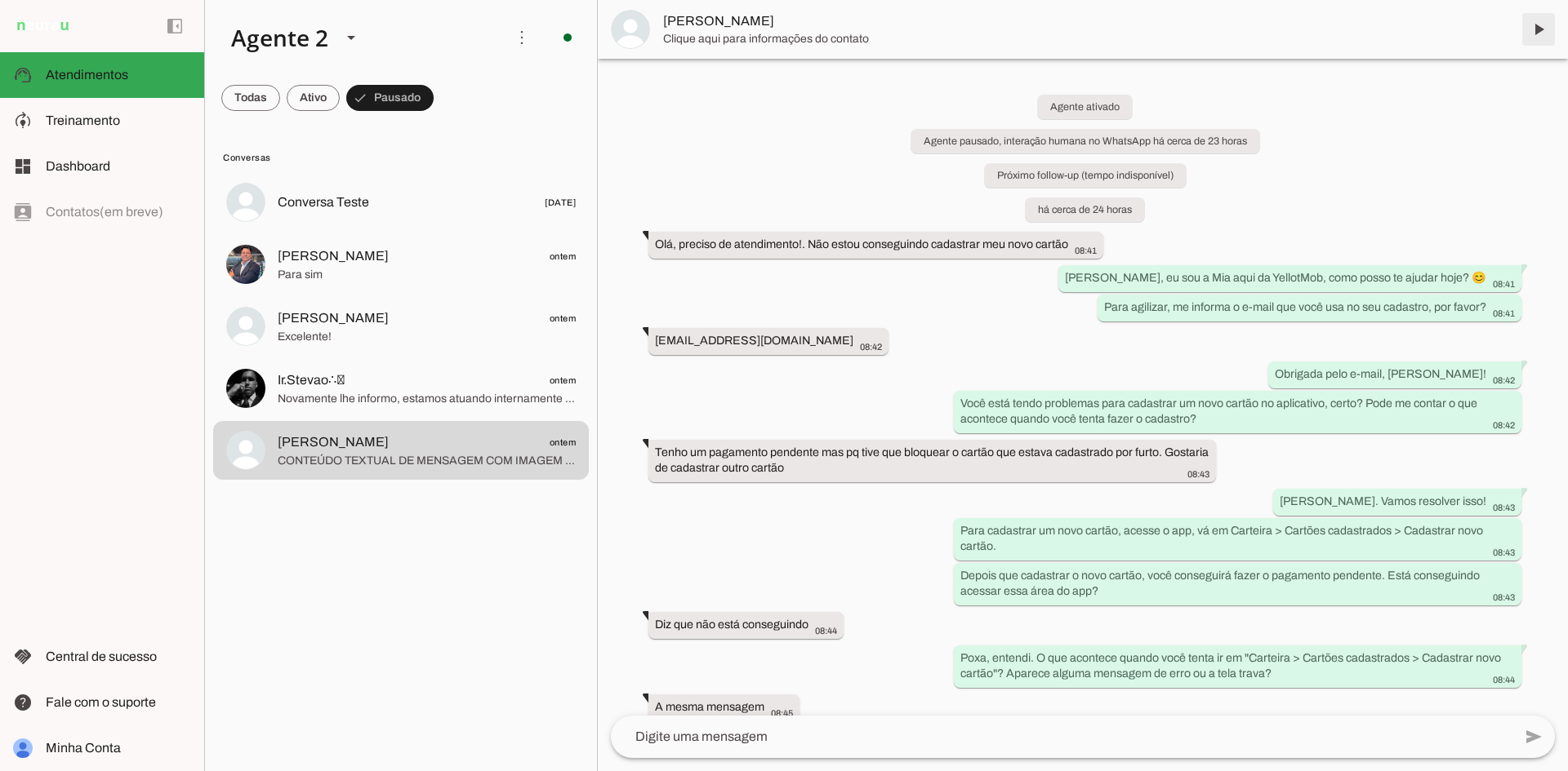
click at [1541, 29] on span at bounding box center [1538, 29] width 40 height 40
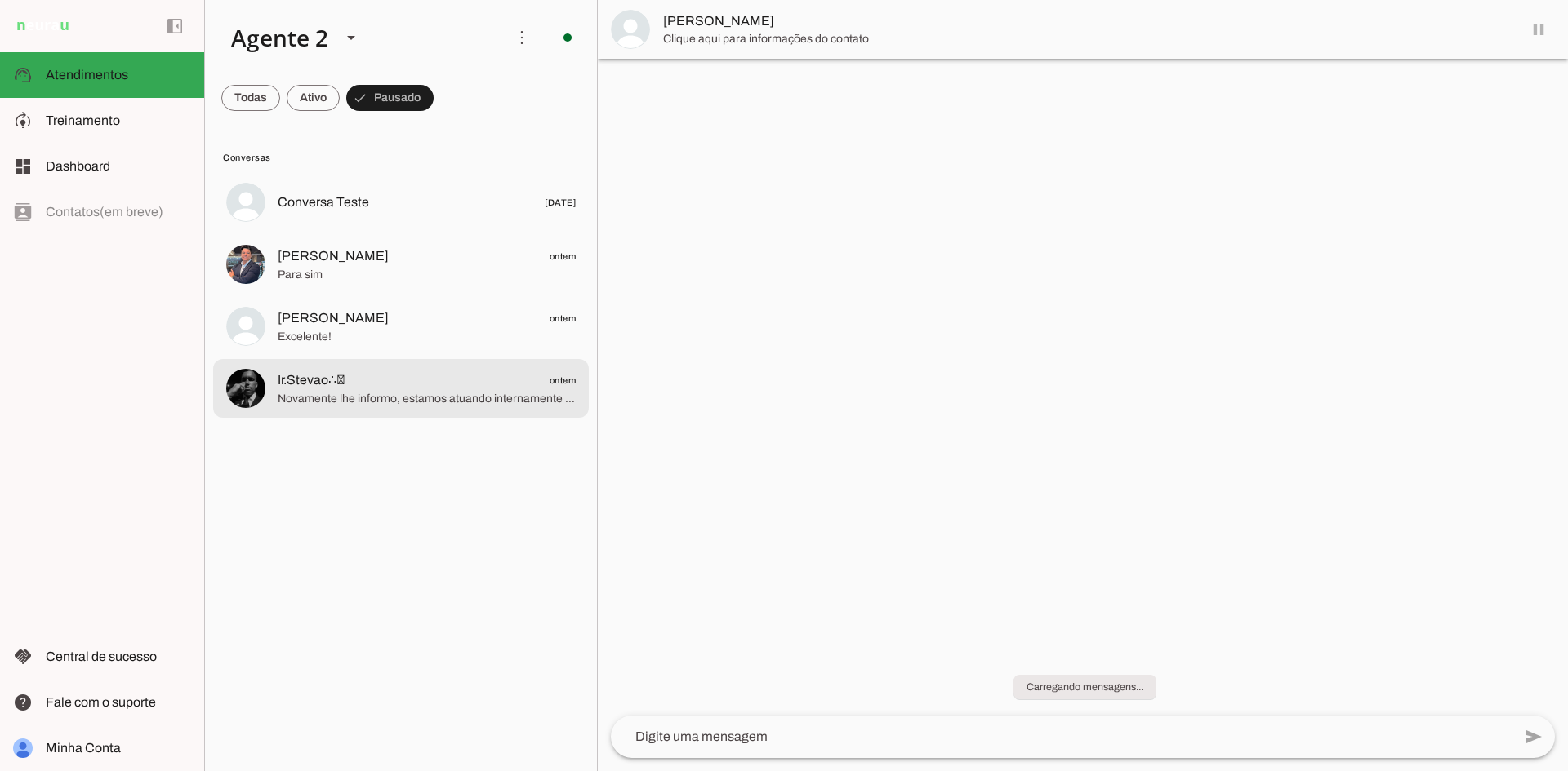
click at [343, 383] on span "Ir.Stevao∴𓃵" at bounding box center [311, 381] width 68 height 19
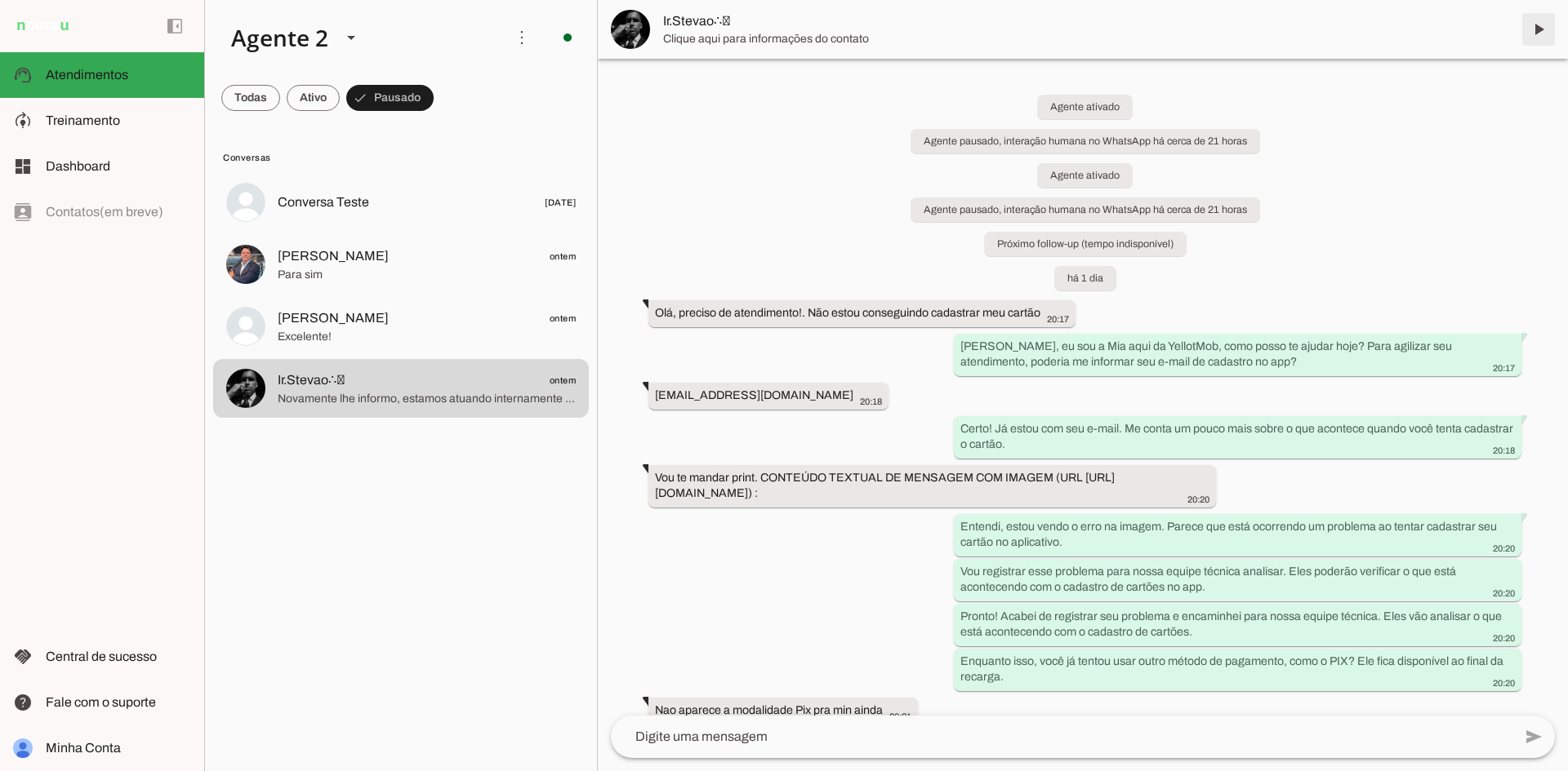
click at [1537, 29] on span at bounding box center [1538, 29] width 40 height 40
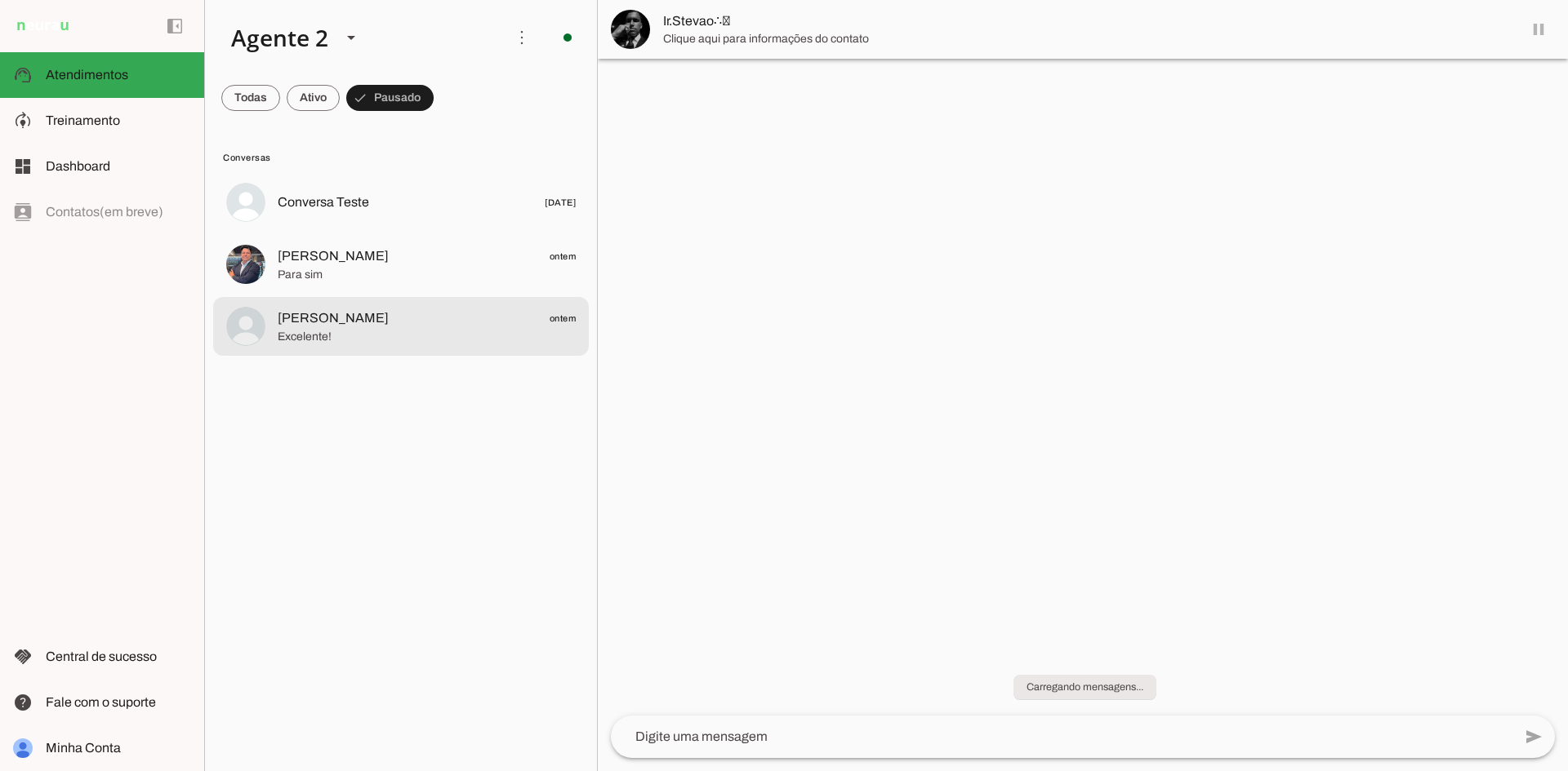
click at [437, 316] on span "[PERSON_NAME] ontem" at bounding box center [426, 318] width 298 height 20
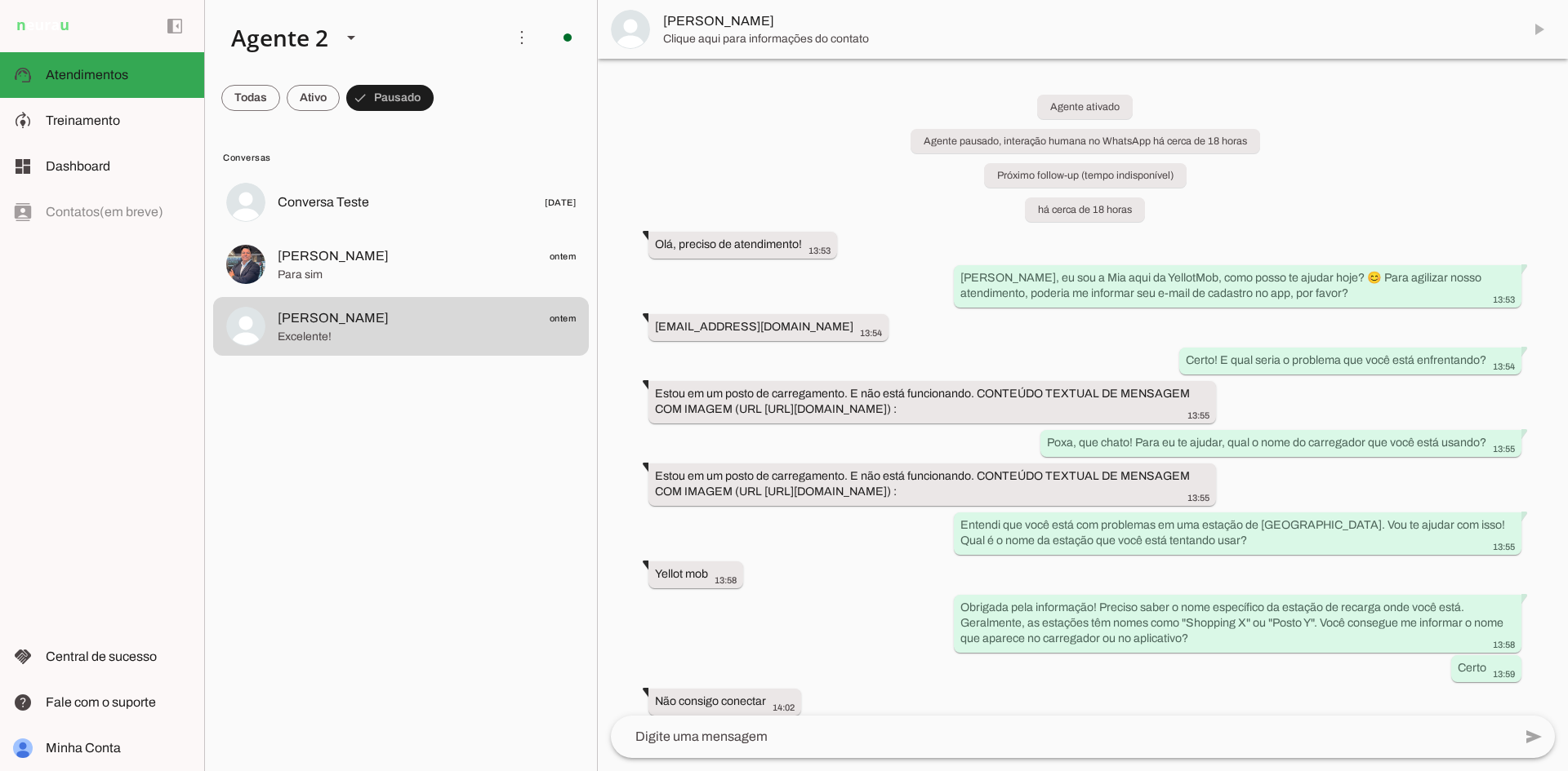
click at [1538, 29] on md-item "[PERSON_NAME]" at bounding box center [1083, 29] width 970 height 59
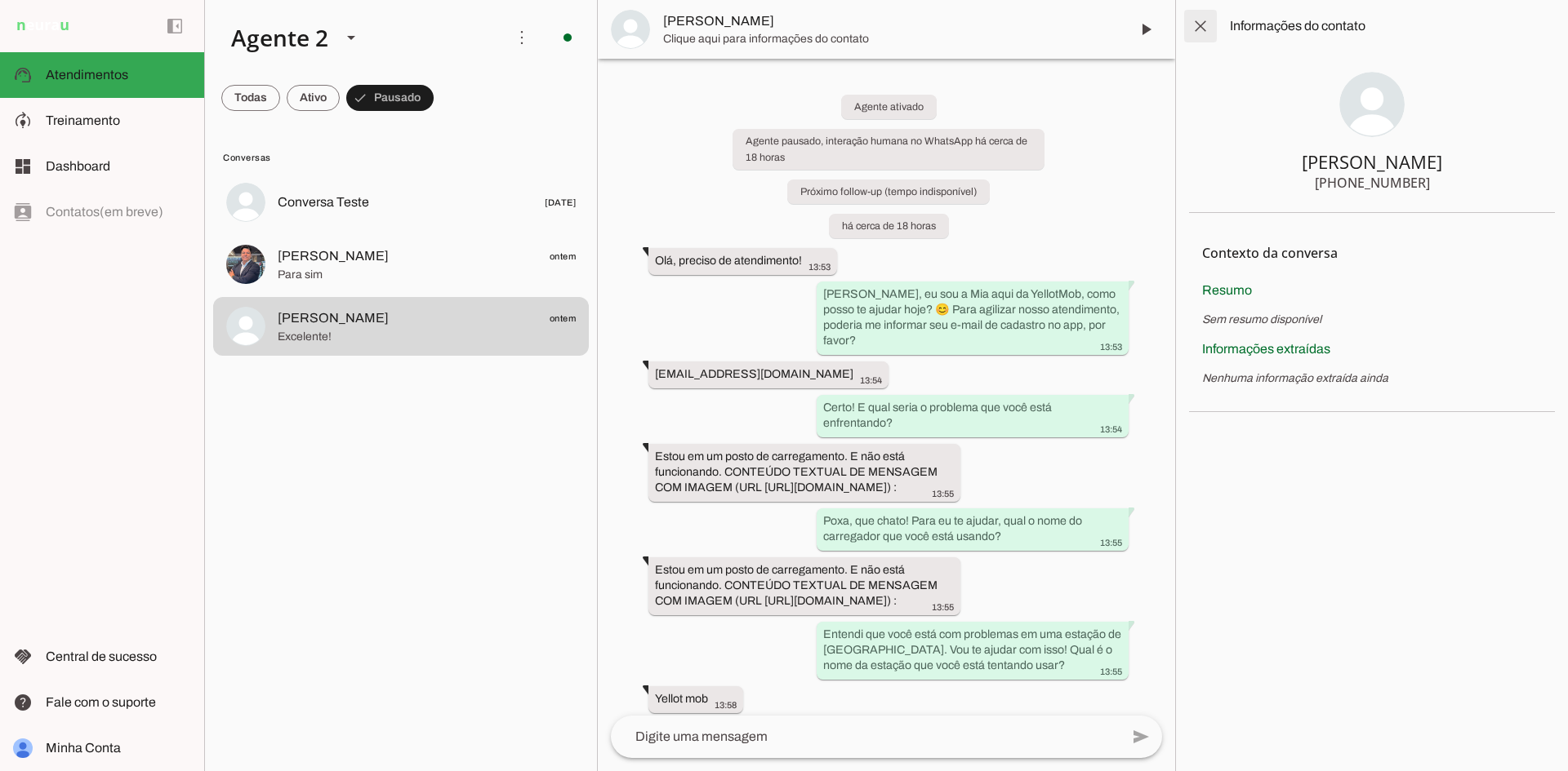
click at [1197, 29] on span at bounding box center [1201, 26] width 40 height 40
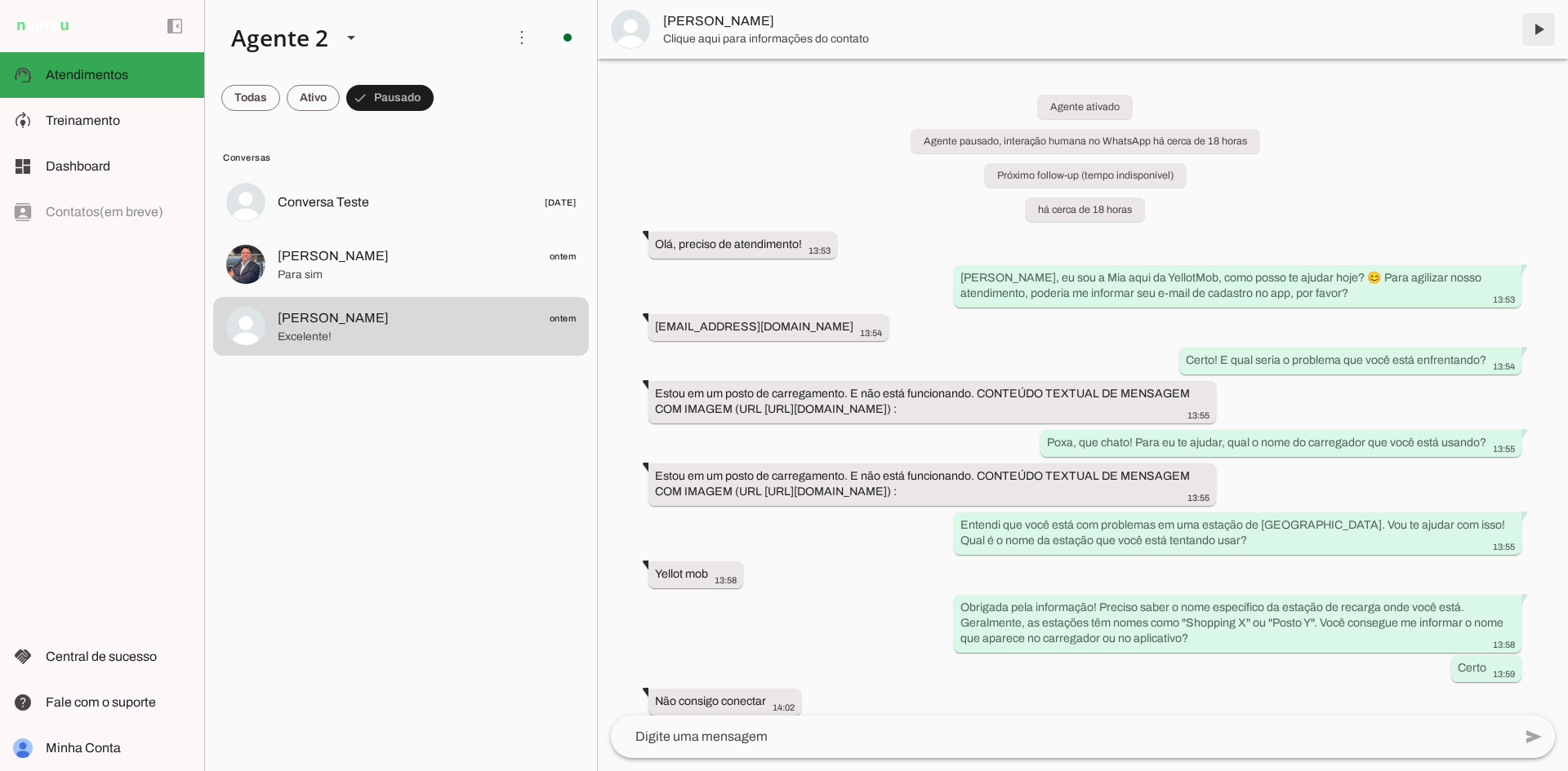
click at [1533, 24] on span at bounding box center [1538, 29] width 40 height 40
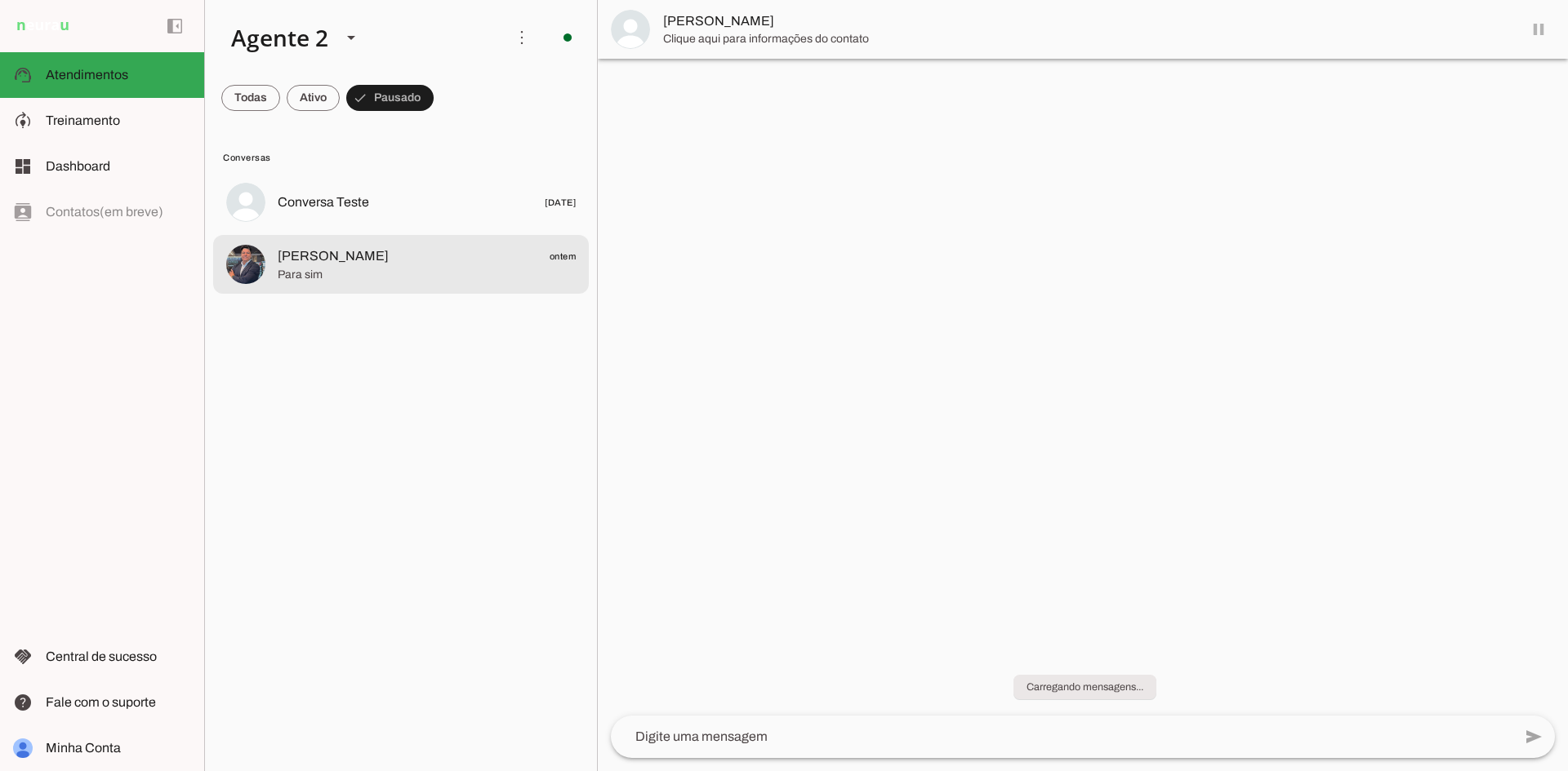
click at [387, 275] on span "Para sim" at bounding box center [426, 275] width 298 height 16
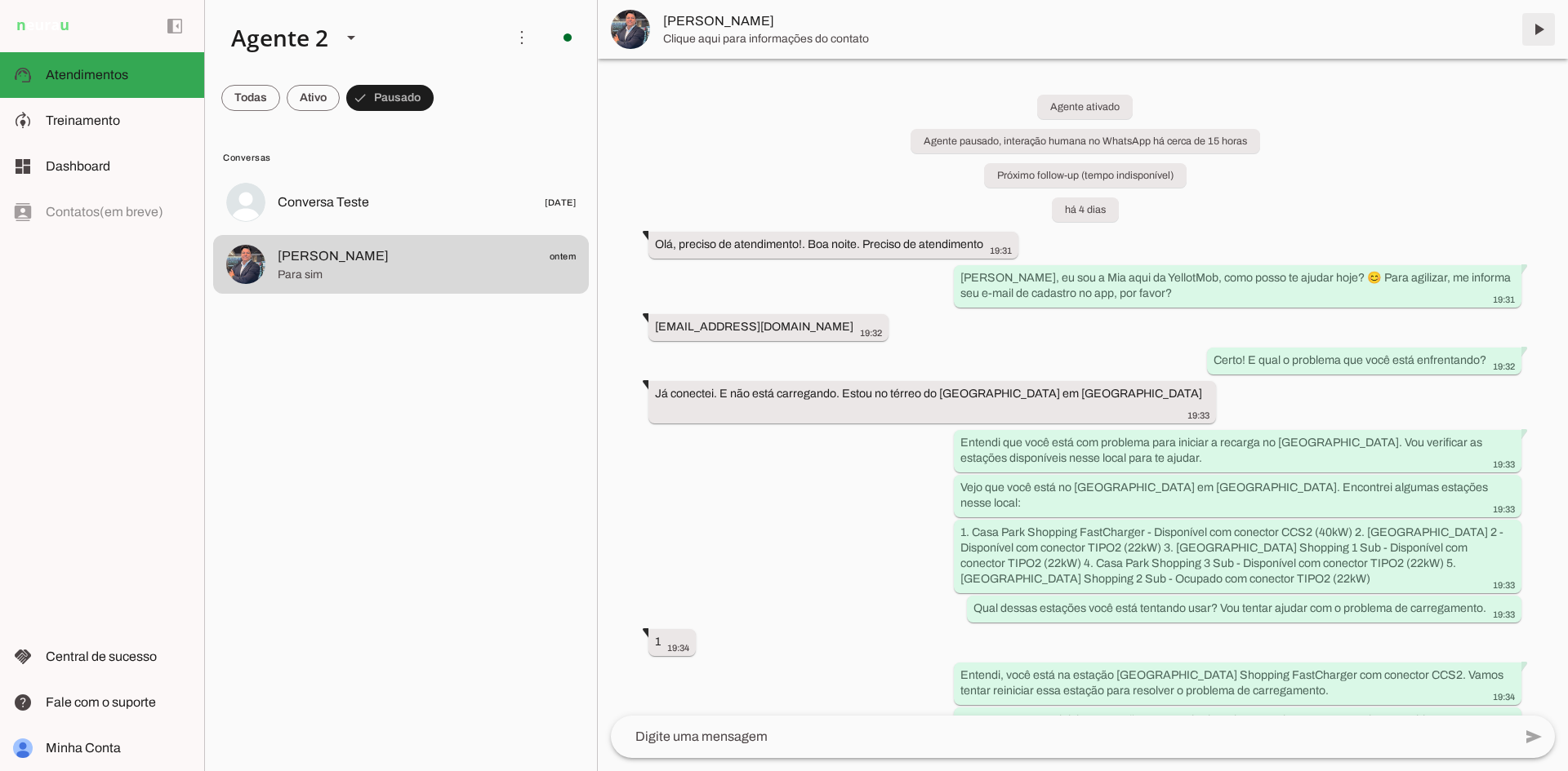
click at [1541, 25] on span at bounding box center [1538, 29] width 40 height 40
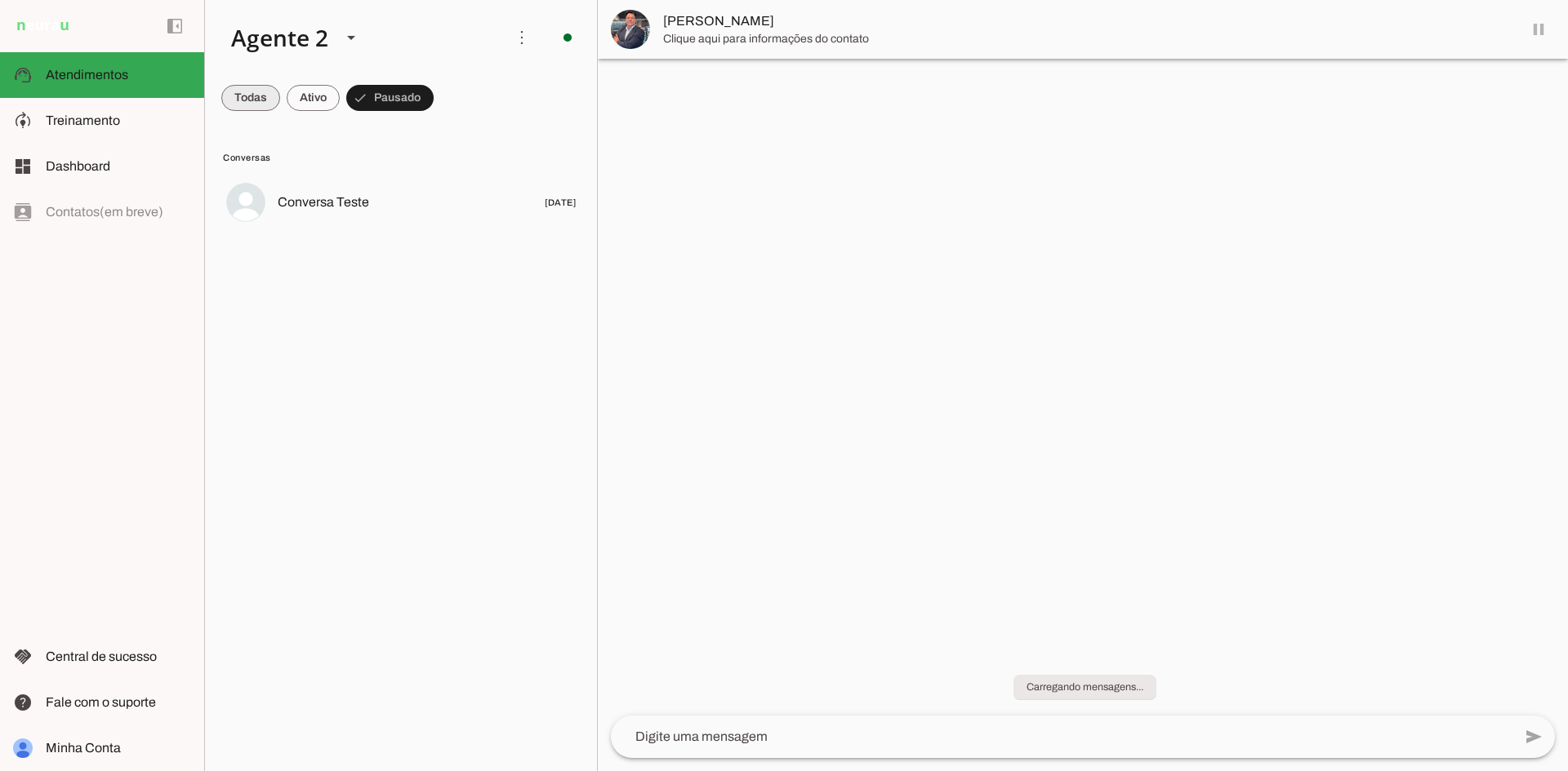
click at [243, 96] on span at bounding box center [251, 97] width 59 height 40
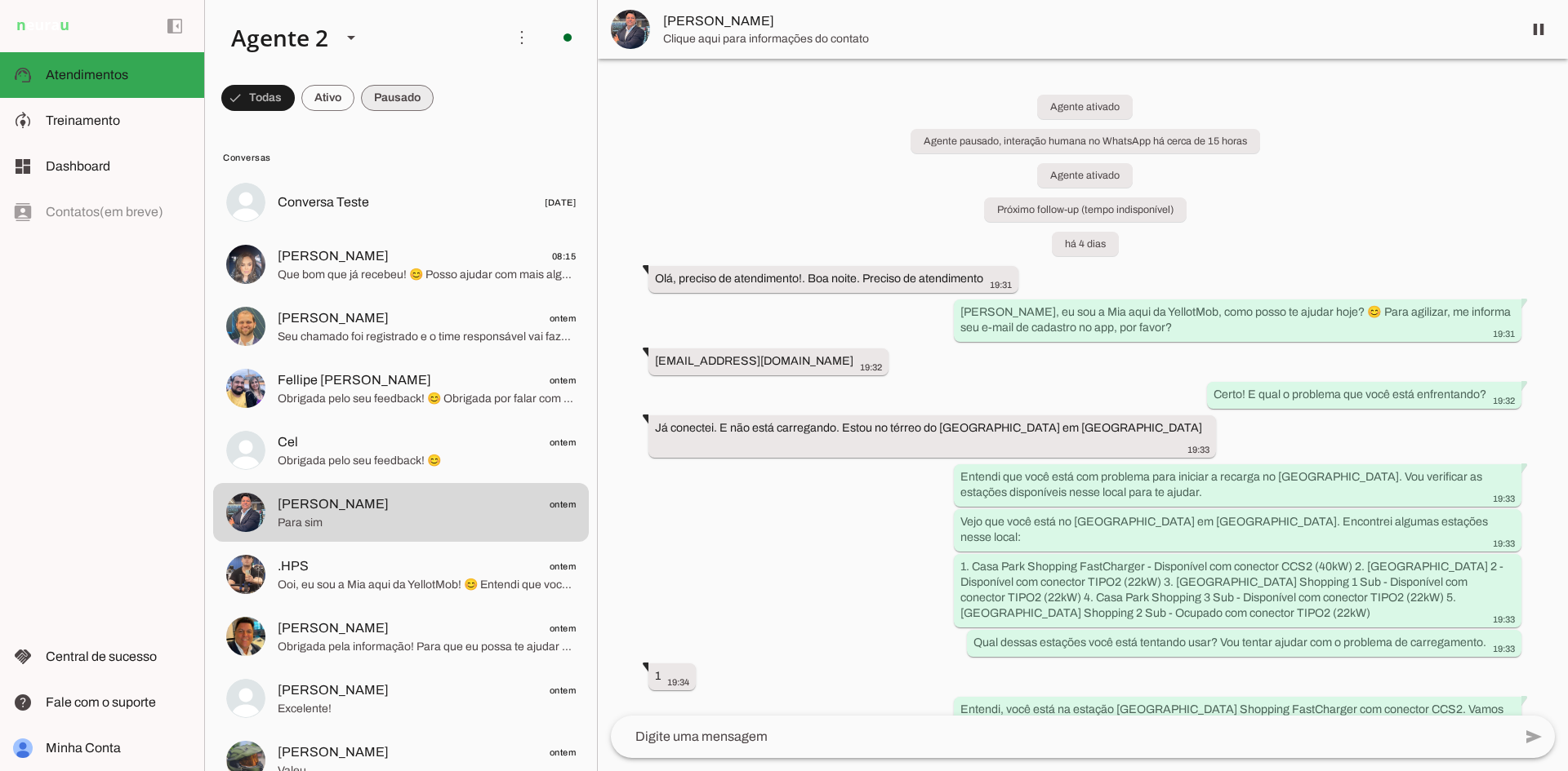
click at [295, 99] on span at bounding box center [258, 97] width 73 height 40
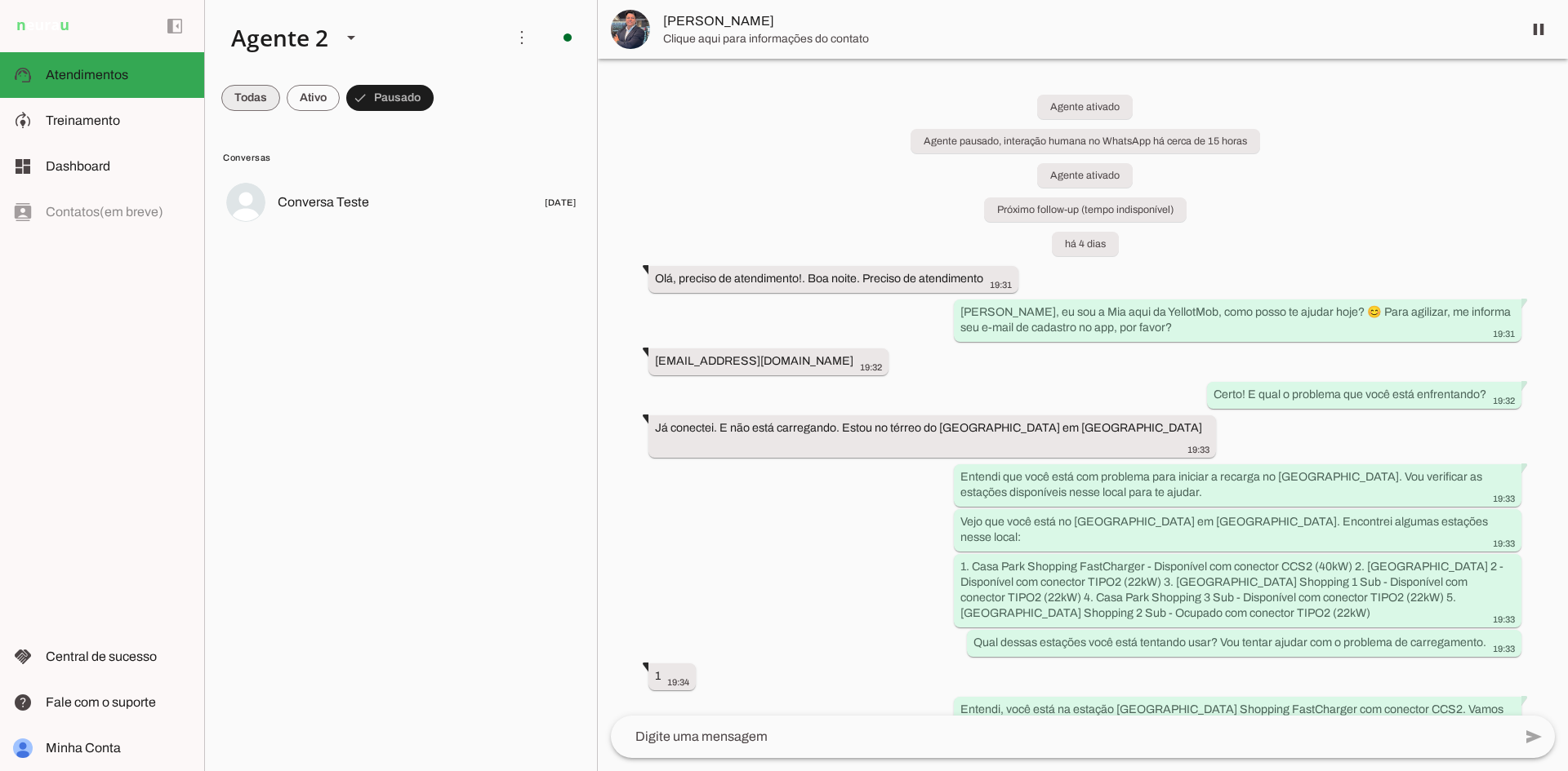
click at [249, 99] on span at bounding box center [251, 97] width 59 height 40
